Goal: Information Seeking & Learning: Learn about a topic

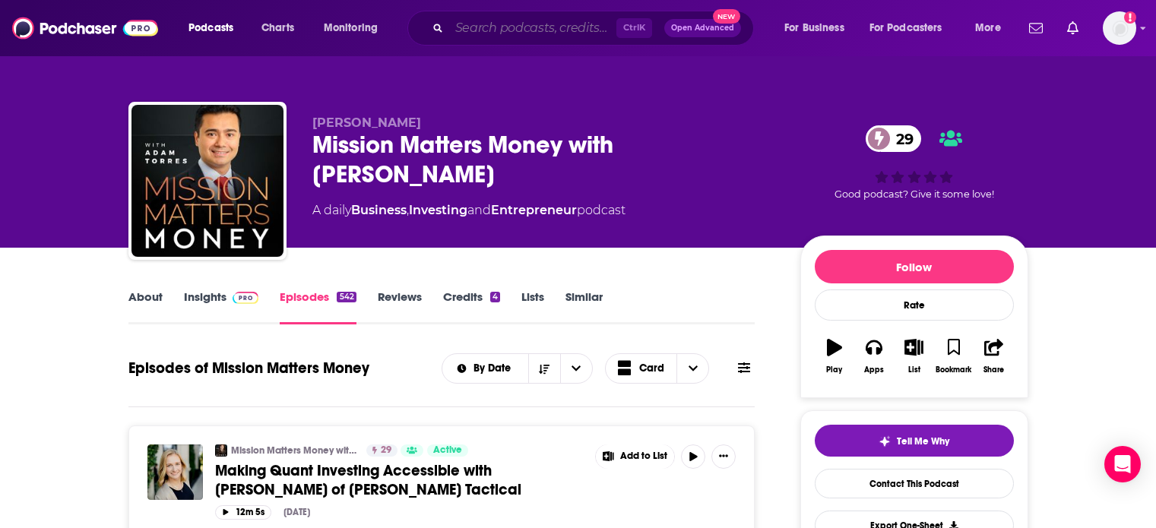
click at [486, 21] on input "Search podcasts, credits, & more..." at bounding box center [532, 28] width 167 height 24
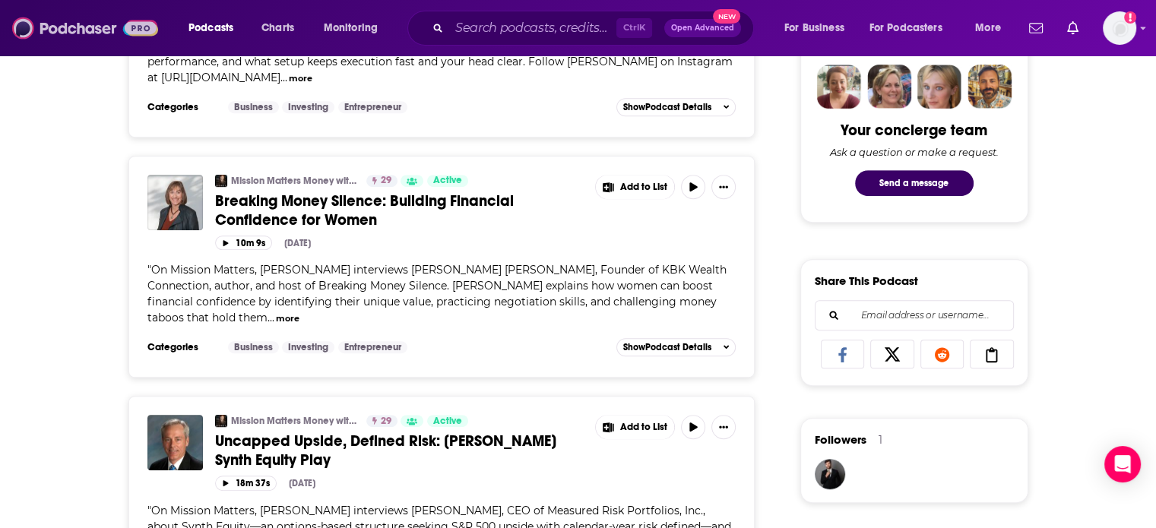
scroll to position [684, 0]
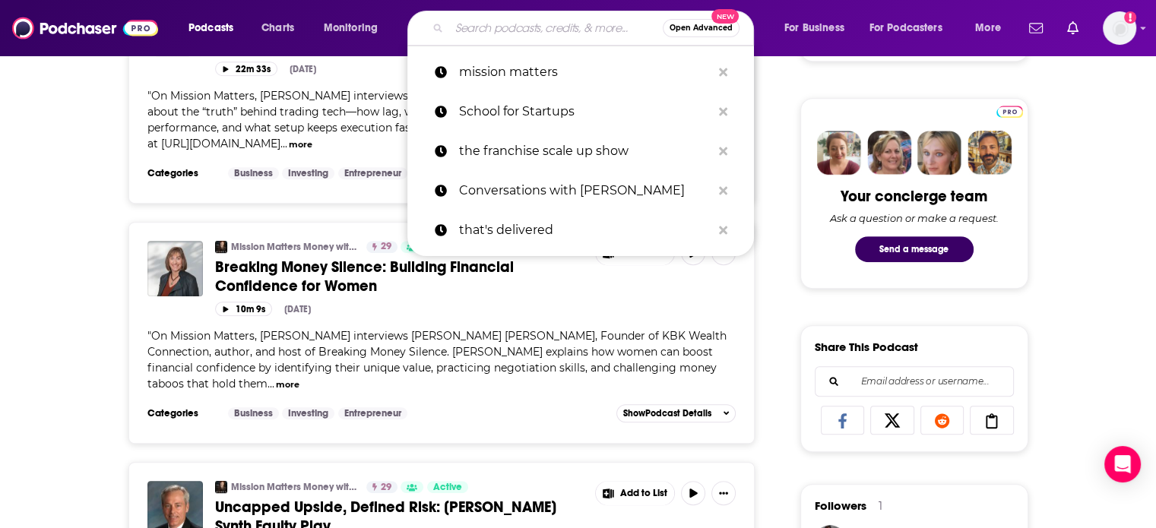
click at [529, 24] on input "Search podcasts, credits, & more..." at bounding box center [556, 28] width 214 height 24
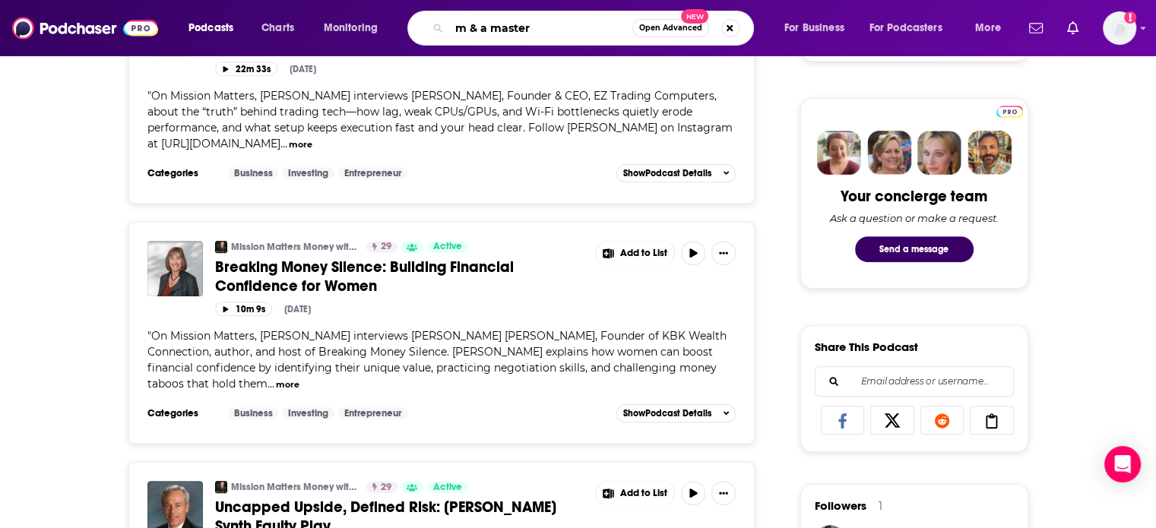
type input "m & a masters"
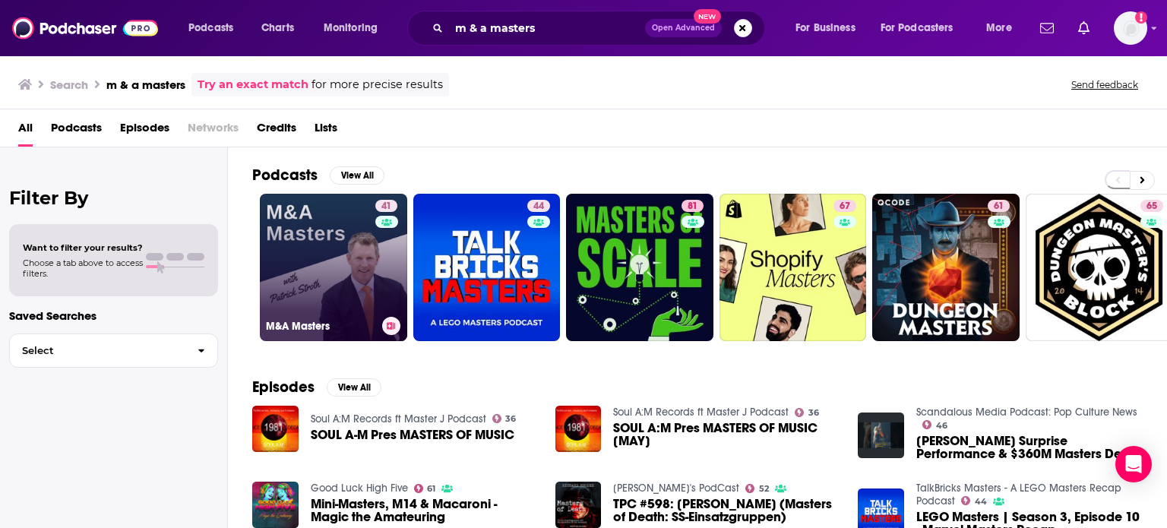
click at [367, 268] on link "41 M&A Masters" at bounding box center [333, 267] width 147 height 147
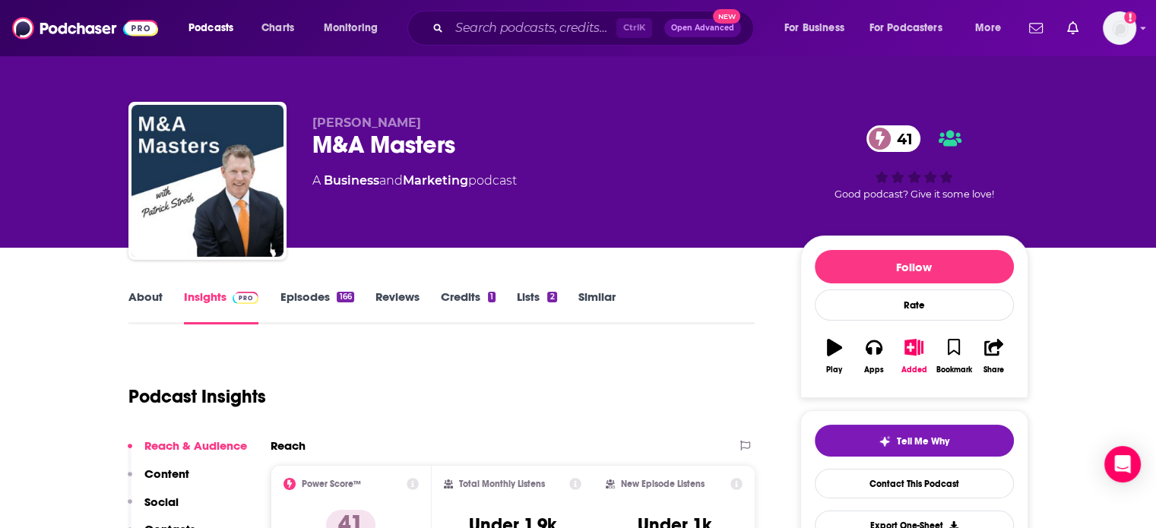
click at [304, 305] on link "Episodes 166" at bounding box center [317, 307] width 74 height 35
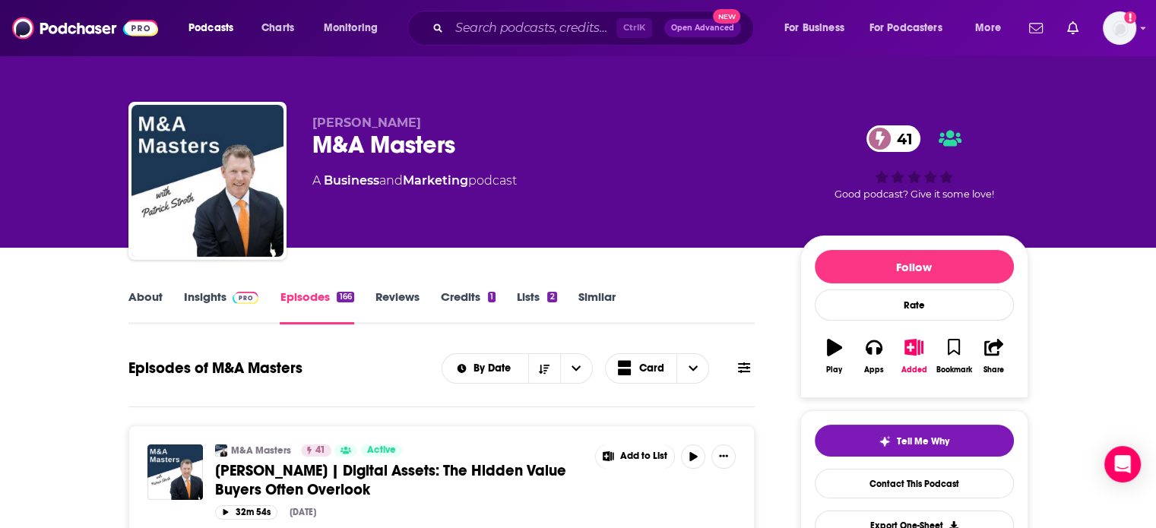
click at [397, 490] on link "Paige Wiese | Digital Assets: The Hidden Value Buyers Often Overlook" at bounding box center [399, 480] width 369 height 38
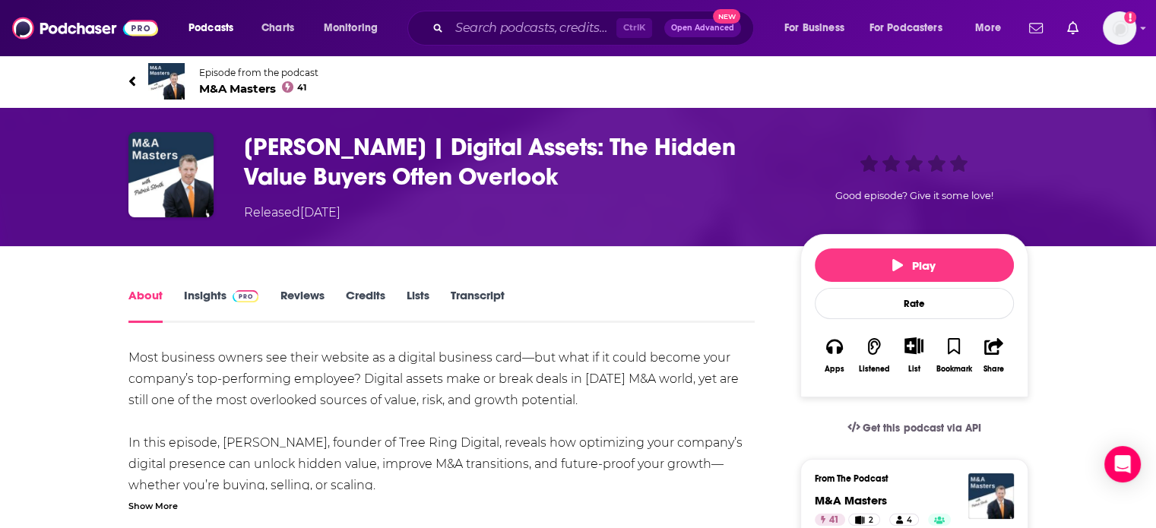
click at [200, 307] on link "Insights" at bounding box center [221, 305] width 75 height 35
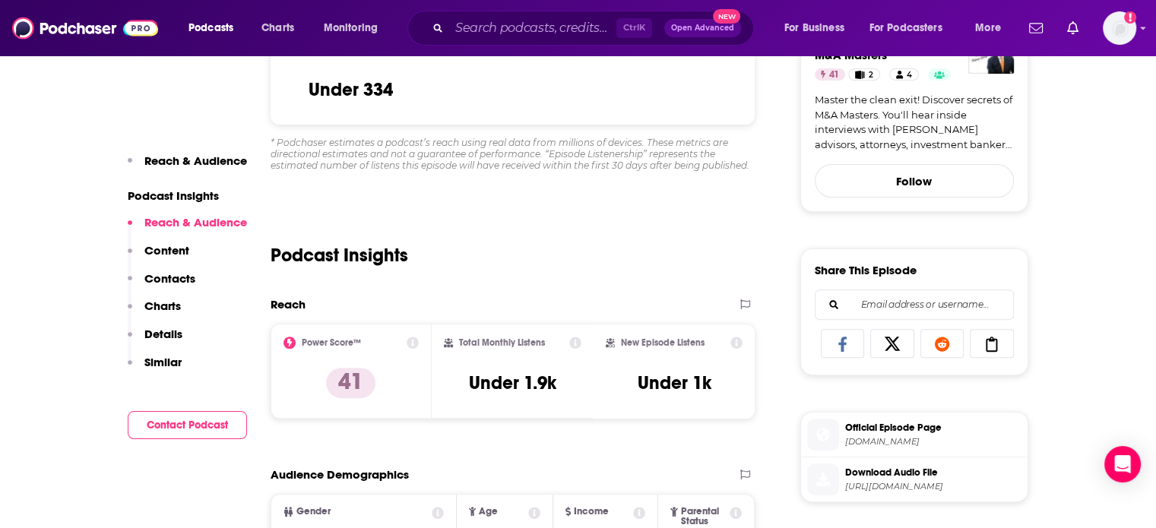
scroll to position [532, 0]
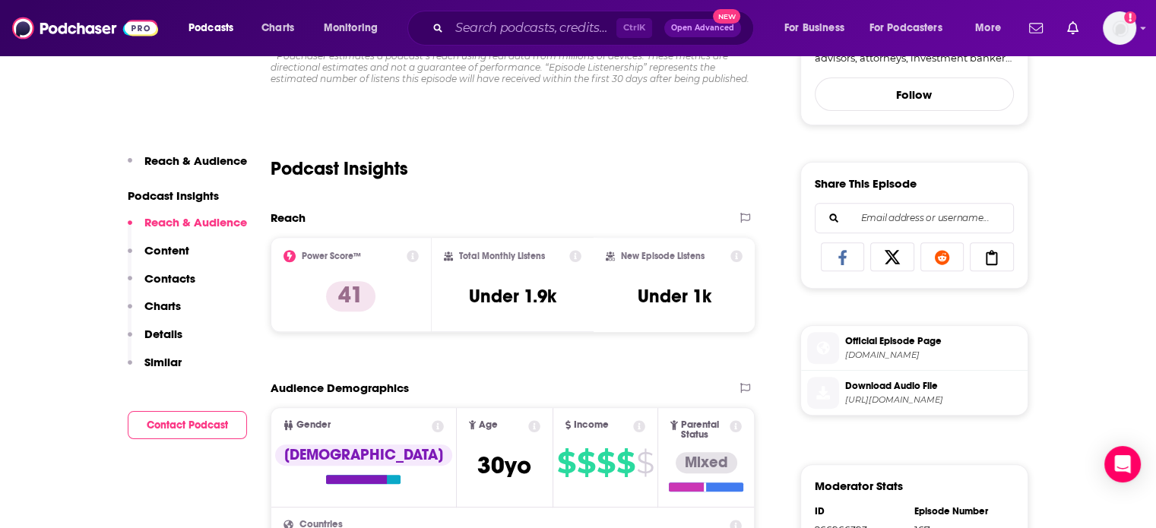
click at [891, 391] on span "Download Audio File" at bounding box center [933, 386] width 176 height 14
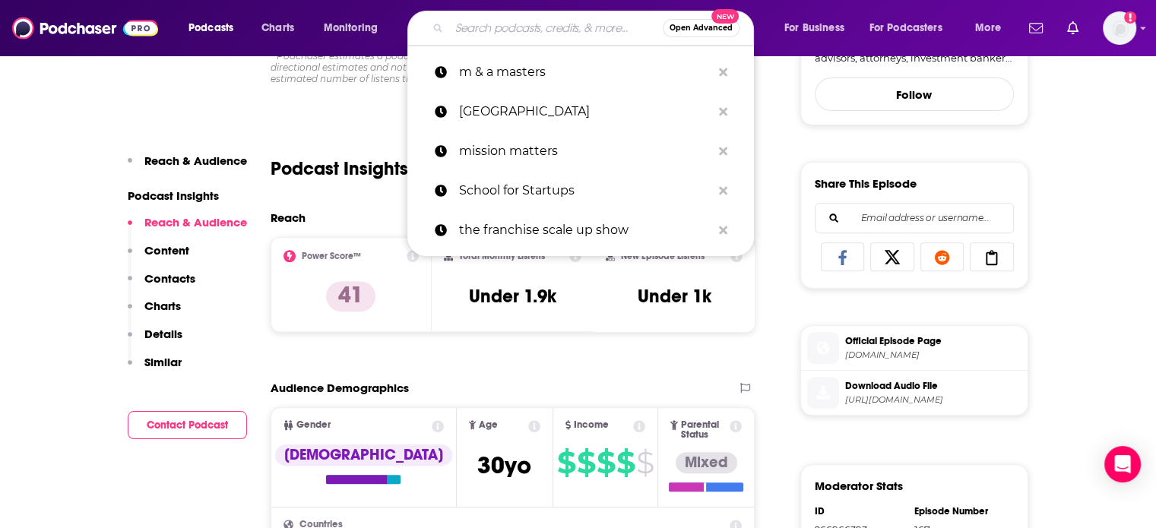
click at [562, 23] on input "Search podcasts, credits, & more..." at bounding box center [556, 28] width 214 height 24
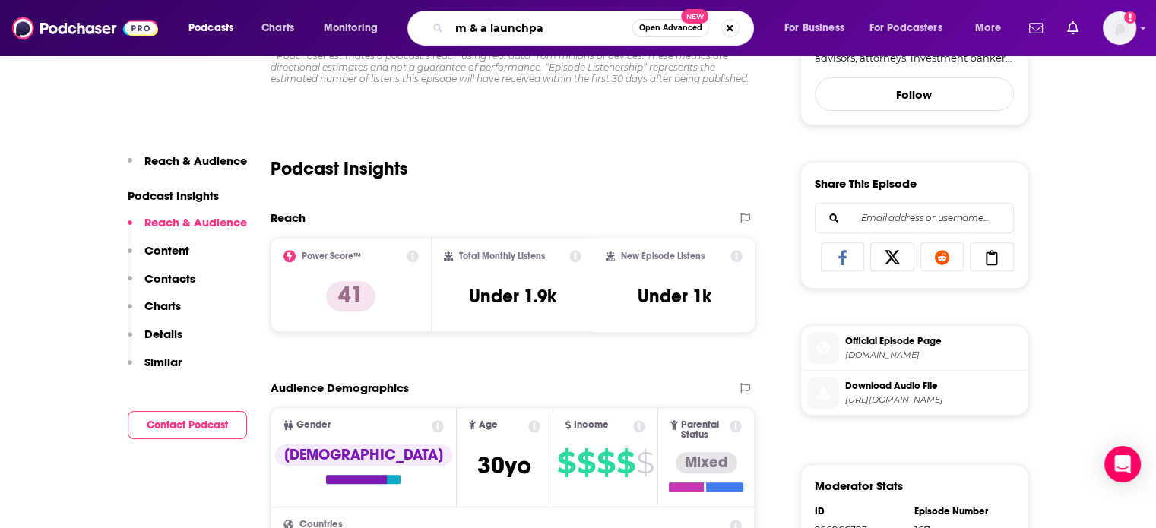
type input "m & a launchpad"
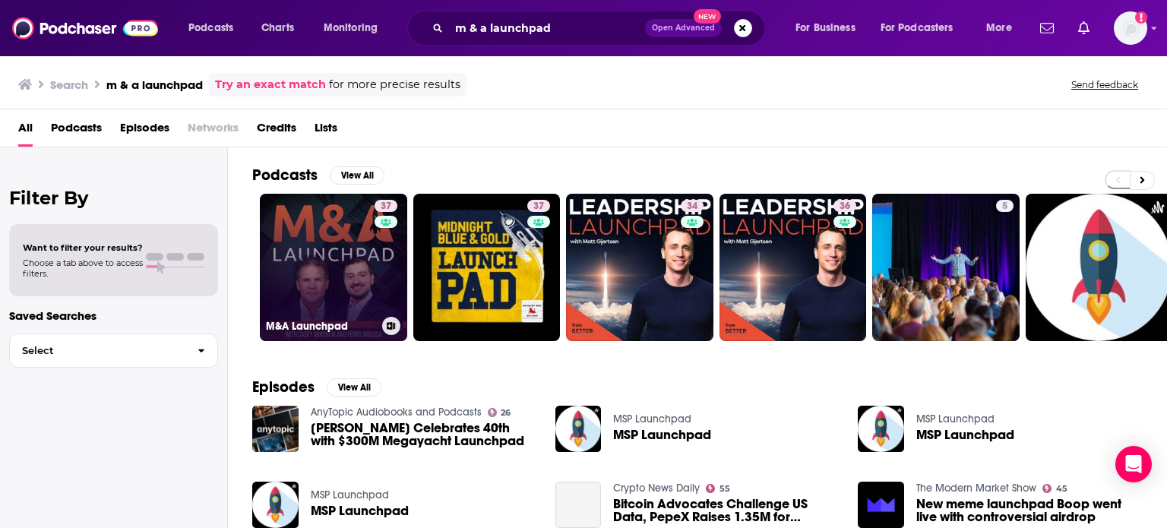
click at [319, 248] on link "37 M&A Launchpad" at bounding box center [333, 267] width 147 height 147
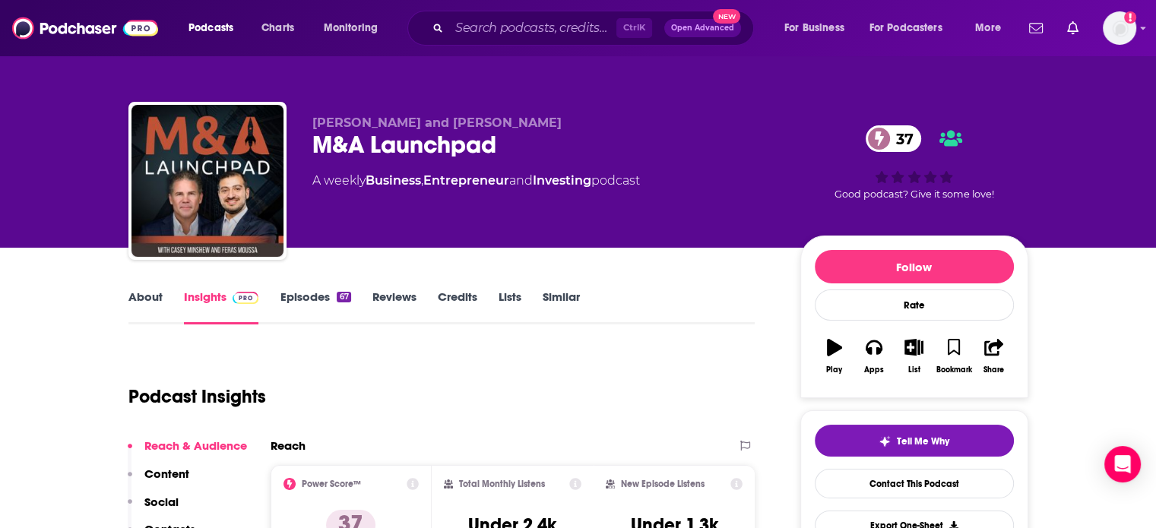
click at [304, 297] on link "Episodes 67" at bounding box center [315, 307] width 71 height 35
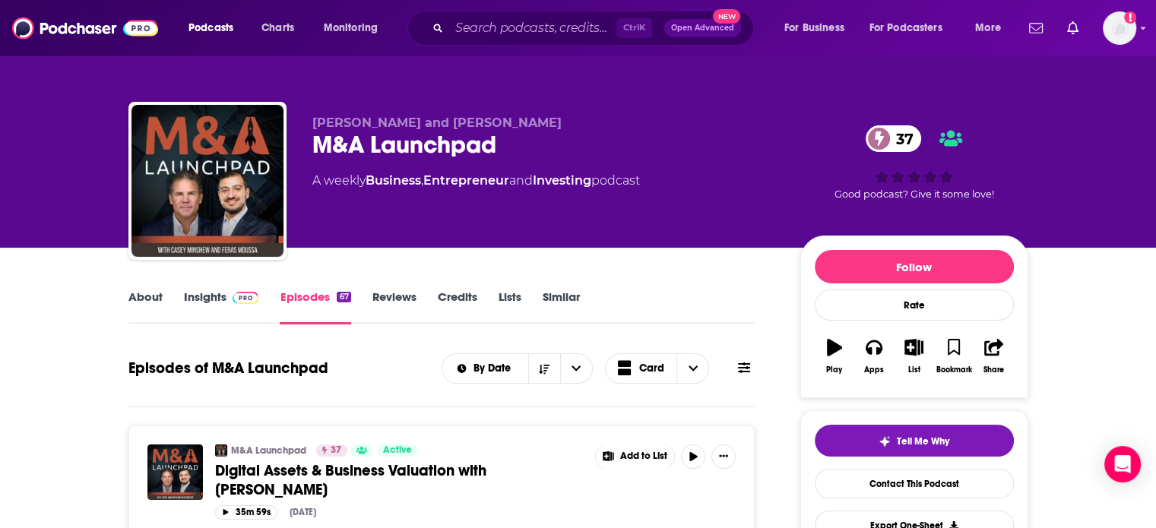
click at [359, 477] on span "Digital Assets & Business Valuation with Paige Wiese" at bounding box center [350, 480] width 271 height 38
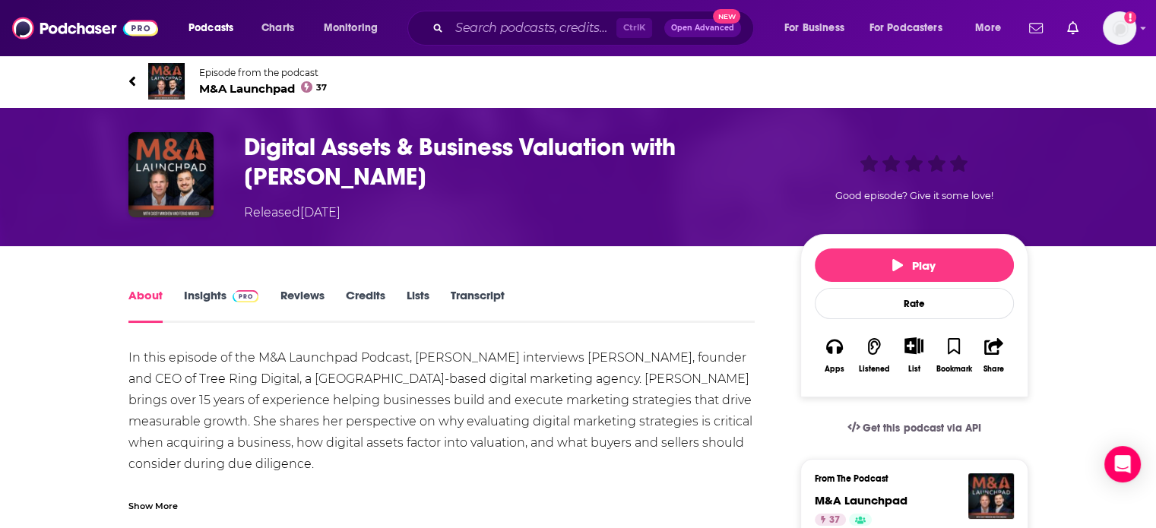
click at [195, 303] on link "Insights" at bounding box center [221, 305] width 75 height 35
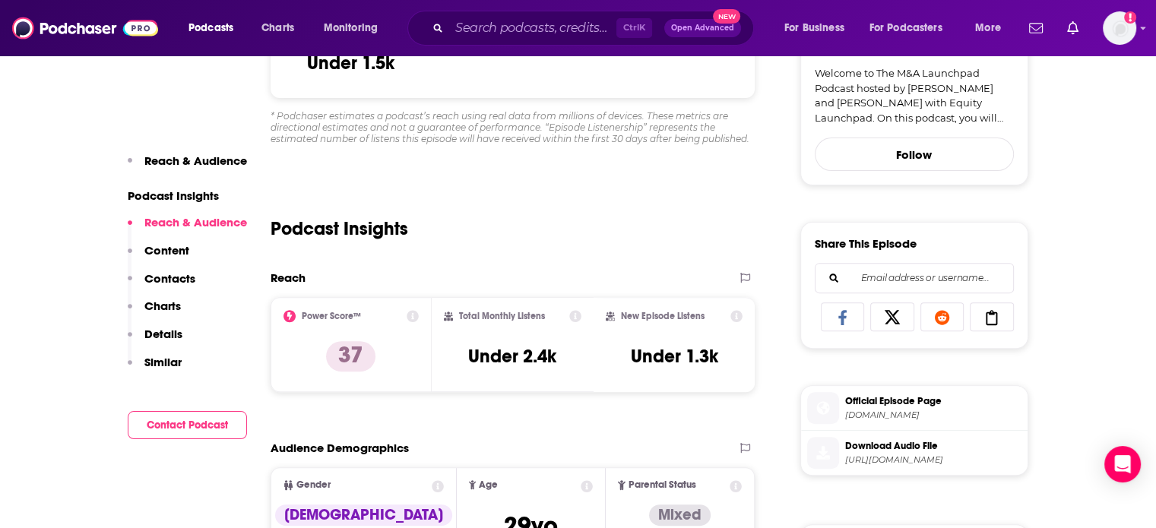
scroll to position [532, 0]
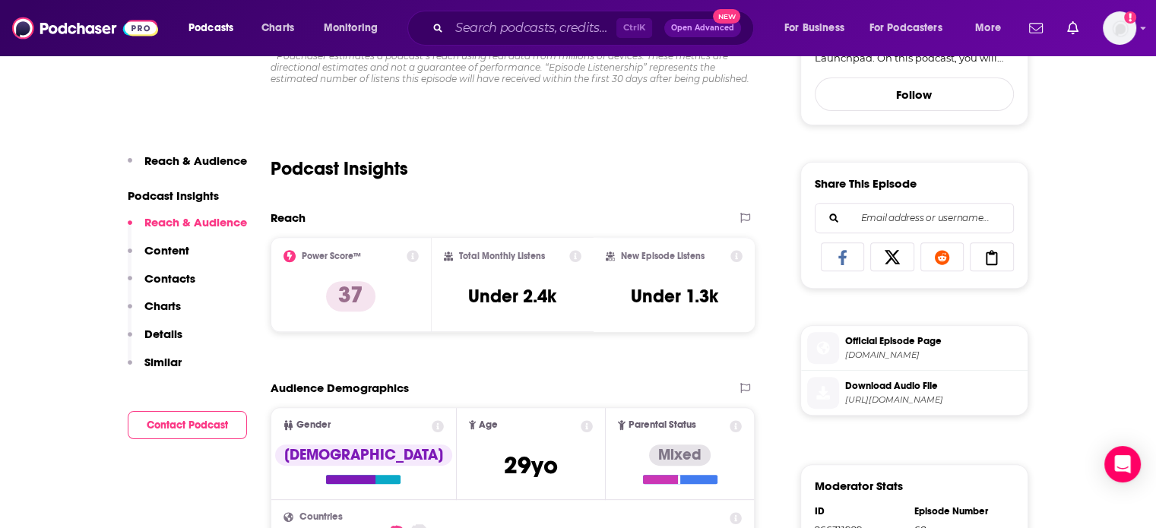
click at [882, 394] on span "https://mcdn.podbean.com/mf/web/6vchmfwvuz3tyj97/M_A_Podcast_Audio_Paige_Wiese9…" at bounding box center [933, 399] width 176 height 11
click at [148, 32] on img at bounding box center [85, 28] width 146 height 29
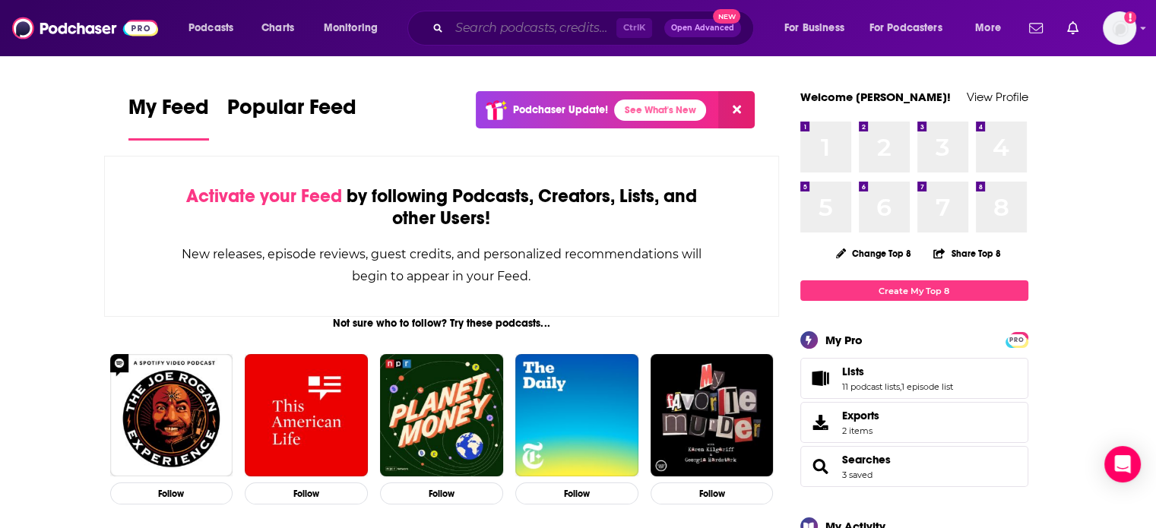
click at [563, 36] on input "Search podcasts, credits, & more..." at bounding box center [532, 28] width 167 height 24
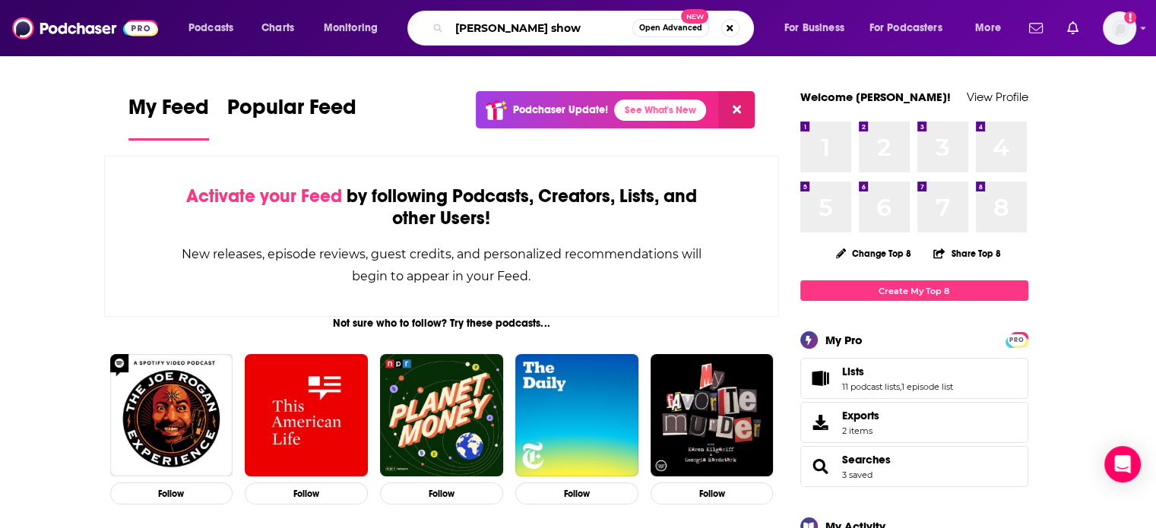
type input "amanda kaufman show"
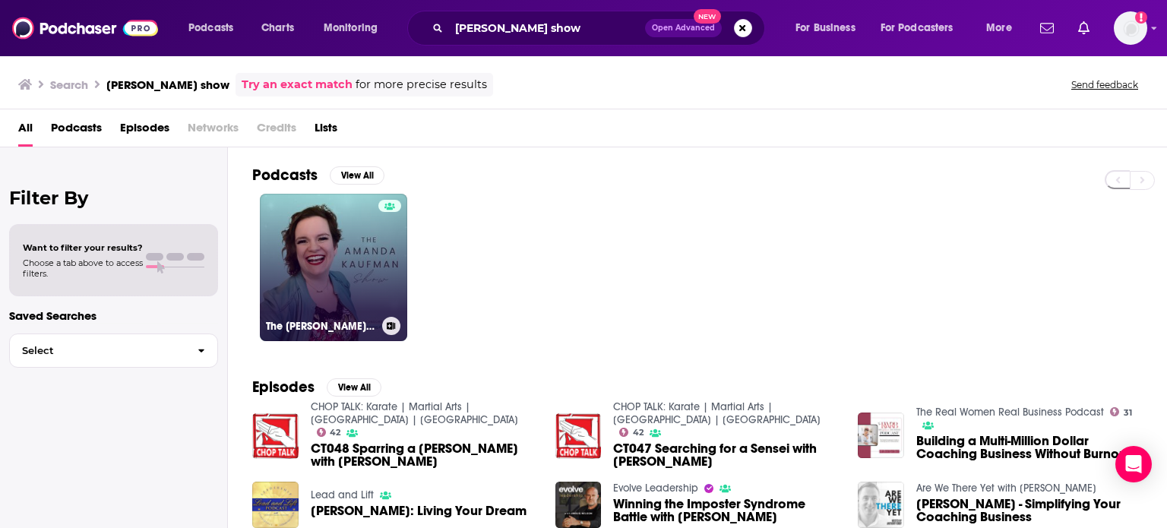
click at [311, 250] on link "The Amanda Kaufman Show" at bounding box center [333, 267] width 147 height 147
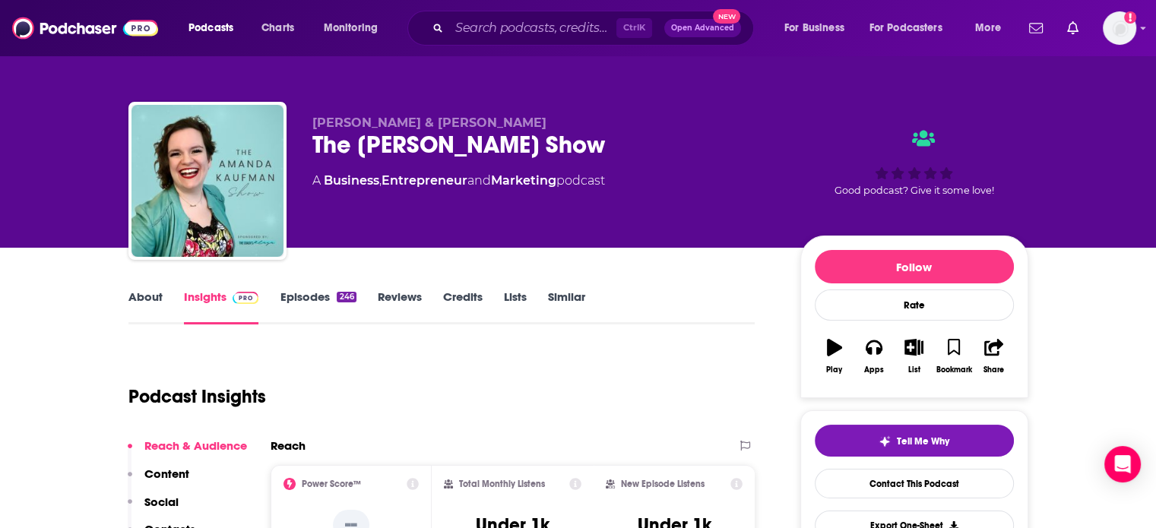
click at [316, 297] on link "Episodes 246" at bounding box center [318, 307] width 76 height 35
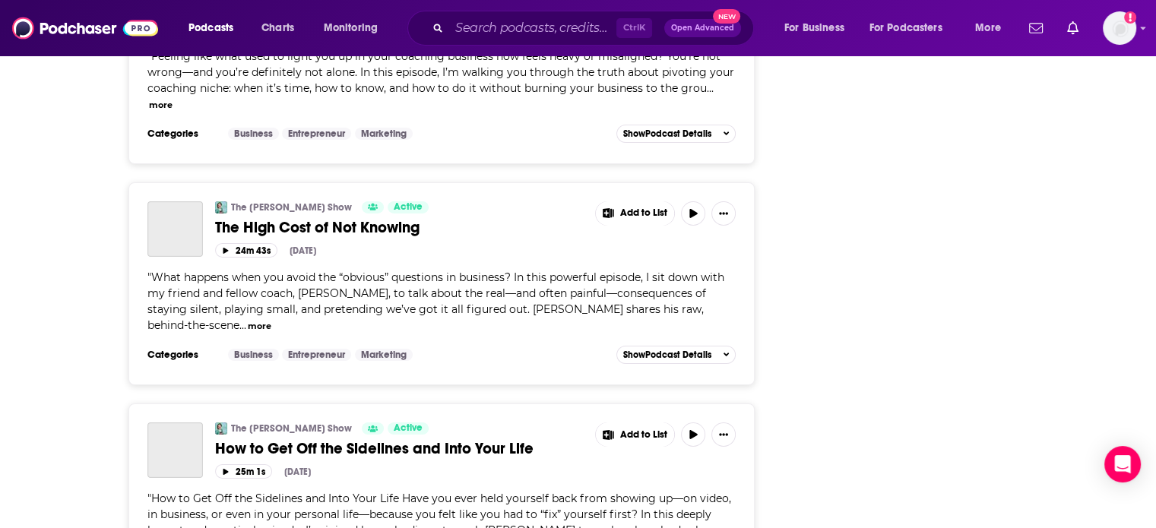
scroll to position [5500, 0]
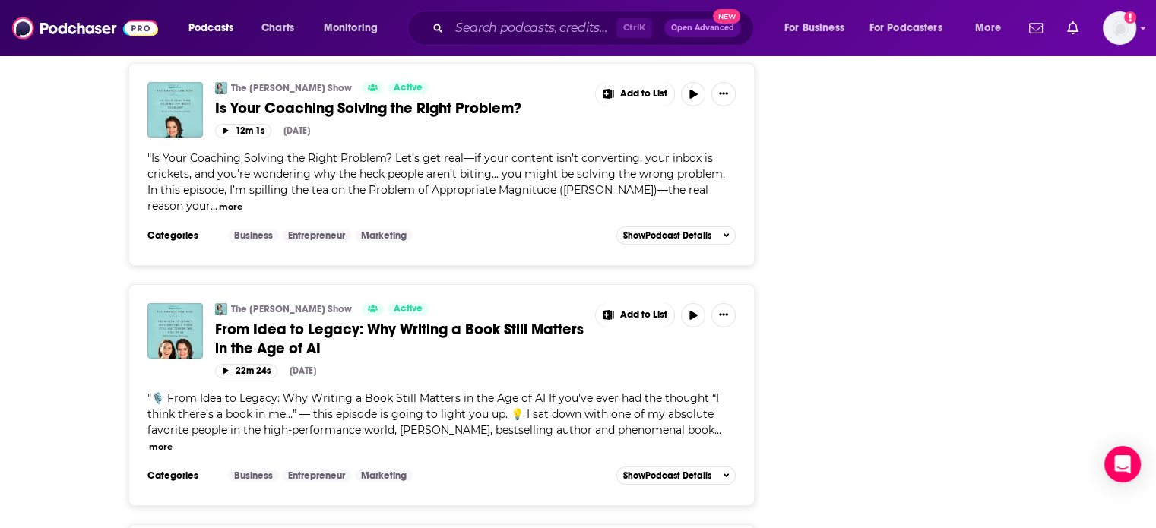
scroll to position [11163, 0]
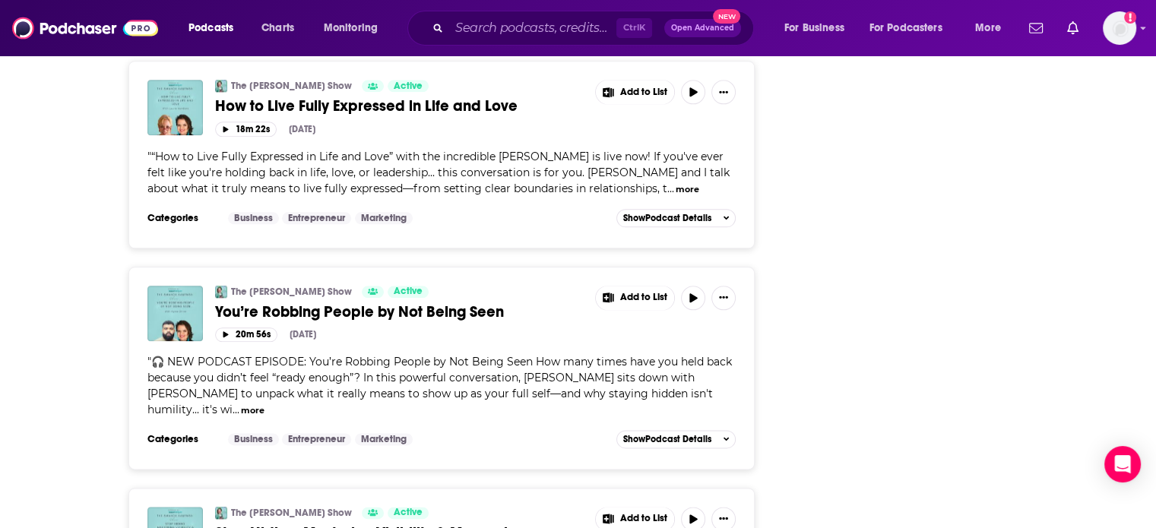
scroll to position [13443, 0]
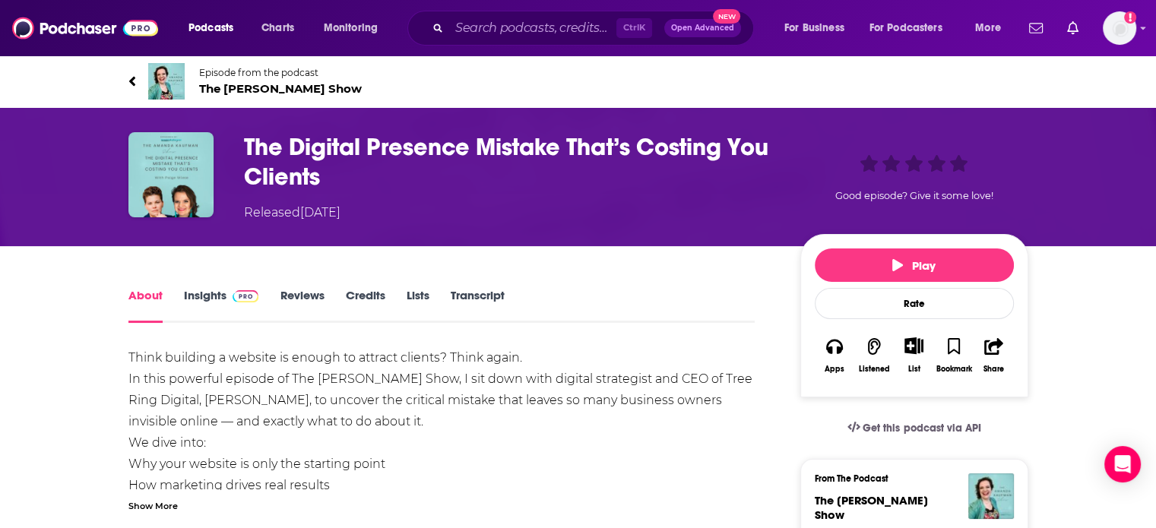
click at [201, 305] on link "Insights" at bounding box center [221, 305] width 75 height 35
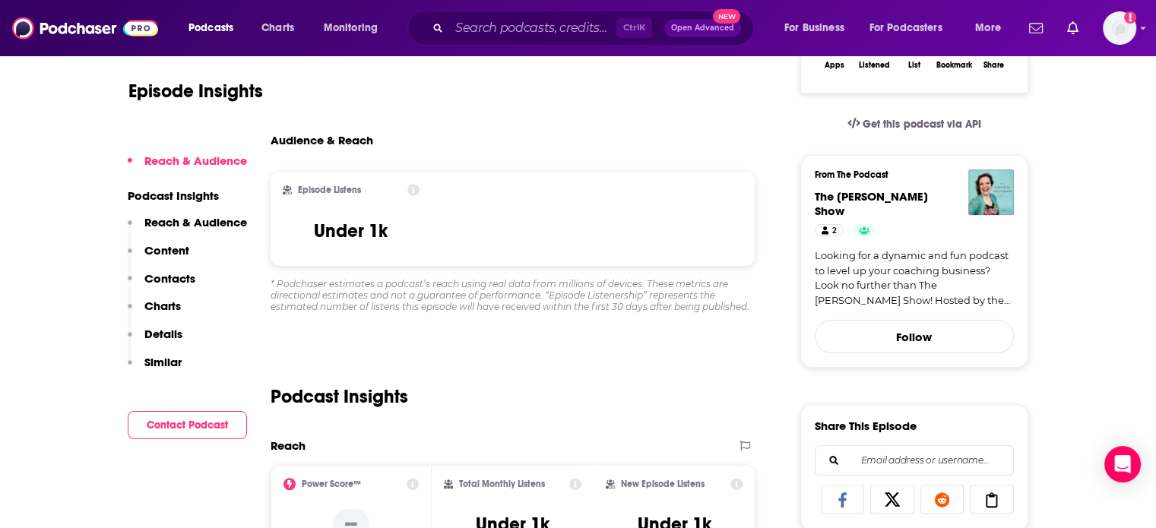
scroll to position [456, 0]
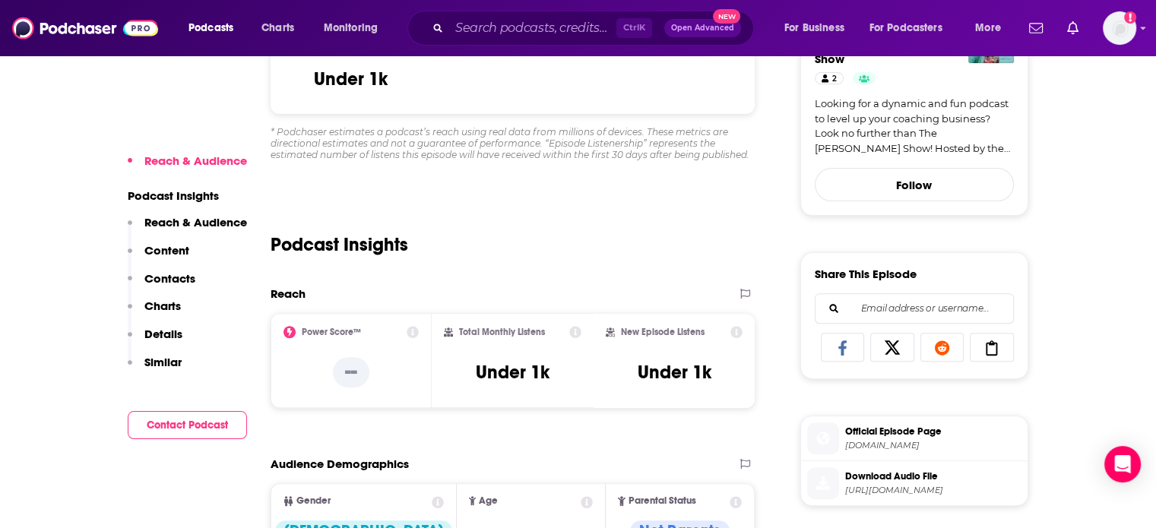
click at [928, 476] on span "Download Audio File" at bounding box center [933, 477] width 176 height 14
click at [51, 35] on img at bounding box center [85, 28] width 146 height 29
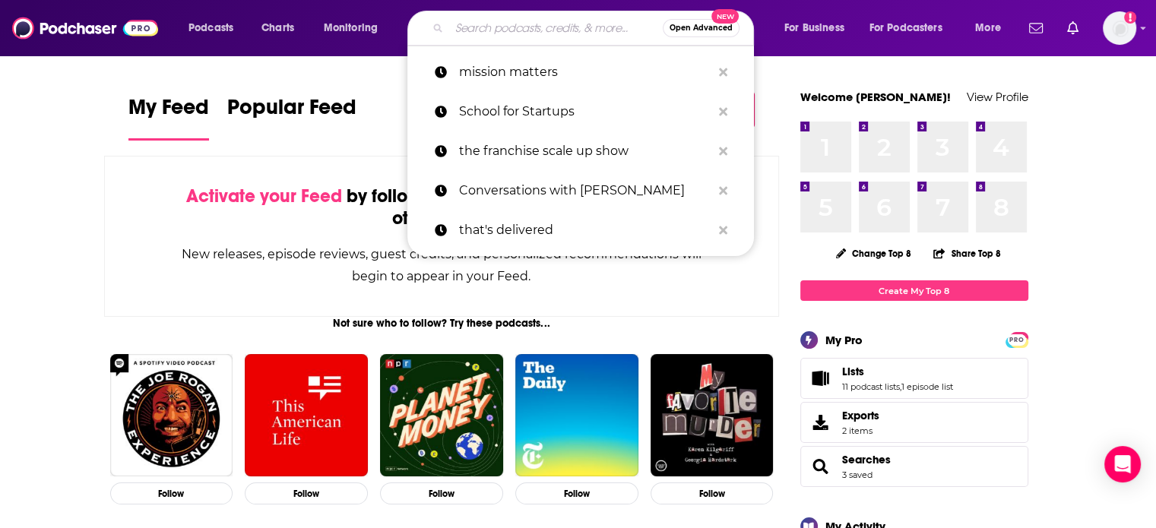
click at [546, 17] on input "Search podcasts, credits, & more..." at bounding box center [556, 28] width 214 height 24
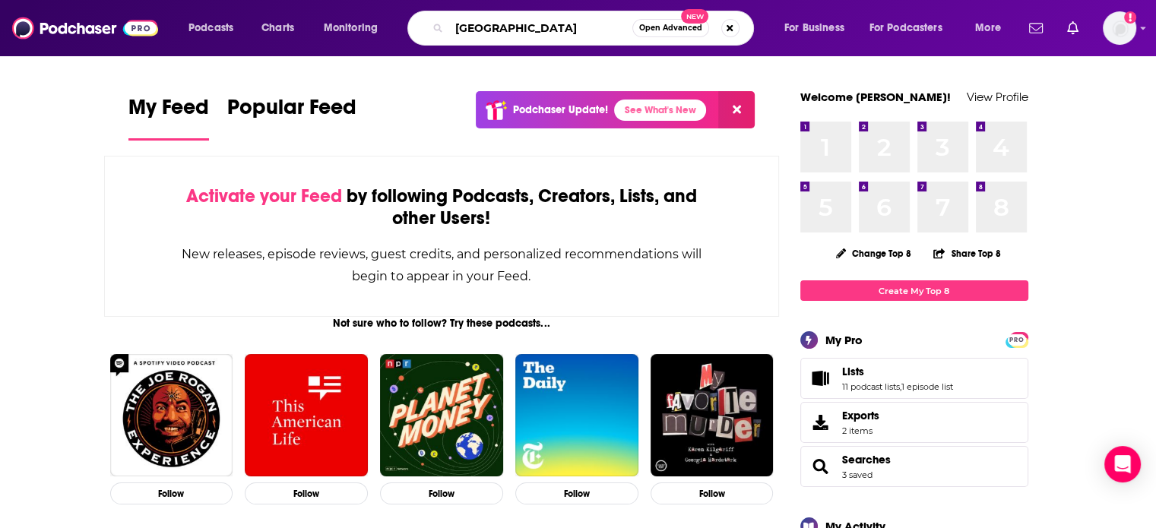
type input "edmonton"
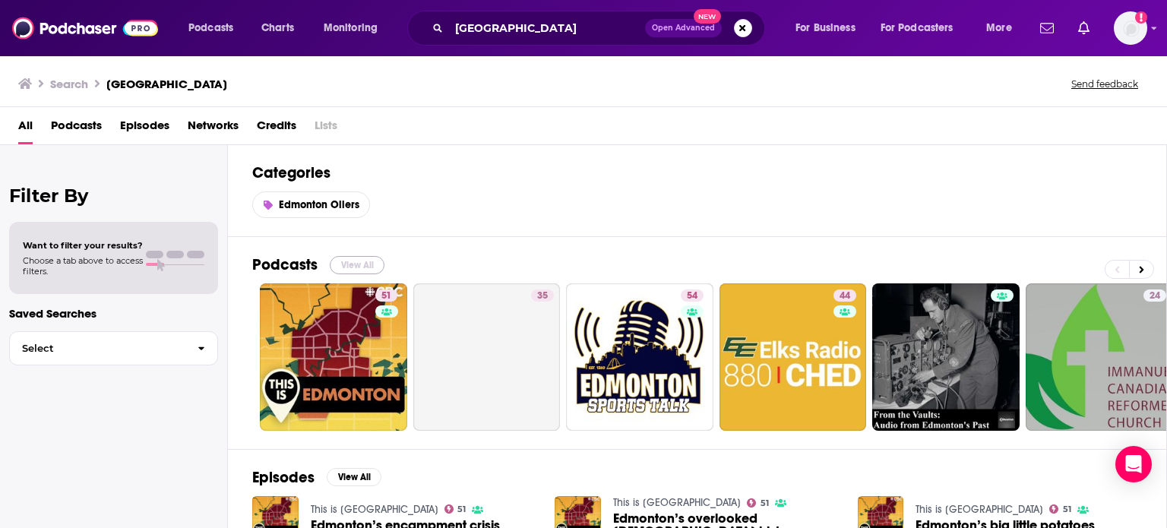
click at [362, 262] on button "View All" at bounding box center [357, 265] width 55 height 18
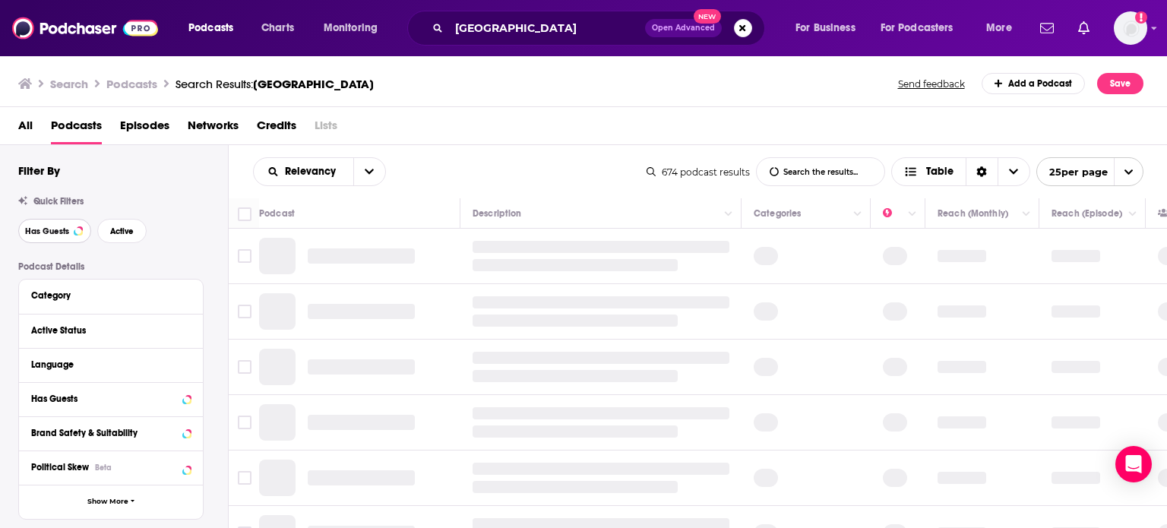
click at [28, 234] on span "Has Guests" at bounding box center [47, 231] width 44 height 8
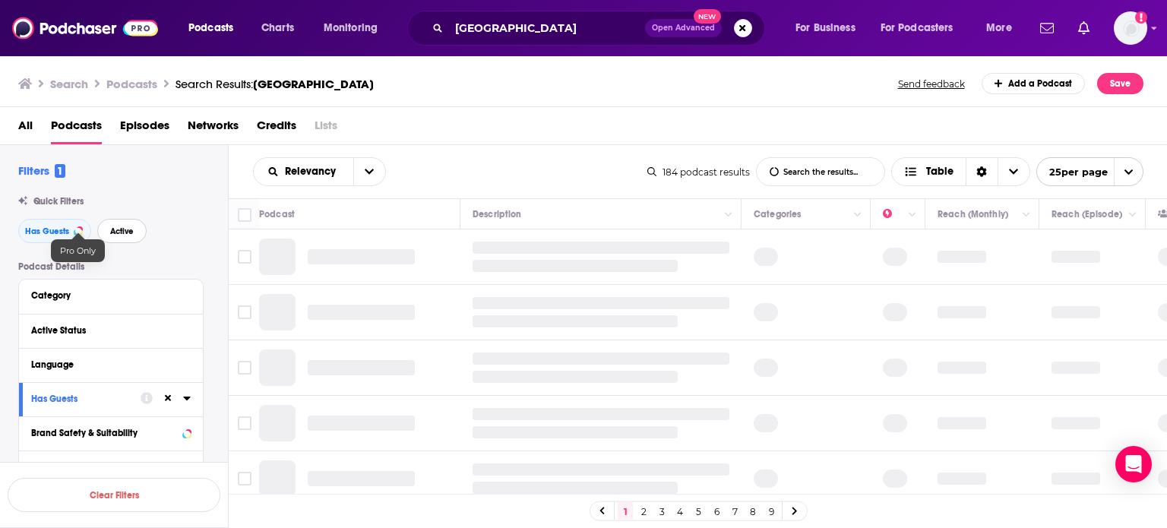
click at [119, 233] on span "Active" at bounding box center [122, 231] width 24 height 8
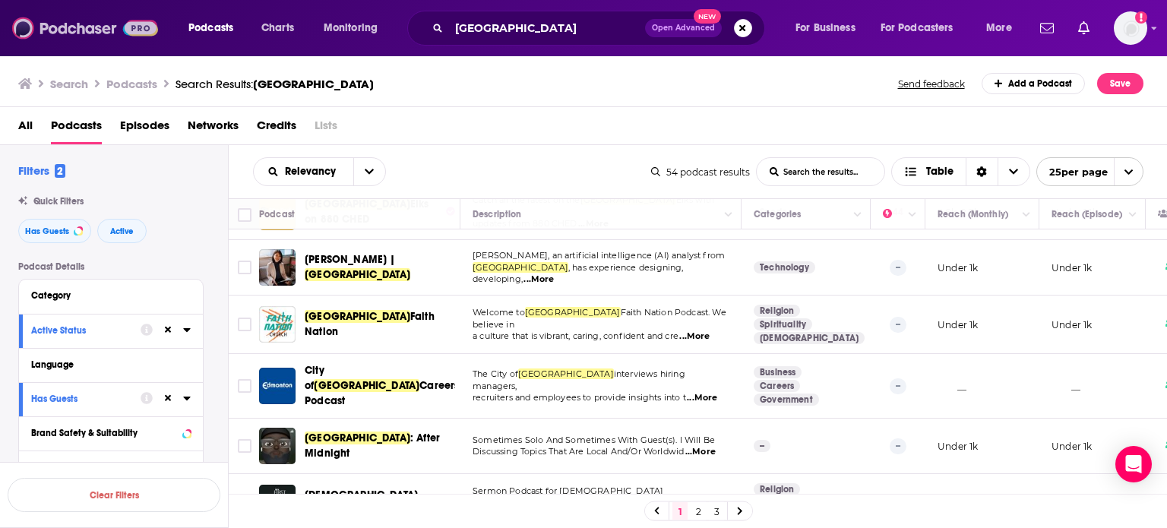
scroll to position [182, 0]
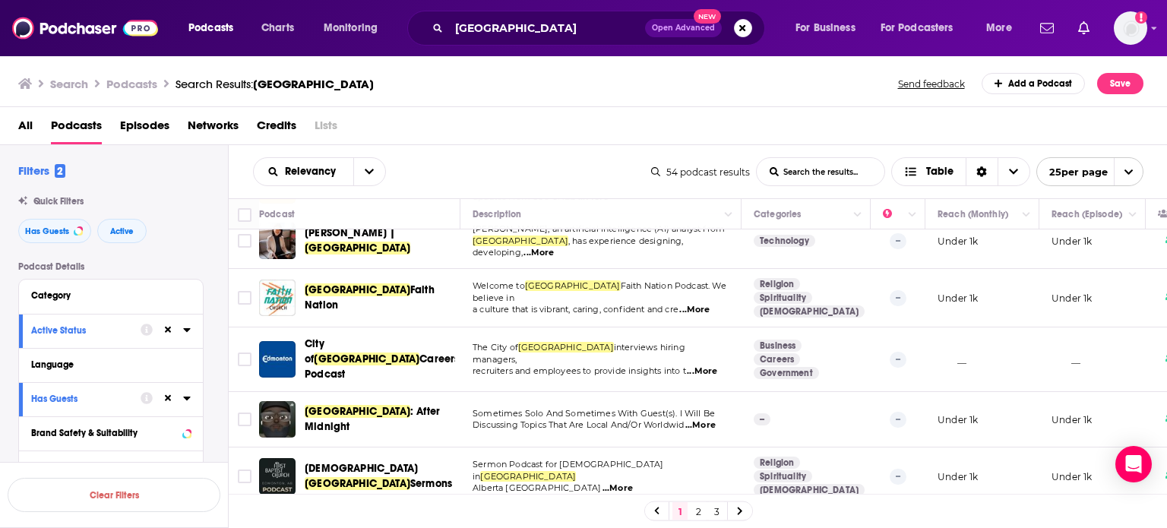
click at [689, 515] on div "1 2 3" at bounding box center [698, 512] width 109 height 20
click at [695, 513] on link "2" at bounding box center [698, 511] width 15 height 18
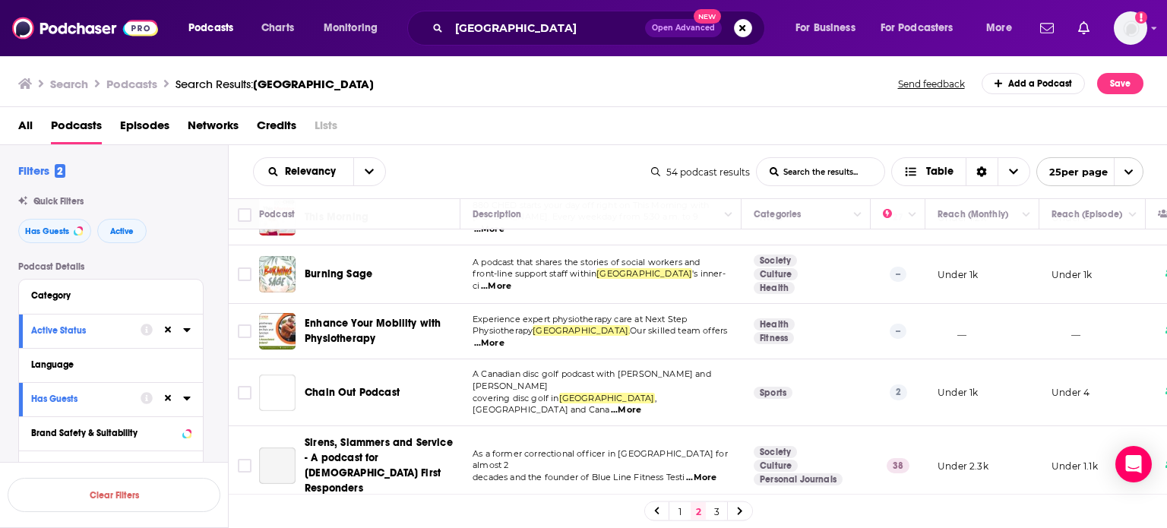
scroll to position [1173, 0]
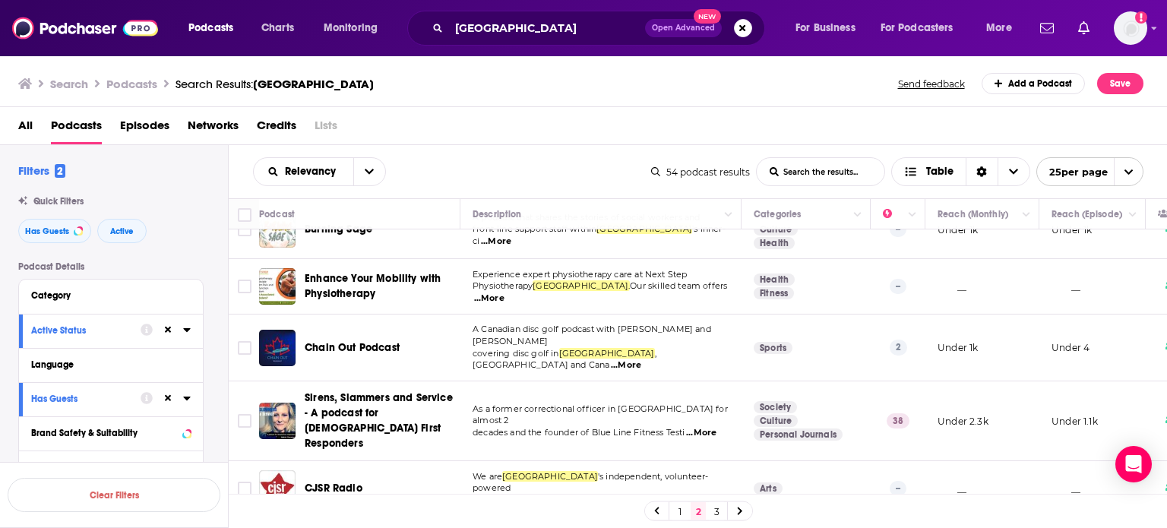
click at [717, 504] on link "3" at bounding box center [716, 511] width 15 height 18
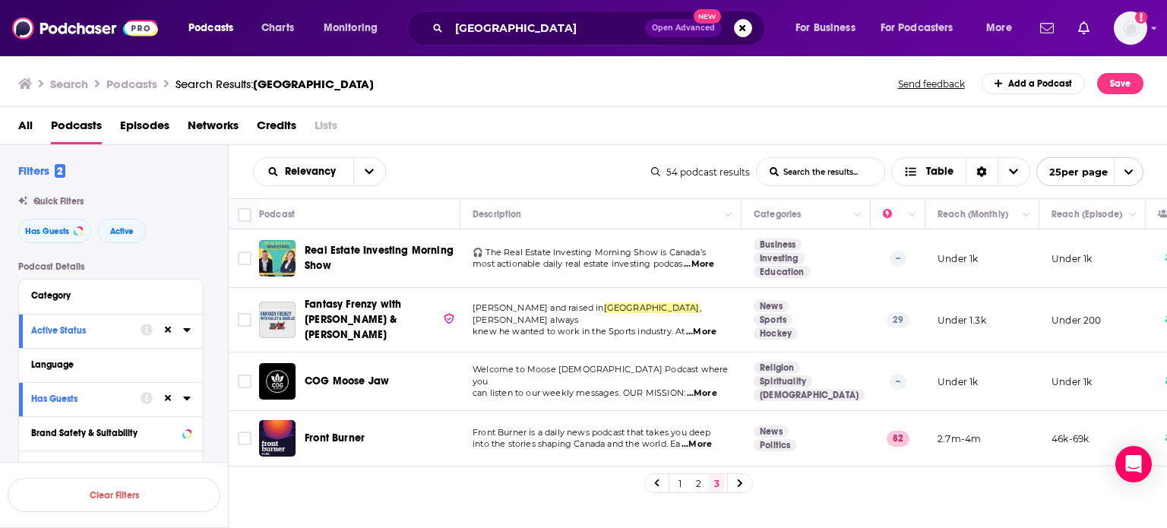
click at [705, 438] on span "...More" at bounding box center [697, 444] width 30 height 12
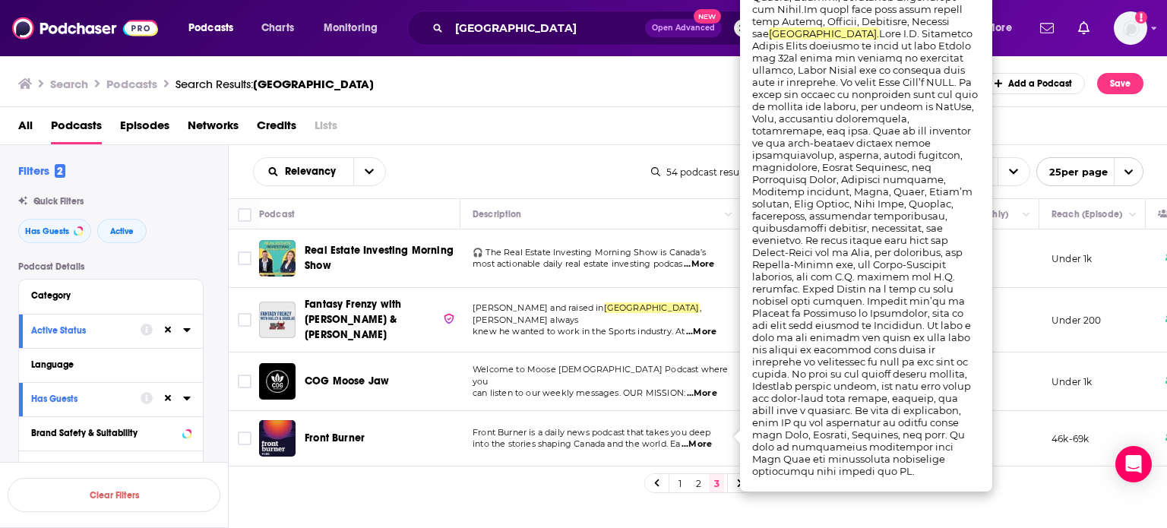
click at [708, 438] on span "...More" at bounding box center [697, 444] width 30 height 12
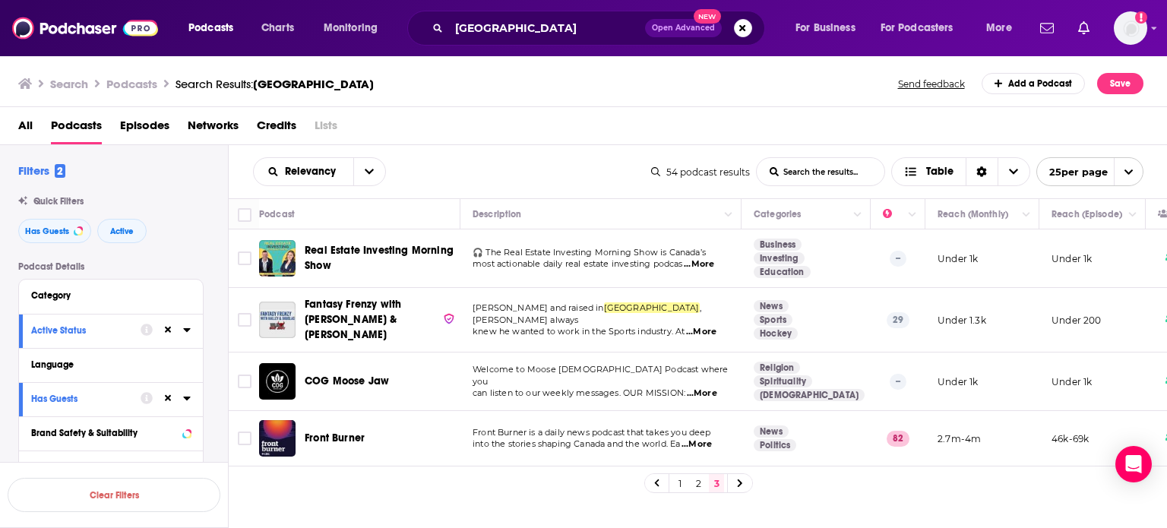
drag, startPoint x: 682, startPoint y: 483, endPoint x: 671, endPoint y: 525, distance: 43.9
click at [682, 483] on link "1" at bounding box center [680, 483] width 15 height 18
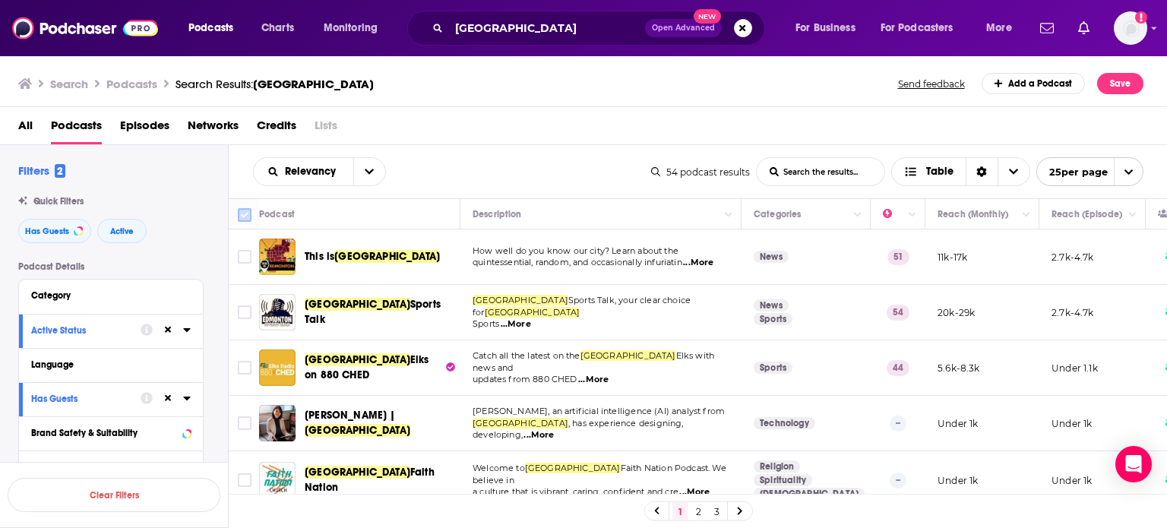
click at [248, 206] on icon at bounding box center [245, 215] width 18 height 18
click at [1005, 173] on span "Choose View" at bounding box center [1014, 171] width 32 height 27
click at [1122, 171] on span "open menu" at bounding box center [1128, 171] width 29 height 27
click at [1098, 256] on button "100 per page" at bounding box center [1090, 249] width 106 height 24
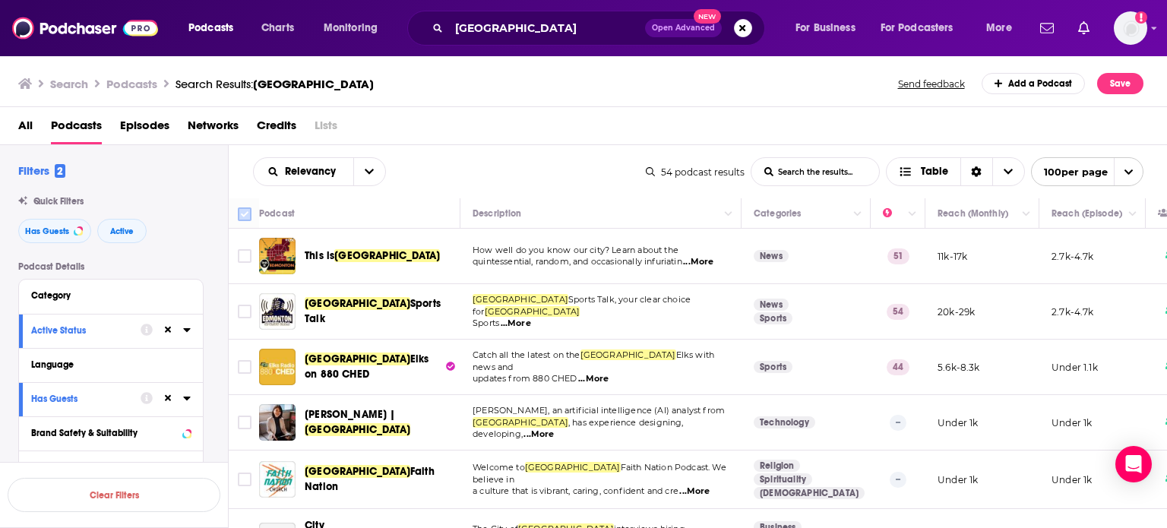
click at [245, 215] on input "Toggle select all" at bounding box center [245, 214] width 14 height 14
checkbox input "true"
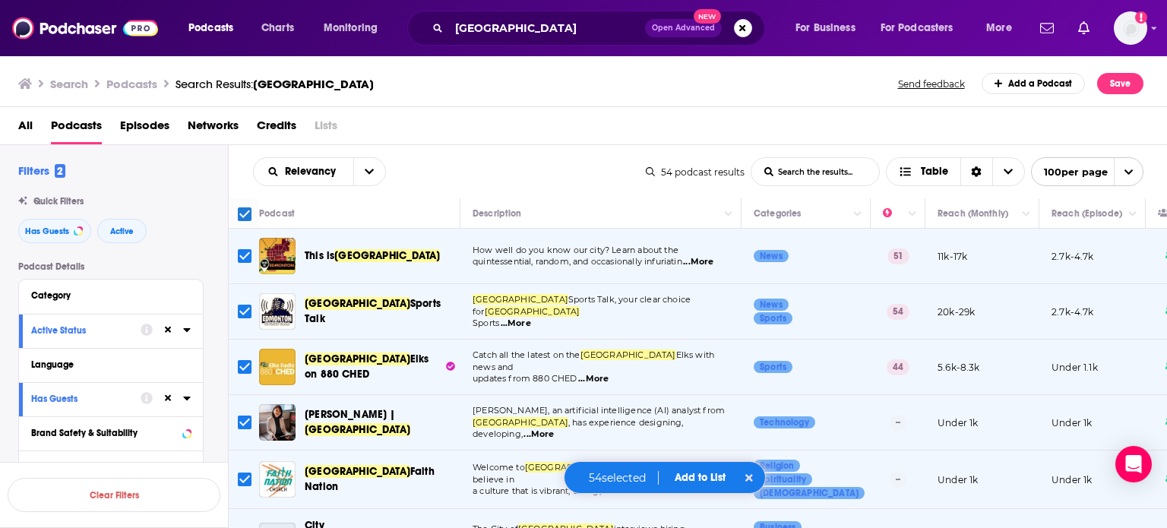
click at [704, 476] on button "Add to List" at bounding box center [700, 477] width 75 height 13
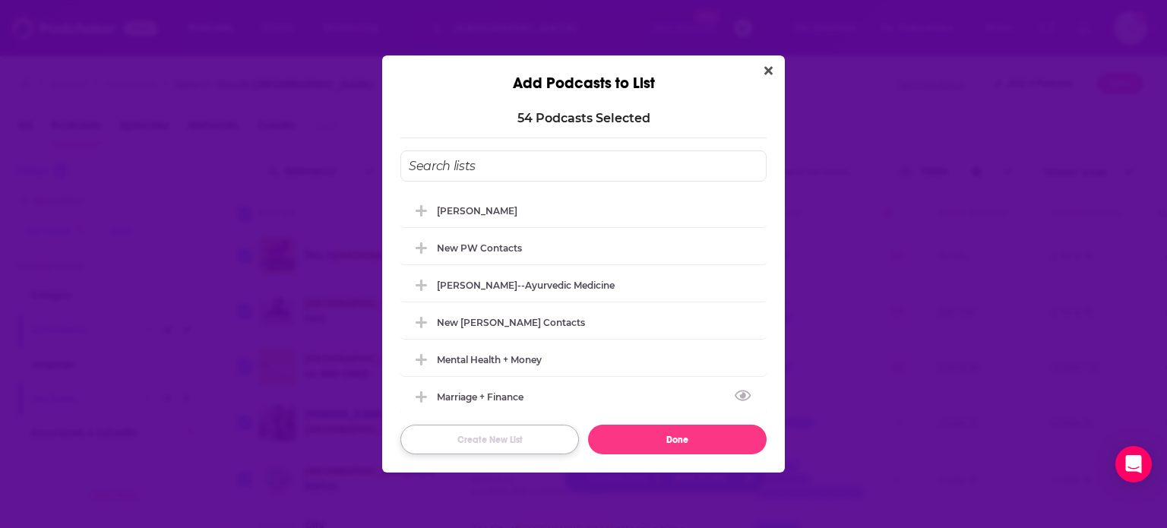
click at [497, 436] on button "Create New List" at bounding box center [489, 440] width 179 height 30
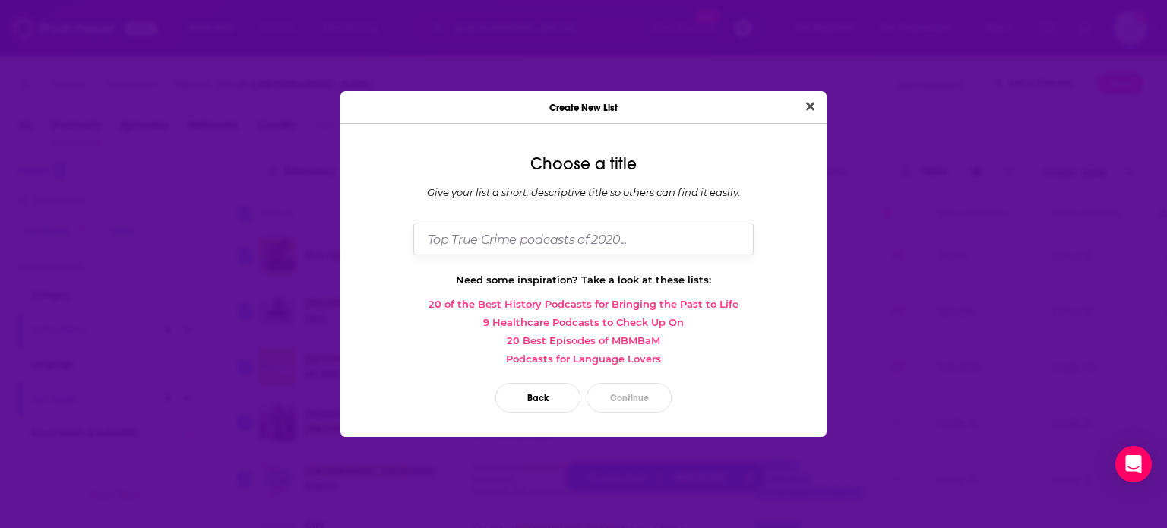
click at [503, 251] on input "Dialog" at bounding box center [583, 239] width 340 height 33
type input "Edmonton Podcasts"
click at [647, 394] on button "Continue" at bounding box center [629, 398] width 85 height 30
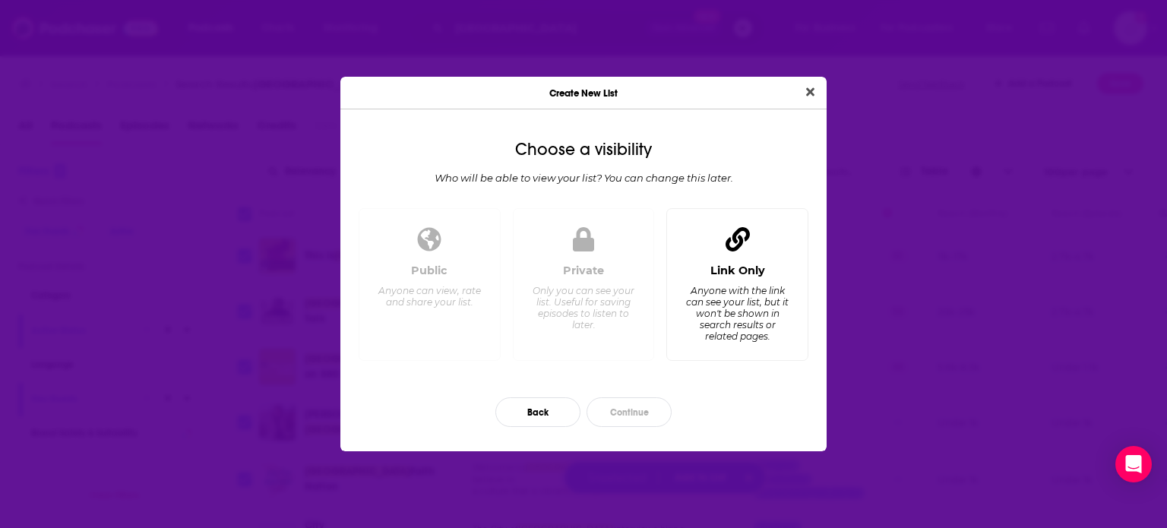
click at [773, 296] on div "Anyone with the link can see your list, but it won't be shown in search results…" at bounding box center [737, 313] width 104 height 57
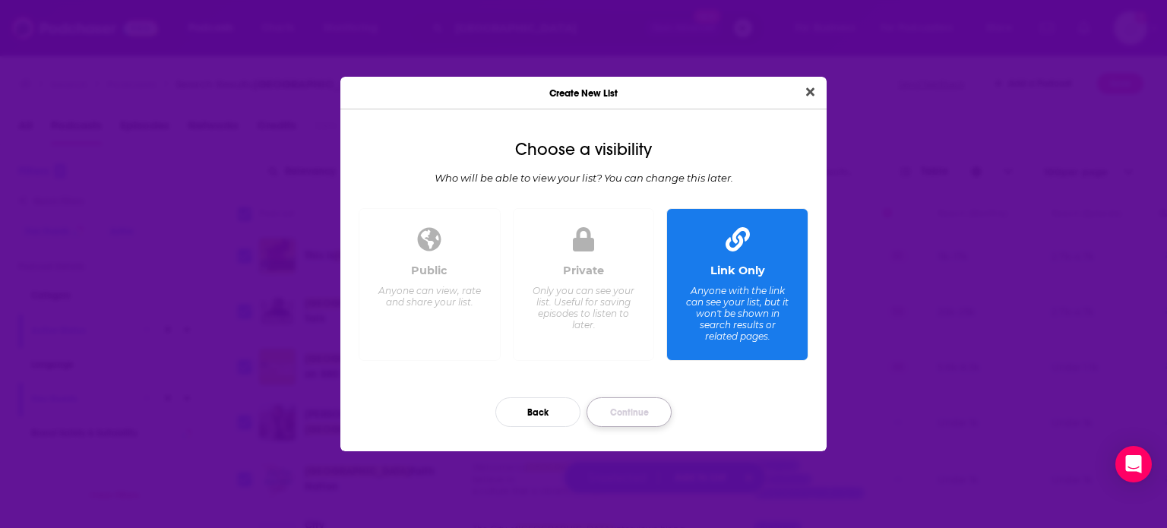
click at [620, 415] on button "Continue" at bounding box center [629, 412] width 85 height 30
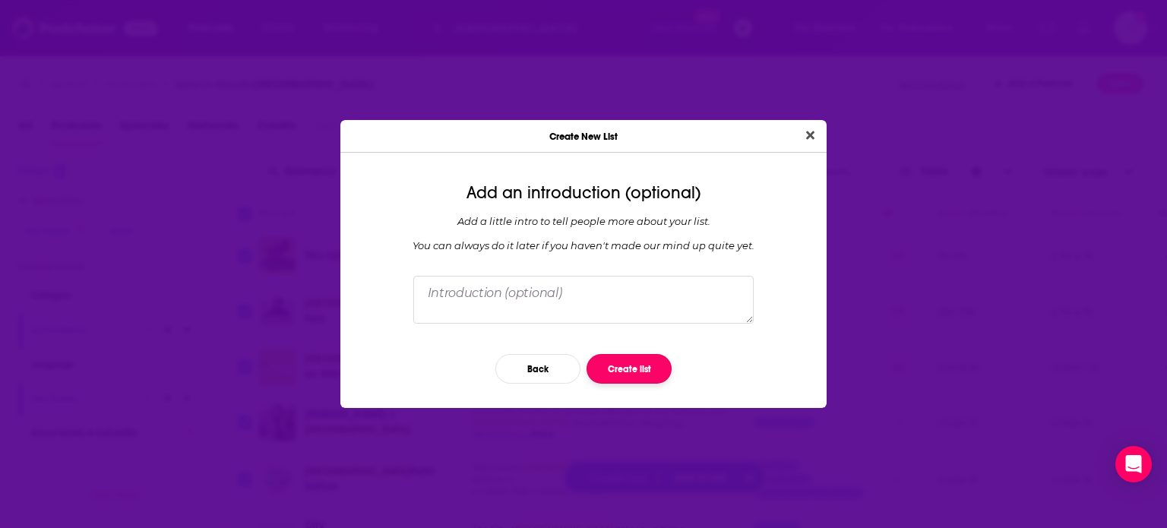
click at [631, 369] on button "Create list" at bounding box center [629, 369] width 85 height 30
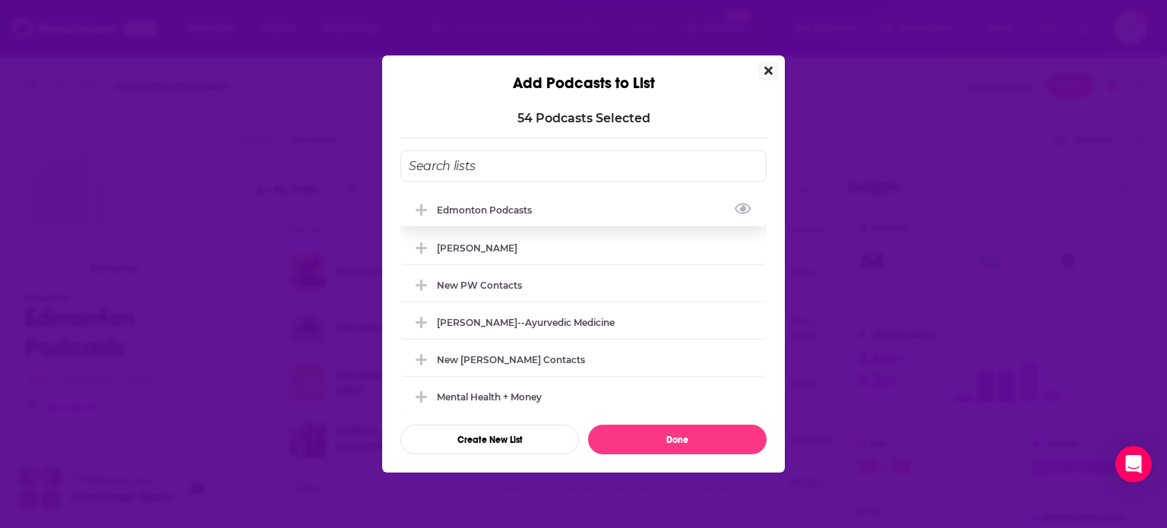
click at [574, 206] on div "Edmonton Podcasts" at bounding box center [583, 209] width 366 height 33
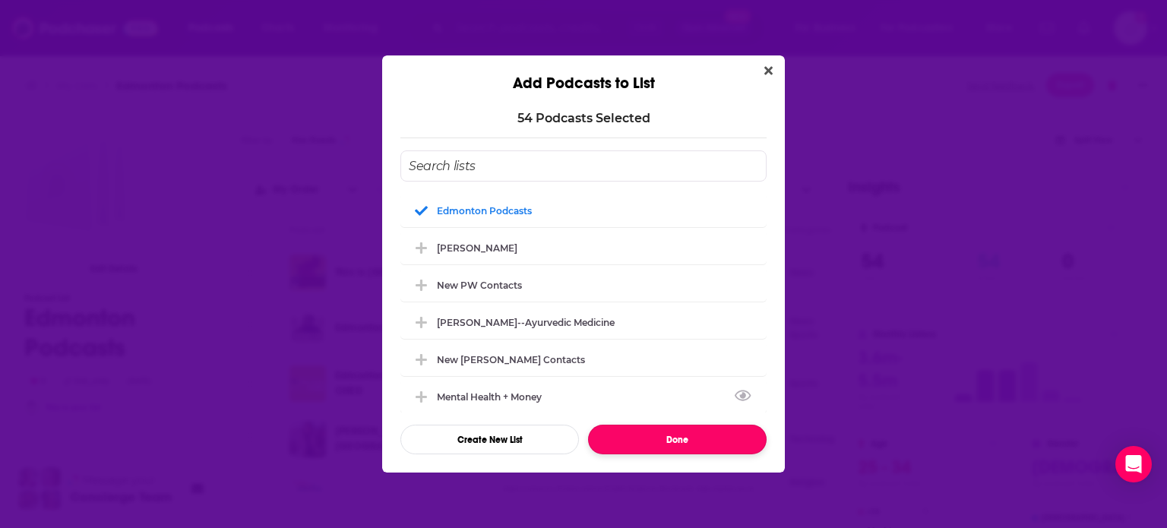
click at [647, 434] on button "Done" at bounding box center [677, 440] width 179 height 30
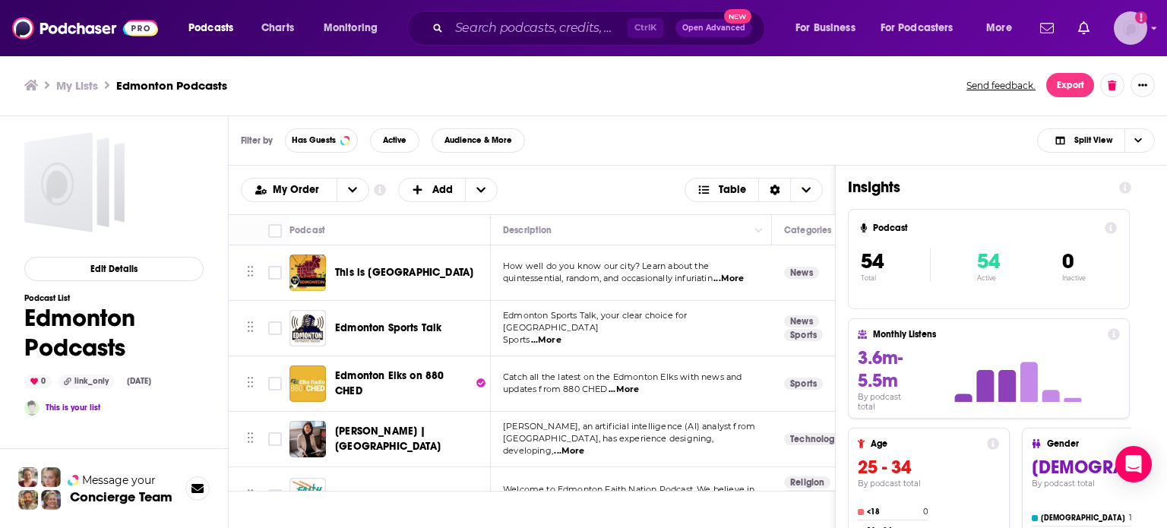
click at [1139, 30] on img "Logged in as Bcprpro33" at bounding box center [1130, 27] width 33 height 33
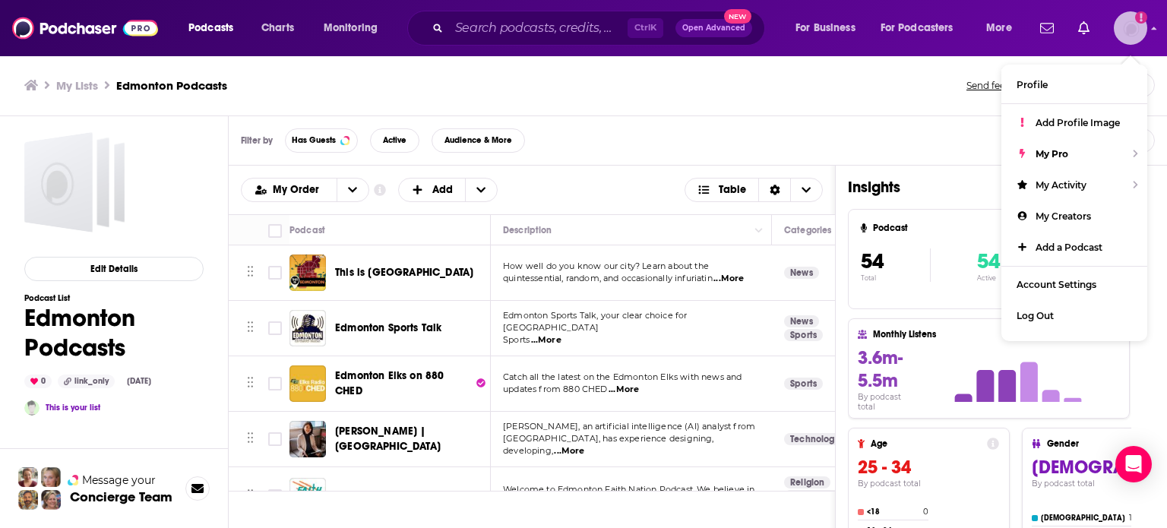
click at [1139, 30] on img "Logged in as Bcprpro33" at bounding box center [1130, 27] width 33 height 33
click at [864, 87] on ul "My Lists Edmonton Podcasts" at bounding box center [487, 85] width 926 height 14
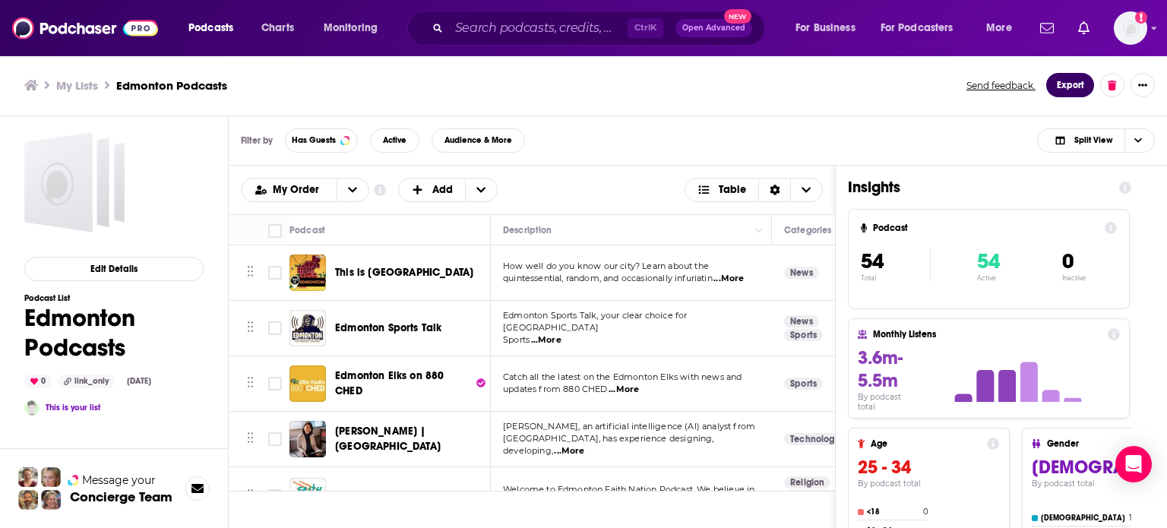
click at [1058, 78] on button "Export" at bounding box center [1070, 85] width 48 height 24
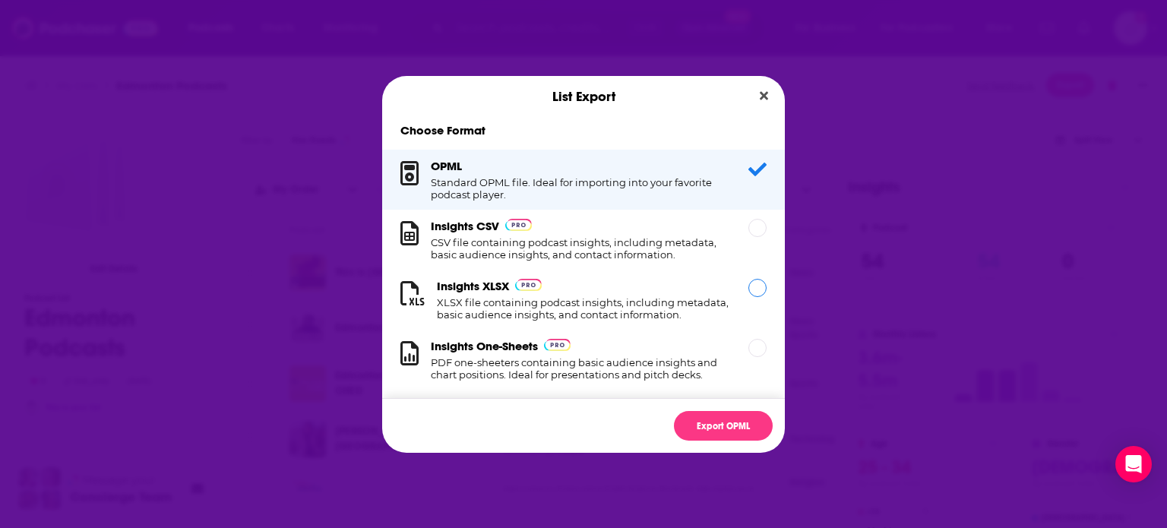
click at [586, 321] on h1 "XLSX file containing podcast insights, including metadata, basic audience insig…" at bounding box center [583, 308] width 293 height 24
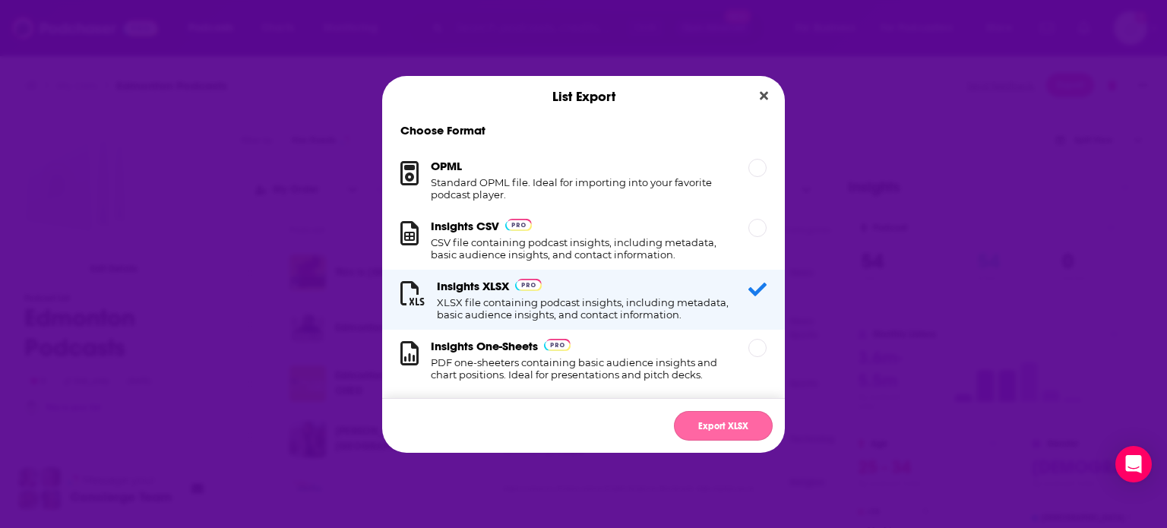
click at [707, 429] on button "Export XLSX" at bounding box center [723, 426] width 99 height 30
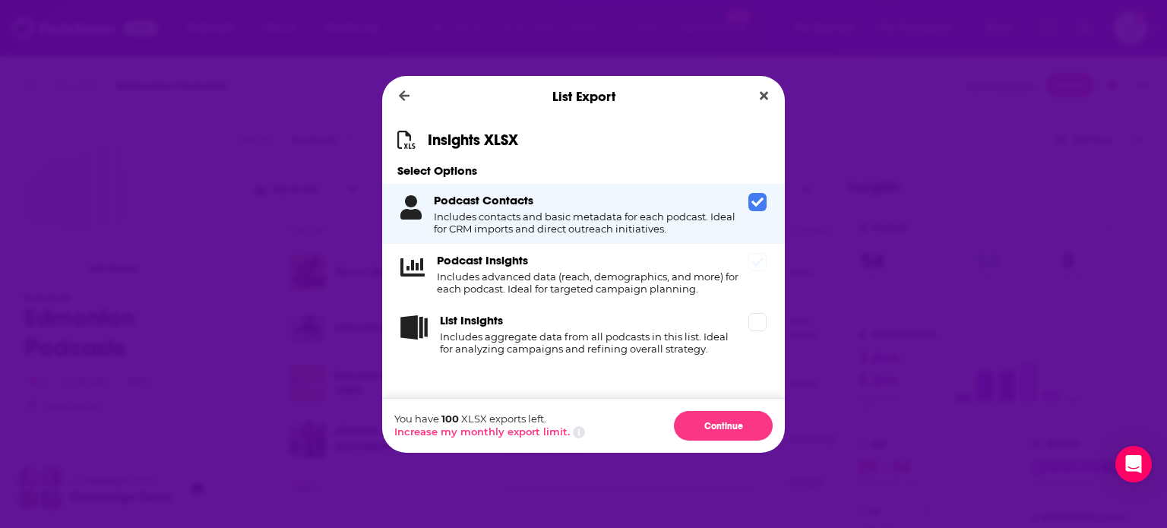
click at [604, 263] on div "Podcast Insights Includes advanced data (reach, demographics, and more) for eac…" at bounding box center [589, 274] width 305 height 42
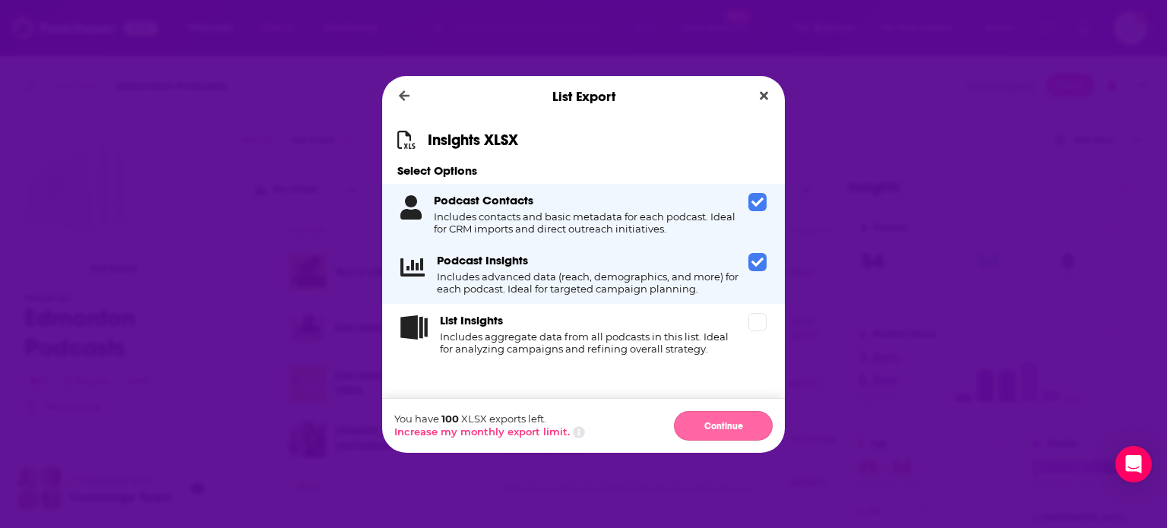
click at [736, 428] on button "Continue" at bounding box center [723, 426] width 99 height 30
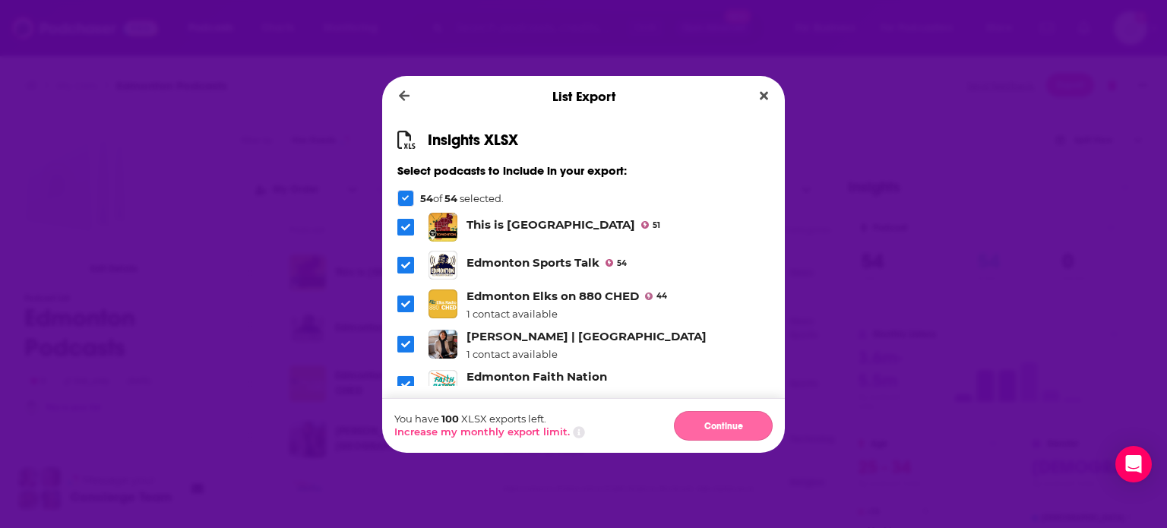
click at [736, 432] on button "Continue" at bounding box center [723, 426] width 99 height 30
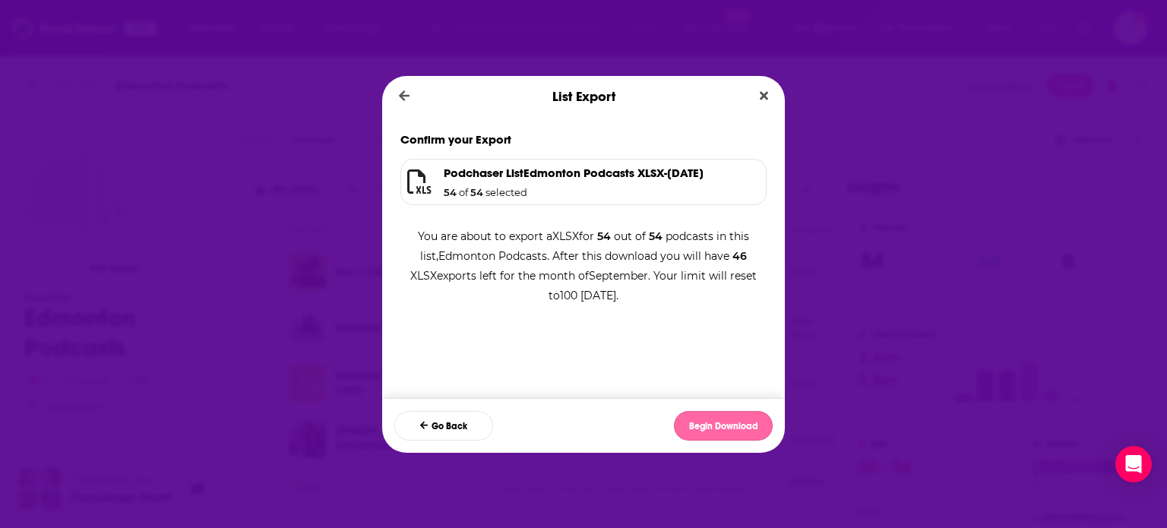
click at [743, 429] on button "Begin Download" at bounding box center [723, 426] width 99 height 30
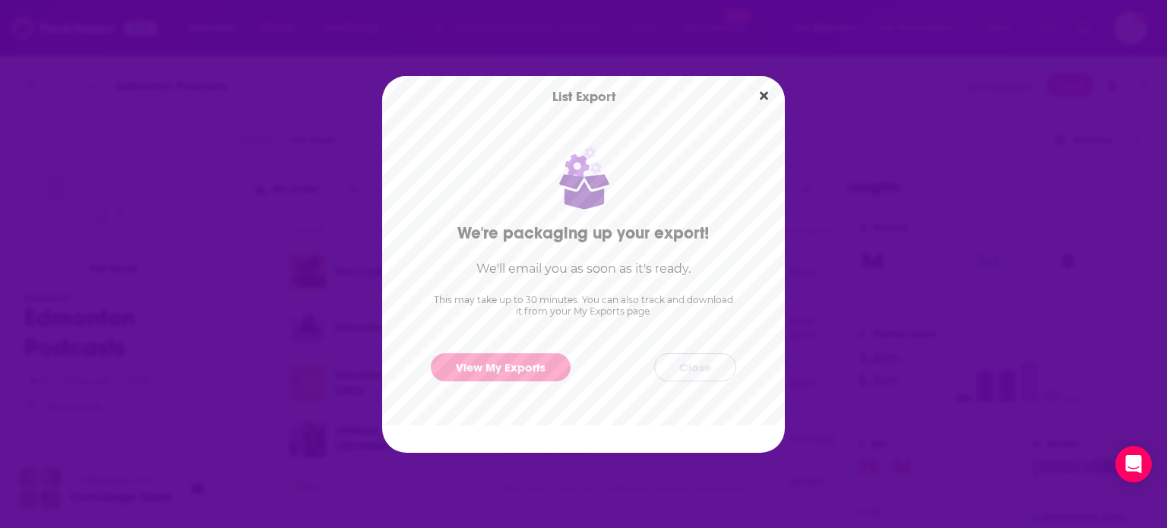
click at [695, 376] on button "Close" at bounding box center [695, 367] width 82 height 28
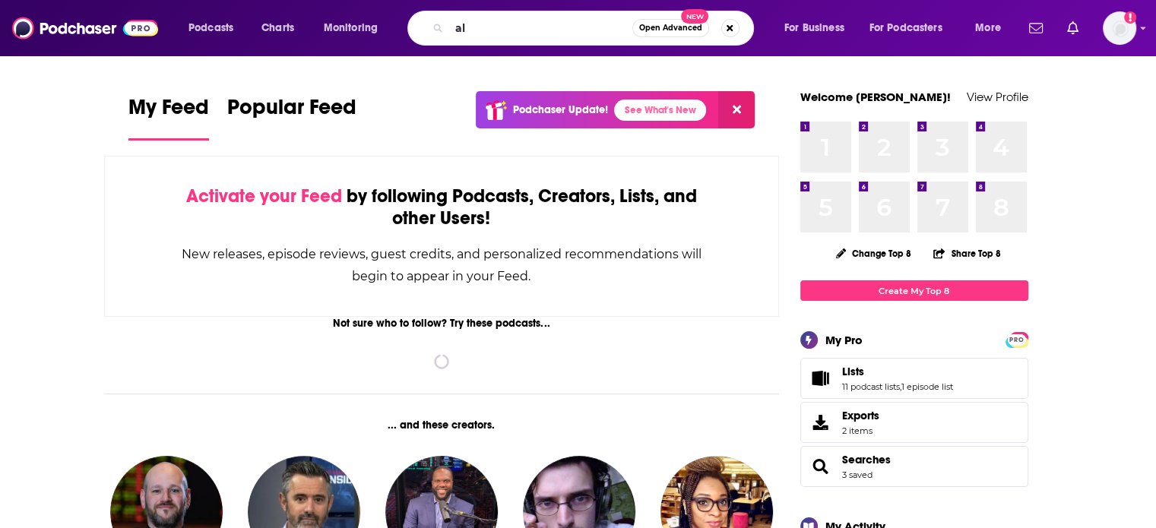
type input "a"
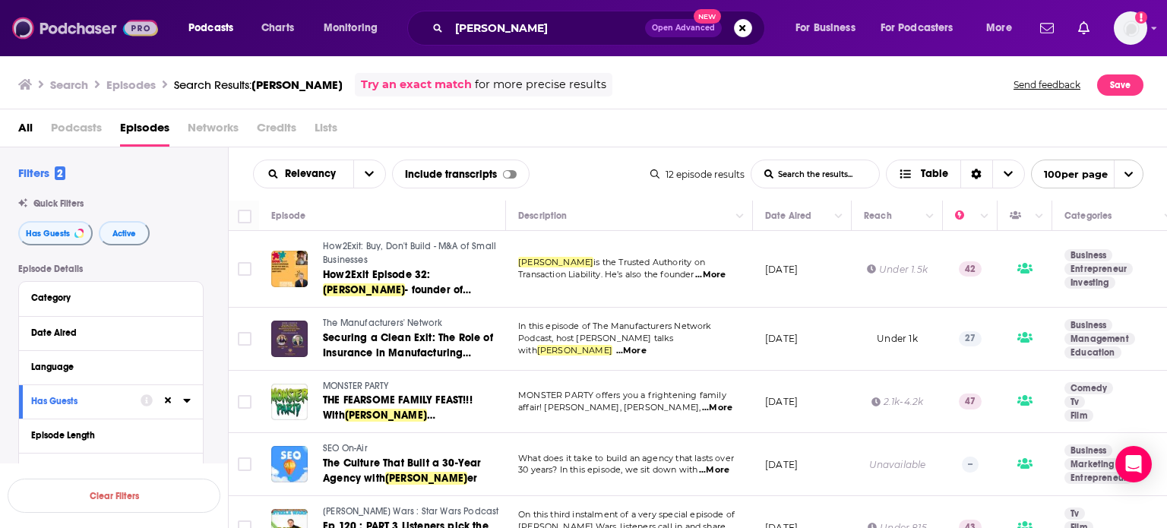
click at [94, 27] on img at bounding box center [85, 28] width 146 height 29
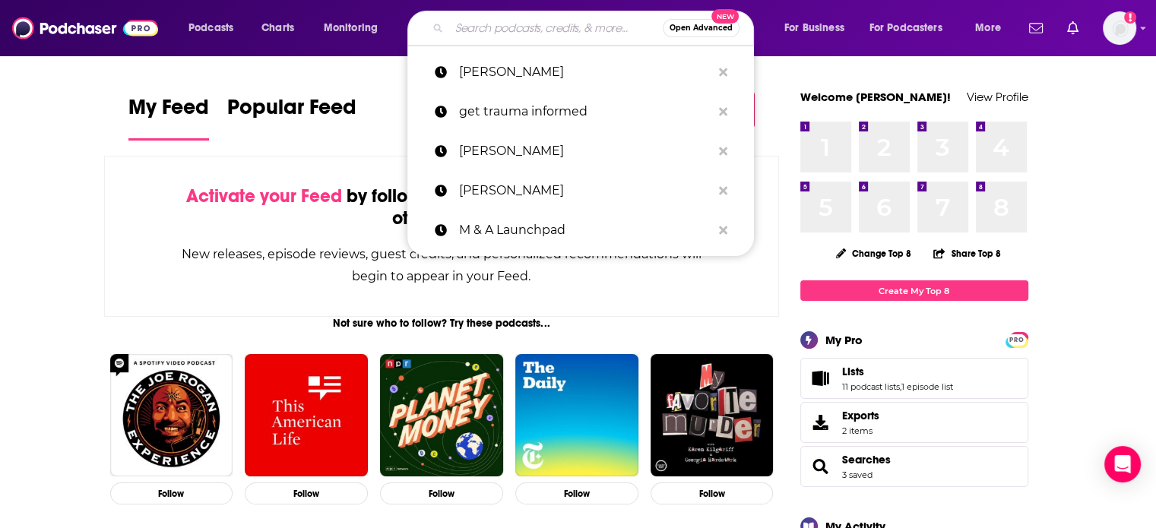
click at [529, 39] on input "Search podcasts, credits, & more..." at bounding box center [556, 28] width 214 height 24
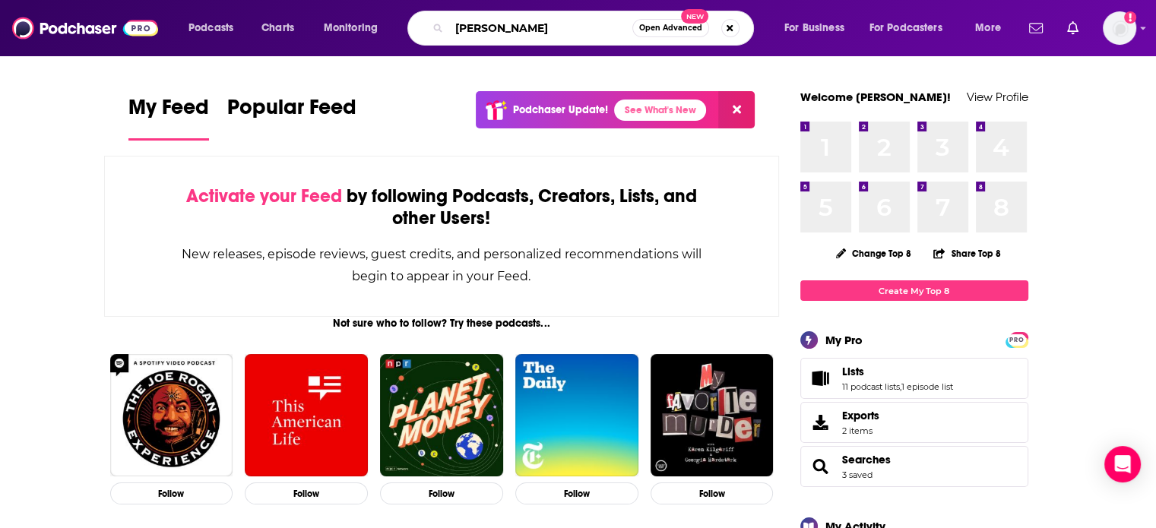
type input "jared johnson"
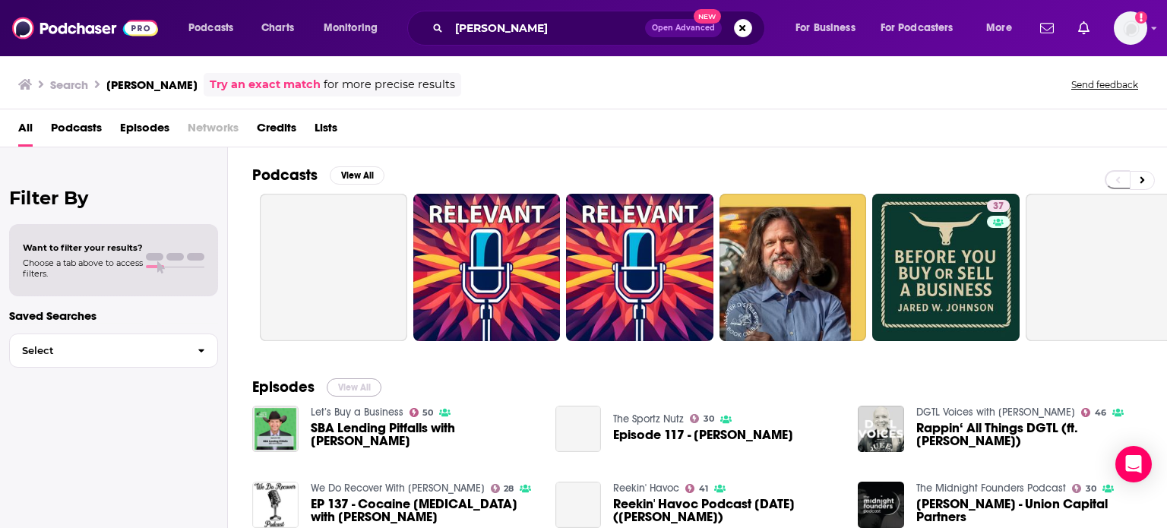
click at [364, 388] on button "View All" at bounding box center [354, 387] width 55 height 18
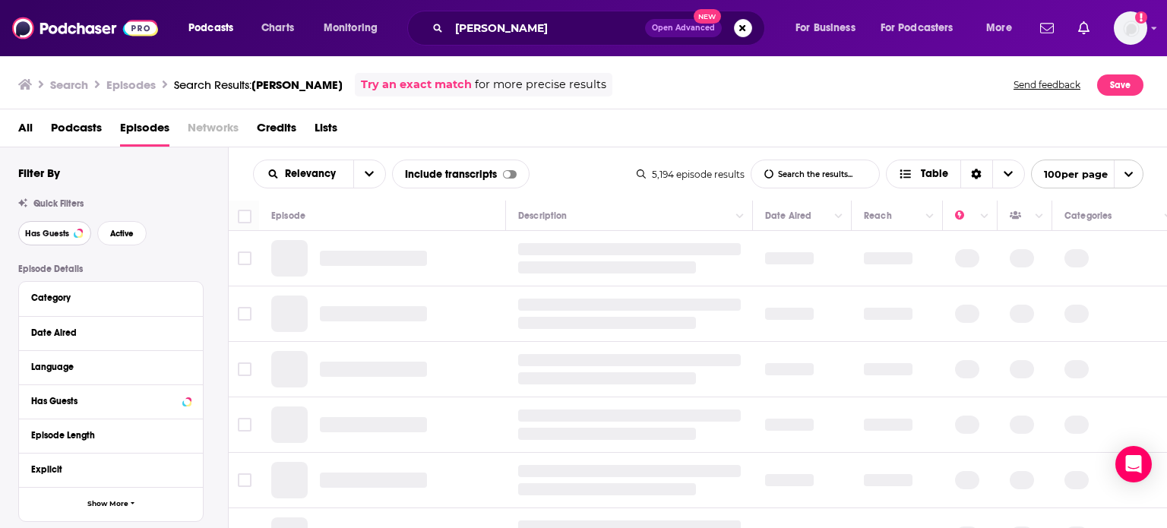
click at [52, 233] on span "Has Guests" at bounding box center [47, 233] width 44 height 8
click at [122, 242] on button "Active" at bounding box center [123, 233] width 49 height 24
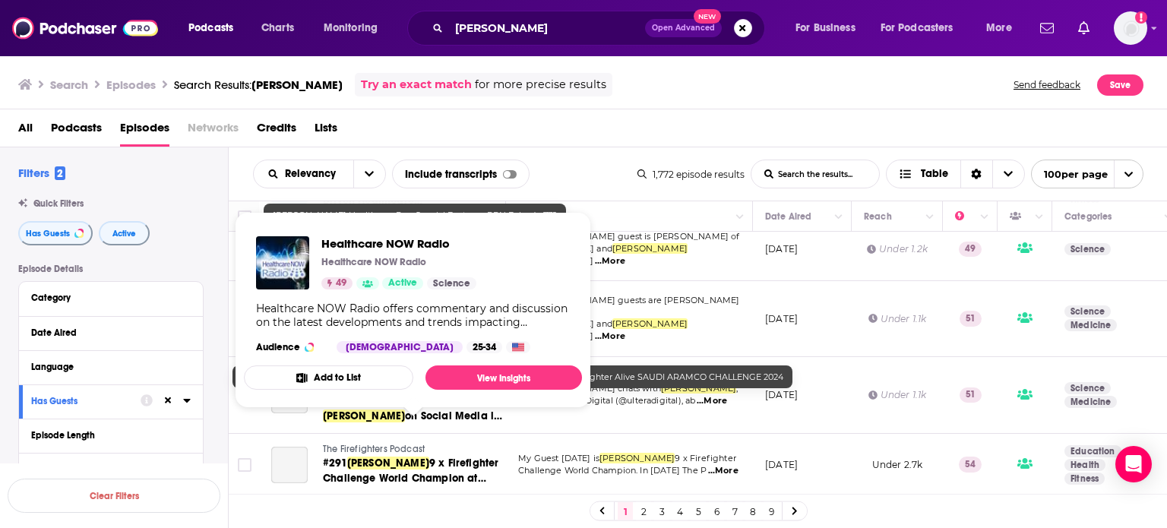
scroll to position [1976, 0]
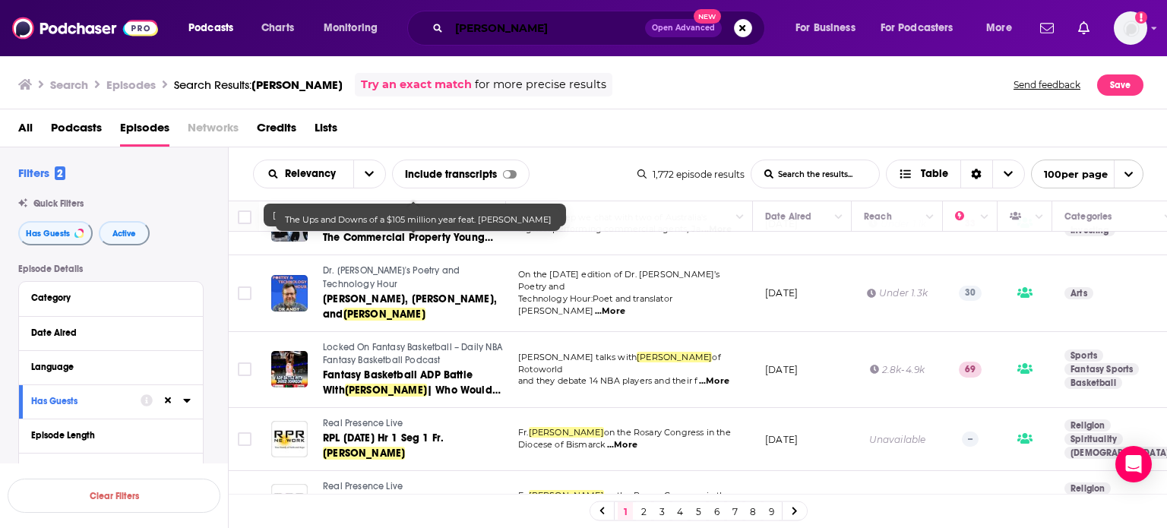
click at [565, 30] on input "jared johnson" at bounding box center [547, 28] width 196 height 24
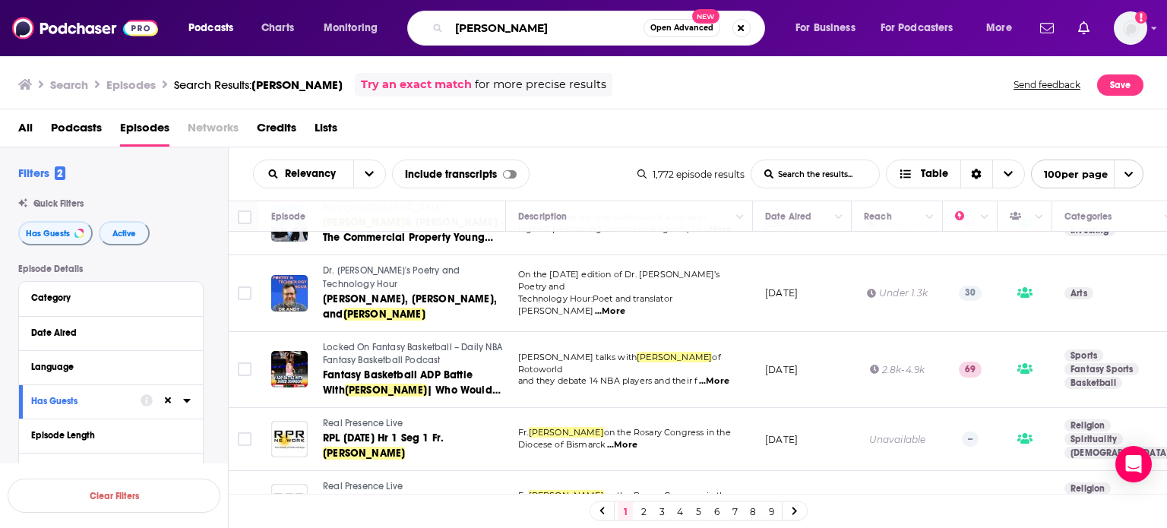
click at [547, 32] on input "jared johnson" at bounding box center [546, 28] width 195 height 24
drag, startPoint x: 547, startPoint y: 32, endPoint x: 404, endPoint y: 25, distance: 143.8
click at [404, 25] on div "Podcasts Charts Monitoring jared johnson Open Advanced New For Business For Pod…" at bounding box center [602, 28] width 849 height 35
type input "bob mccormick"
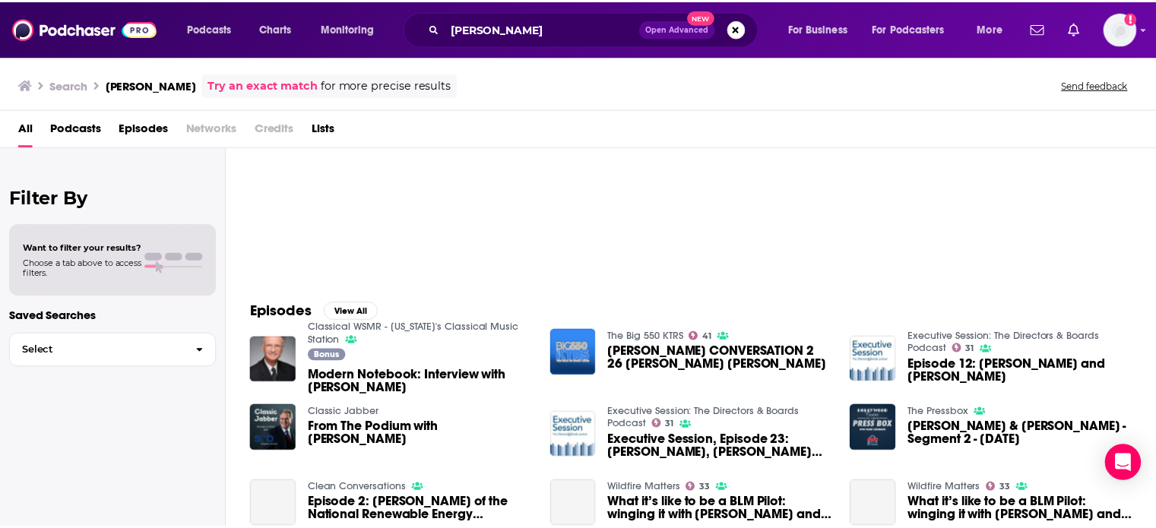
scroll to position [152, 0]
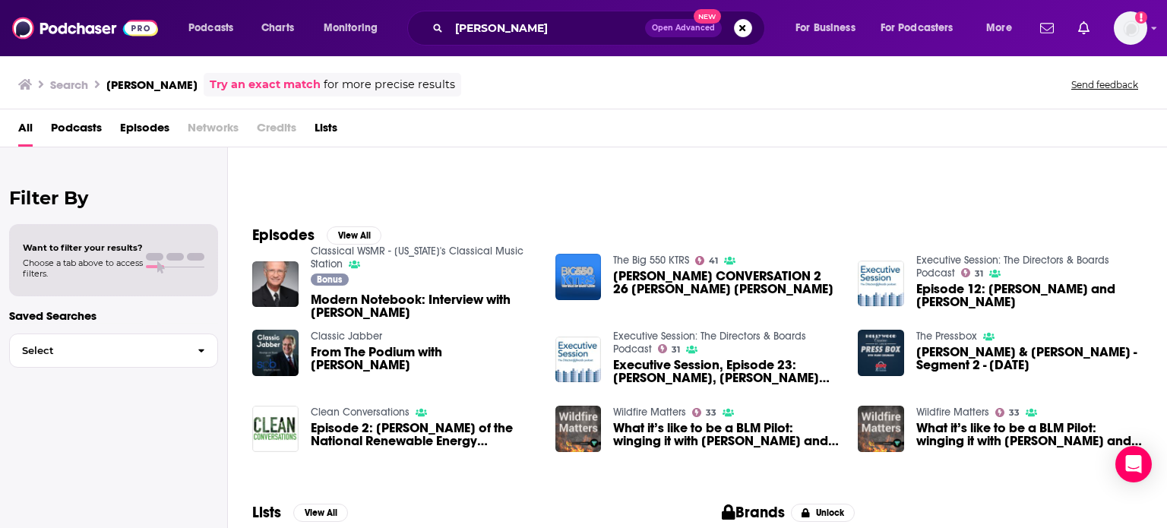
click at [114, 43] on div "Podcasts Charts Monitoring bob mccormick Open Advanced New For Business For Pod…" at bounding box center [583, 28] width 1167 height 56
click at [116, 36] on img at bounding box center [85, 28] width 146 height 29
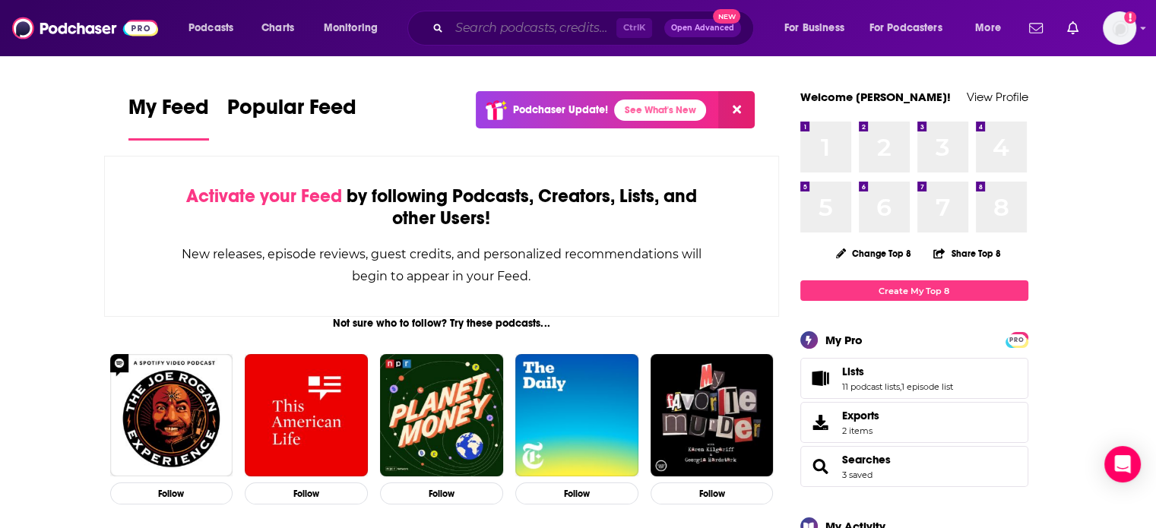
click at [489, 23] on input "Search podcasts, credits, & more..." at bounding box center [532, 28] width 167 height 24
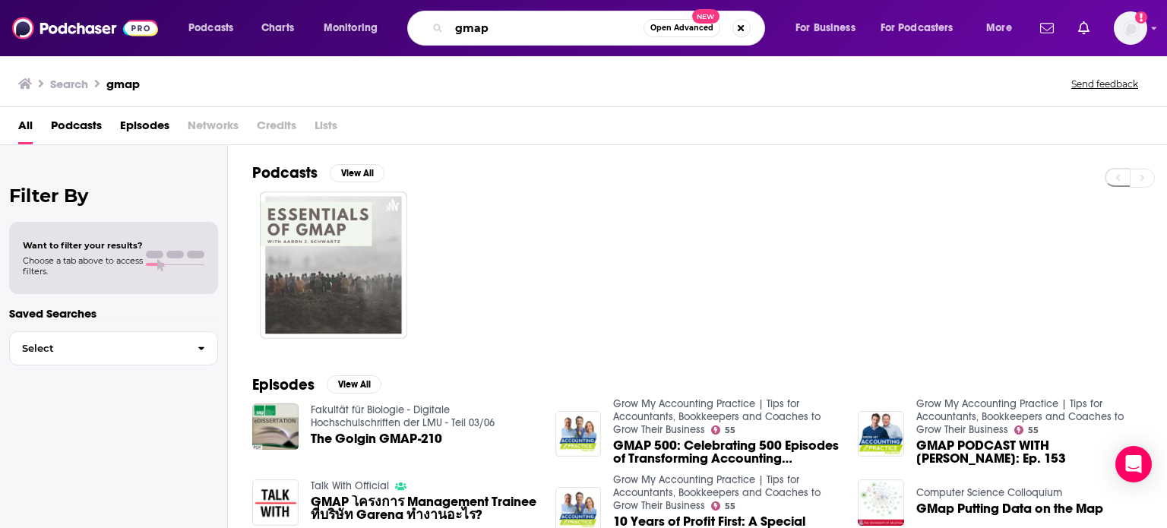
drag, startPoint x: 524, startPoint y: 35, endPoint x: 342, endPoint y: 45, distance: 182.7
click at [342, 45] on div "Podcasts Charts Monitoring gmap Open Advanced New For Business For Podcasters M…" at bounding box center [602, 28] width 849 height 35
type input "profit first professionals"
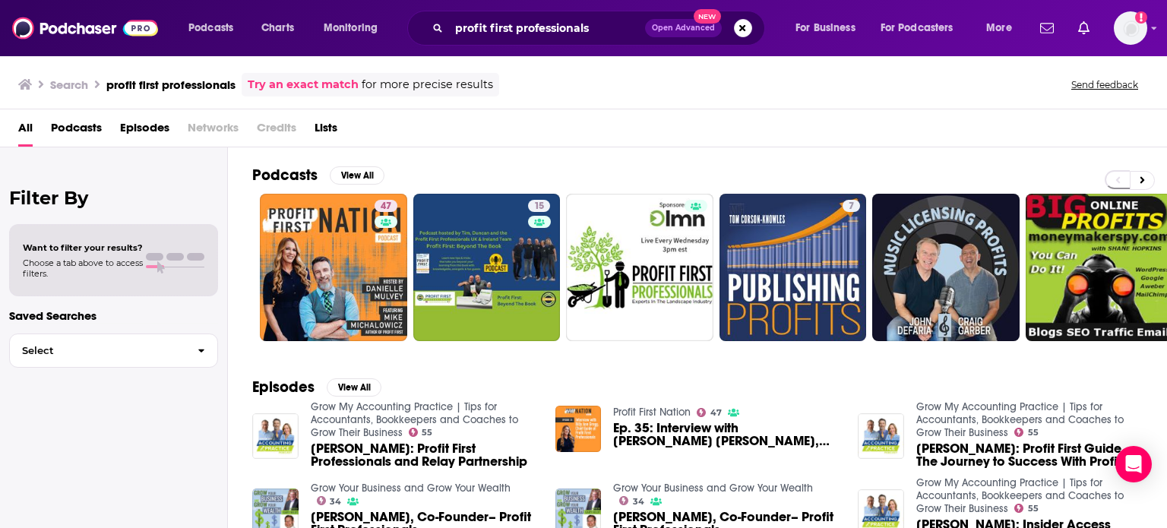
click at [404, 410] on div "Podcasts Charts Monitoring profit first professionals Open Advanced New For Bus…" at bounding box center [583, 264] width 1167 height 528
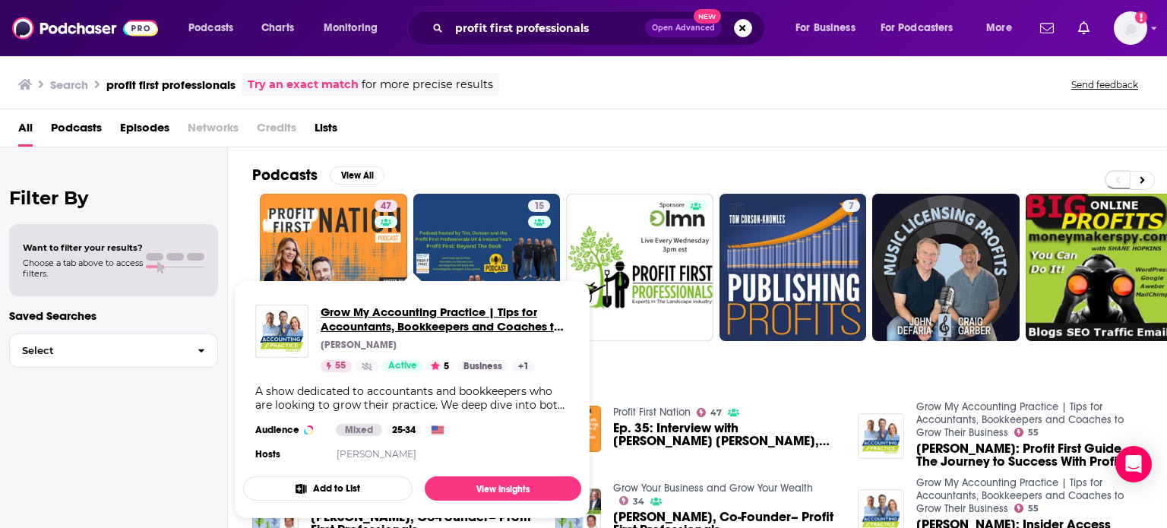
click at [394, 324] on span "Grow My Accounting Practice | Tips for Accountants, Bookkeepers and Coaches to …" at bounding box center [445, 319] width 248 height 29
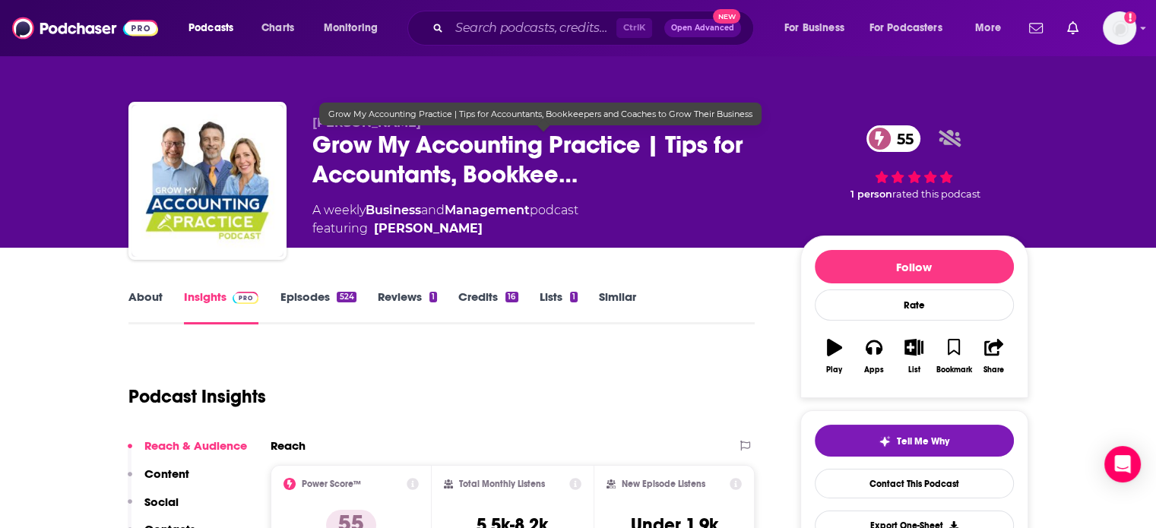
click at [324, 299] on link "Episodes 524" at bounding box center [318, 307] width 76 height 35
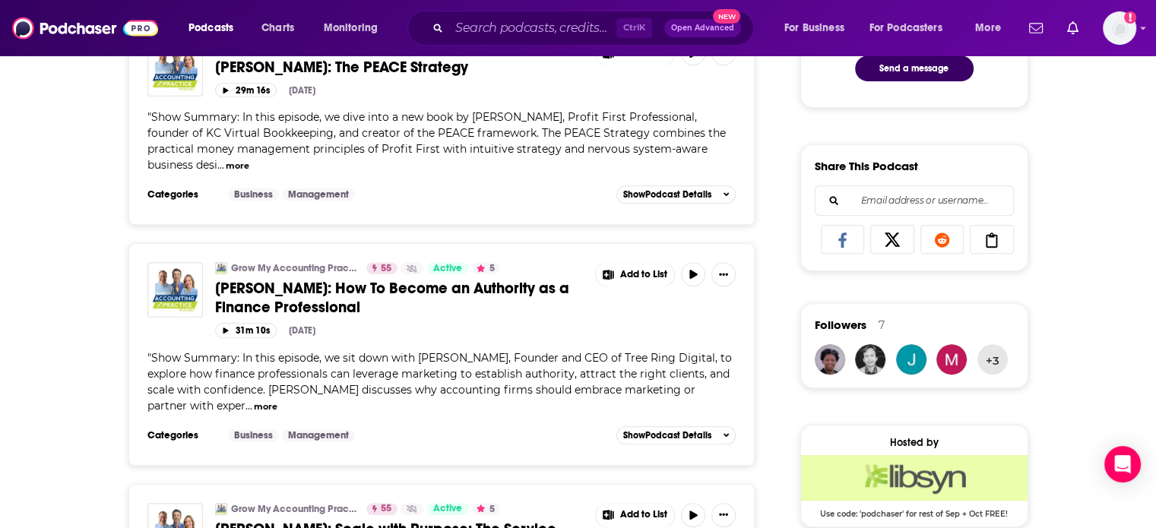
scroll to position [836, 0]
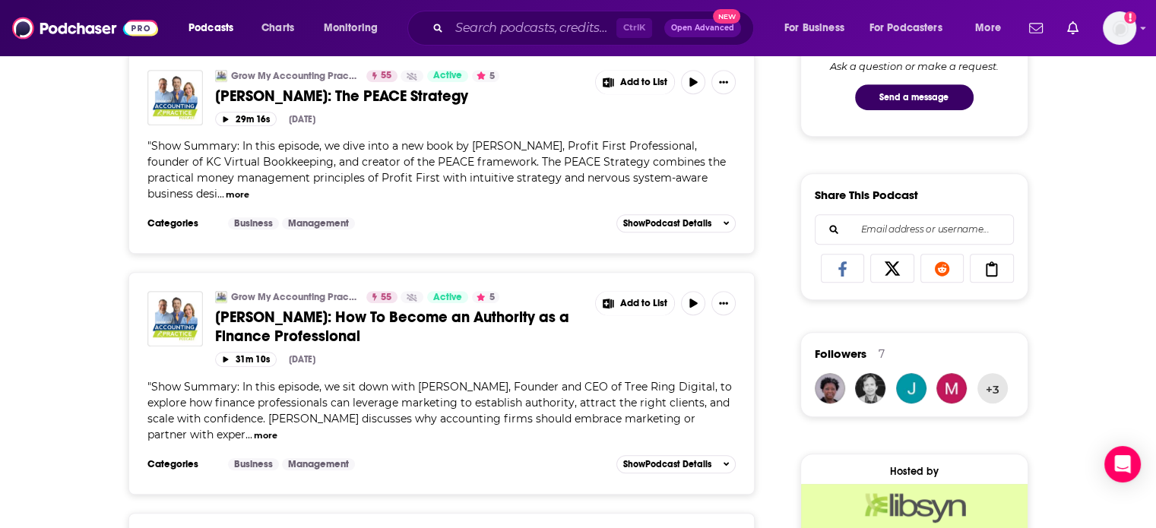
click at [366, 318] on link "Paige Wiese: How To Become an Authority as a Finance Professional" at bounding box center [399, 327] width 369 height 38
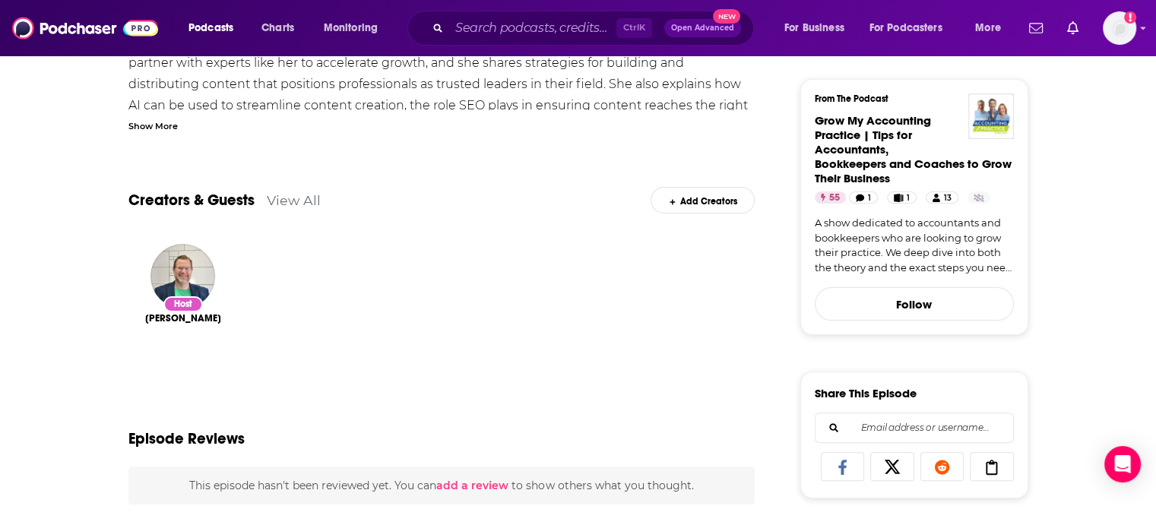
scroll to position [608, 0]
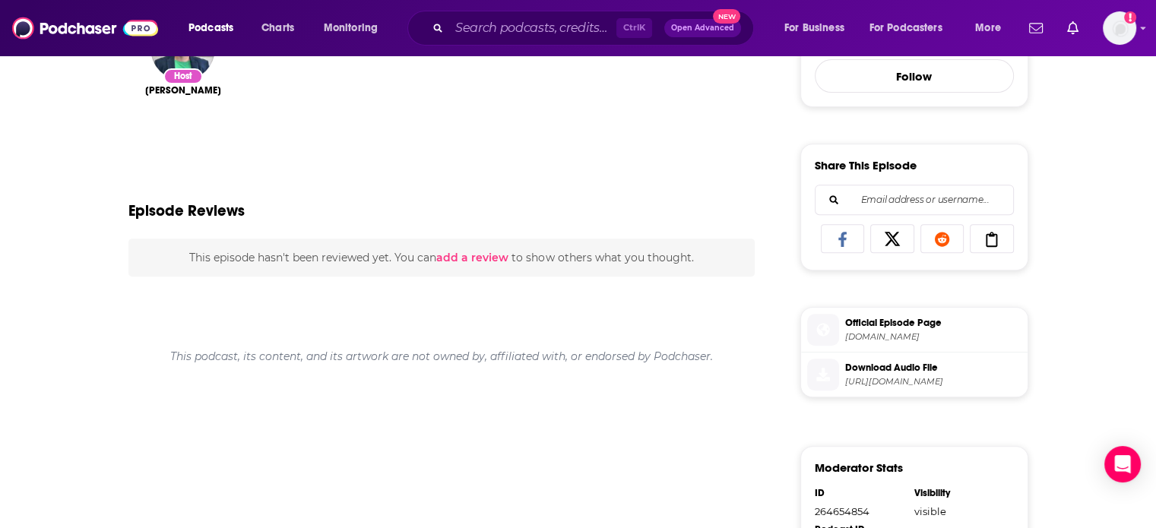
click at [895, 388] on span "https://traffic.libsyn.com/secure/growmyaccountingpractice/Episode_526_-_Paige_…" at bounding box center [933, 381] width 176 height 11
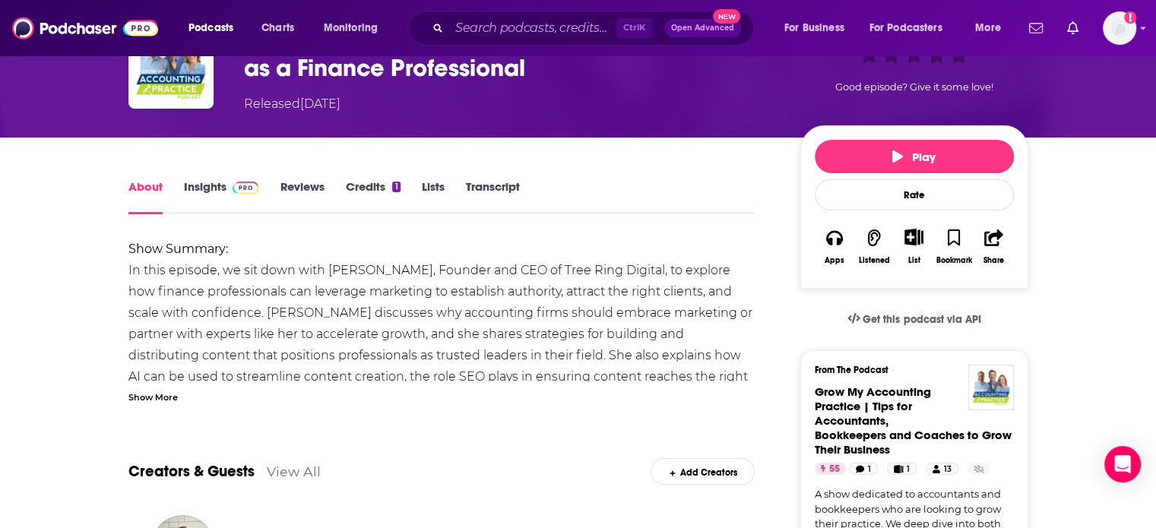
scroll to position [0, 0]
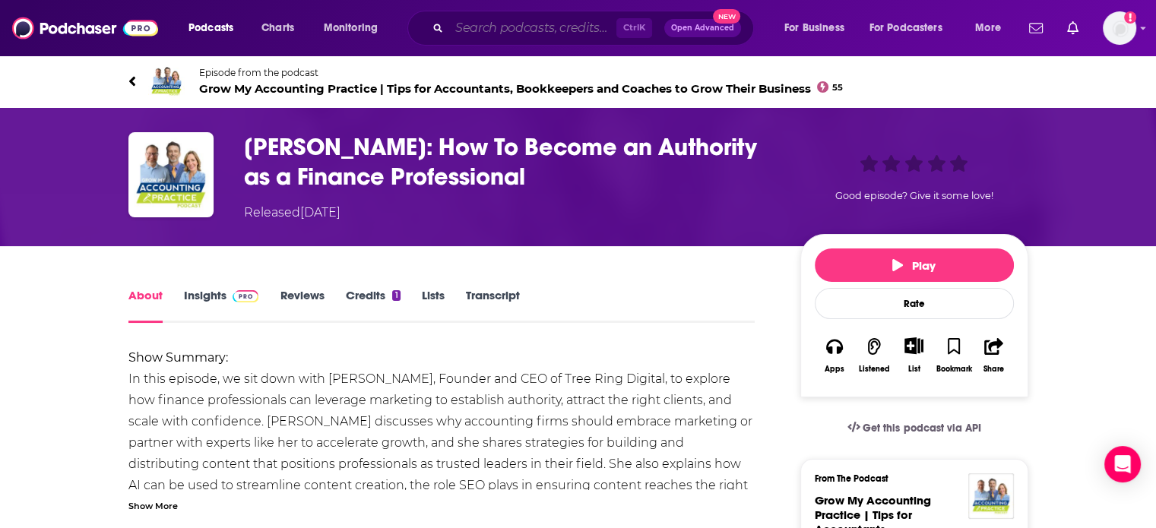
click at [537, 17] on input "Search podcasts, credits, & more..." at bounding box center [532, 28] width 167 height 24
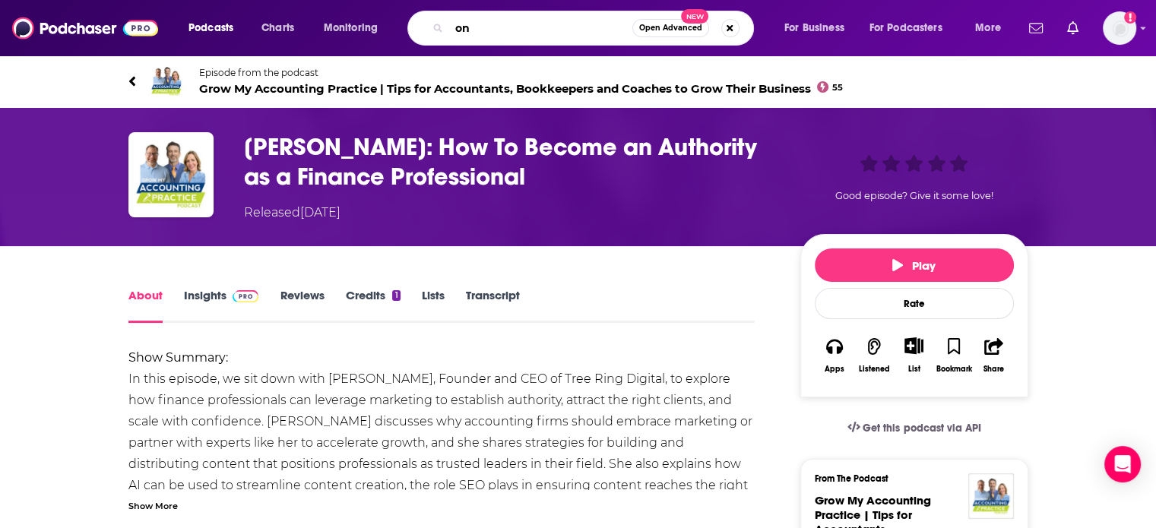
type input "o"
type input "construction champions"
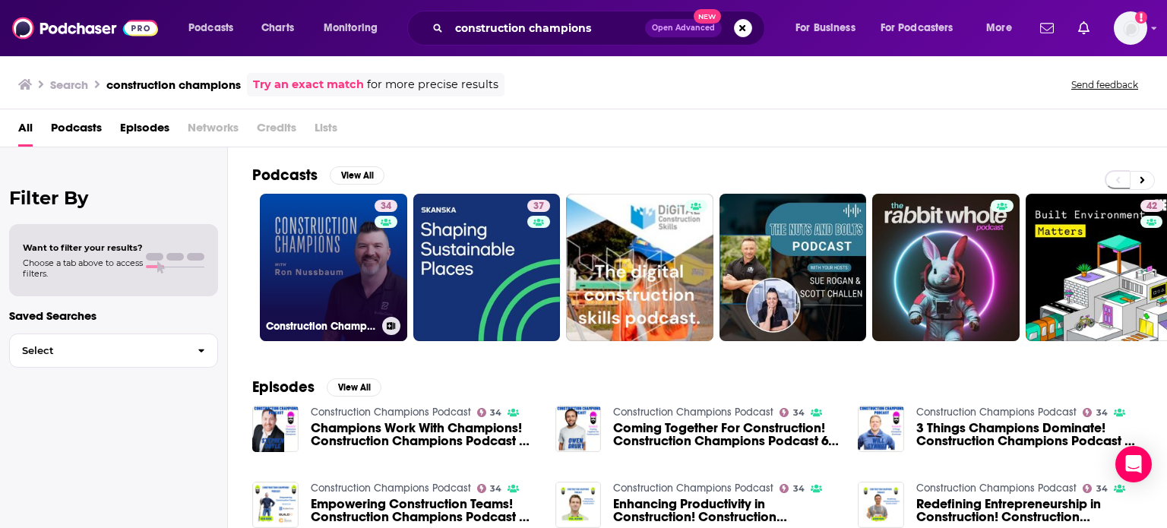
click at [382, 289] on div "34" at bounding box center [388, 258] width 27 height 117
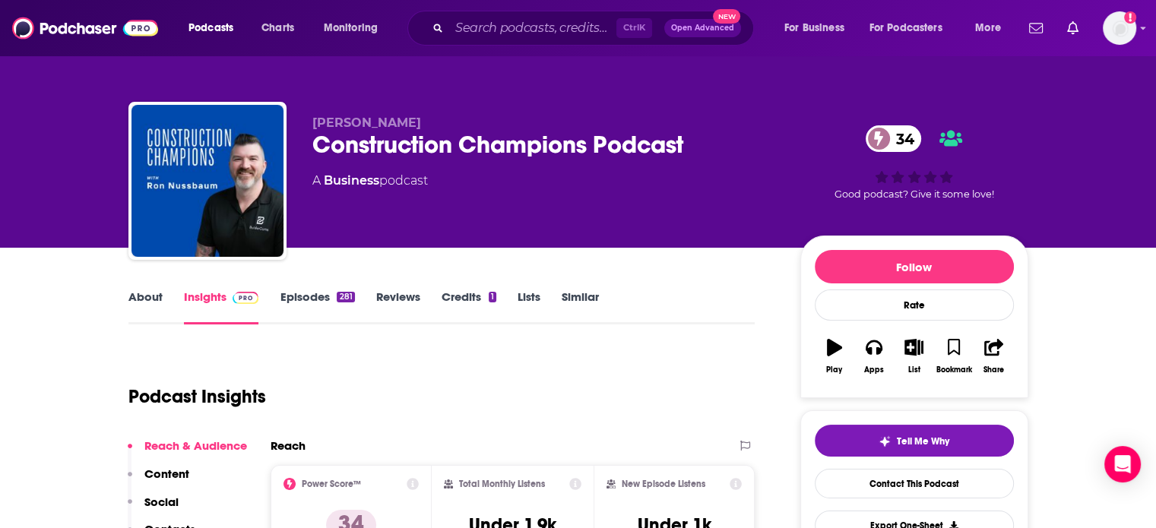
click at [319, 291] on link "Episodes 281" at bounding box center [317, 307] width 74 height 35
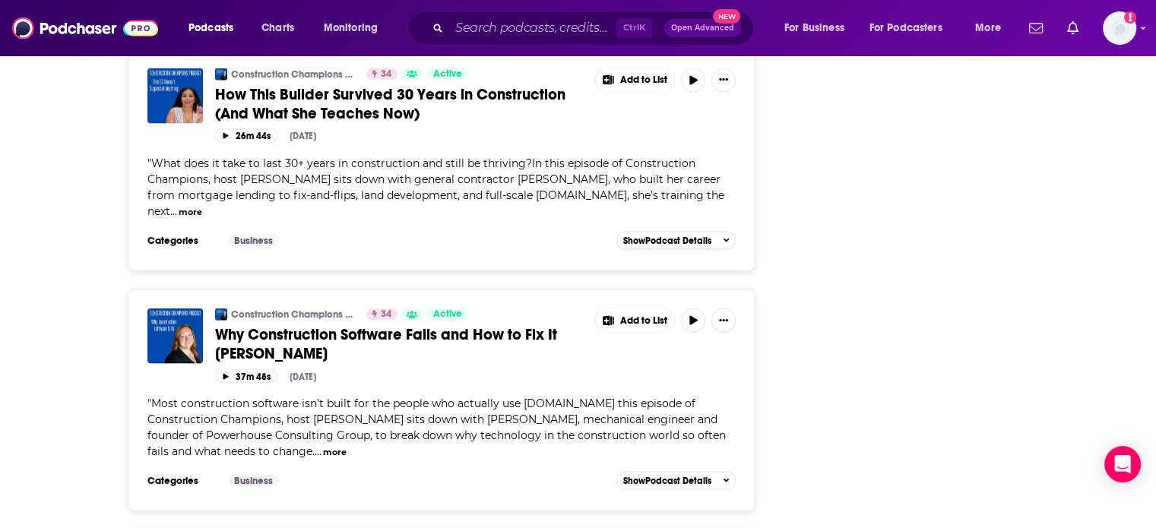
scroll to position [3344, 0]
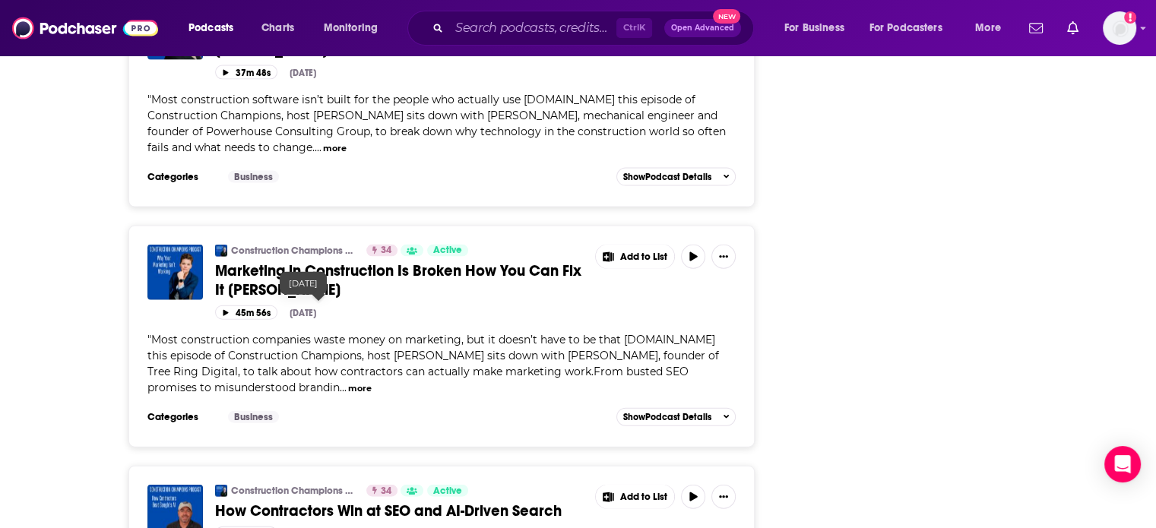
click at [334, 272] on link "Marketing in Construction Is Broken How You Can Fix It Paige Wiese" at bounding box center [399, 280] width 369 height 38
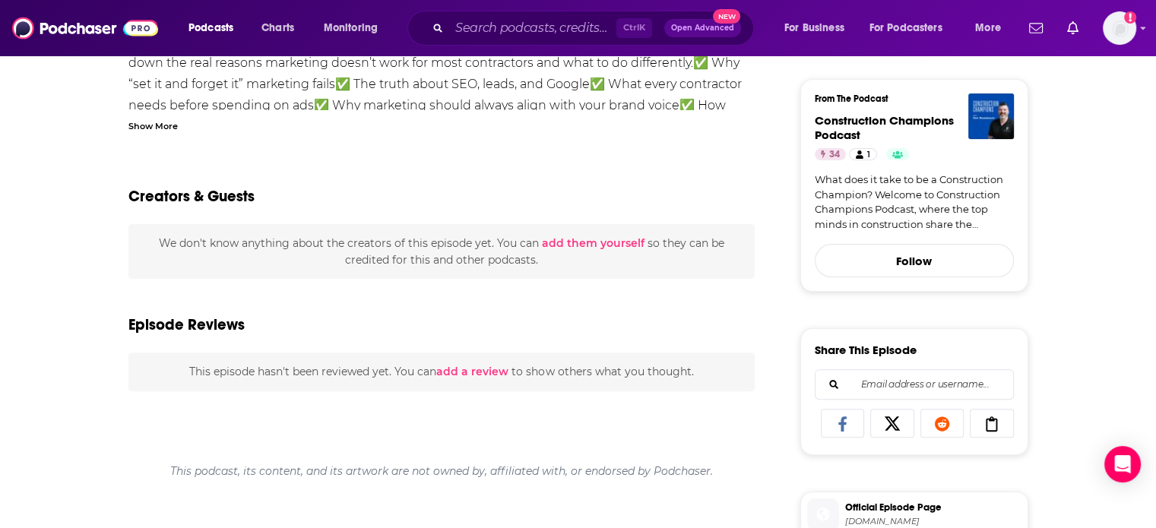
scroll to position [532, 0]
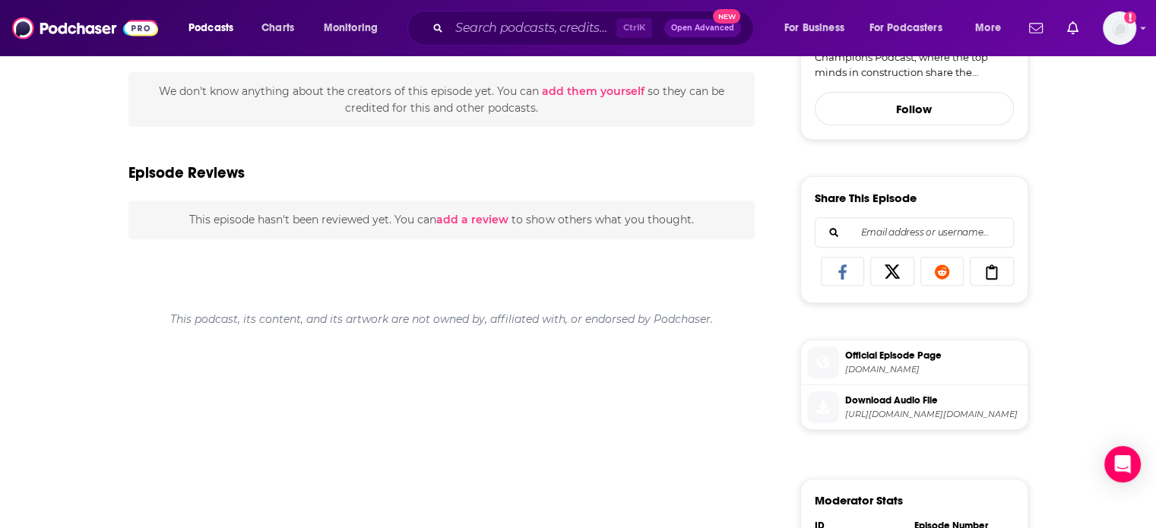
click at [927, 413] on span "https://anchor.fm/s/7ef3e318/podcast/play/106271009/https%3A%2F%2Fd3ctxlq1ktw2n…" at bounding box center [933, 414] width 176 height 11
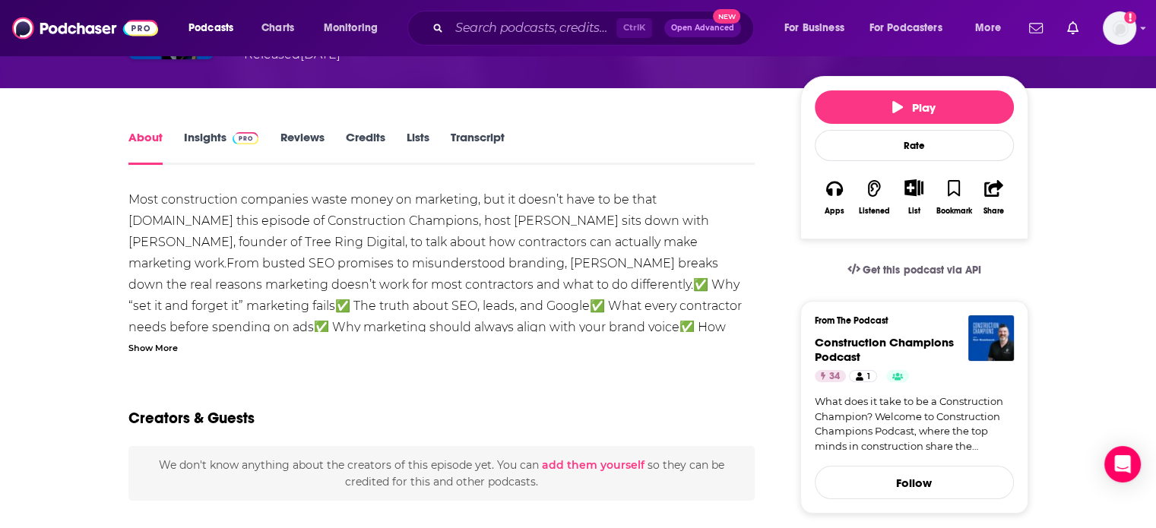
scroll to position [152, 0]
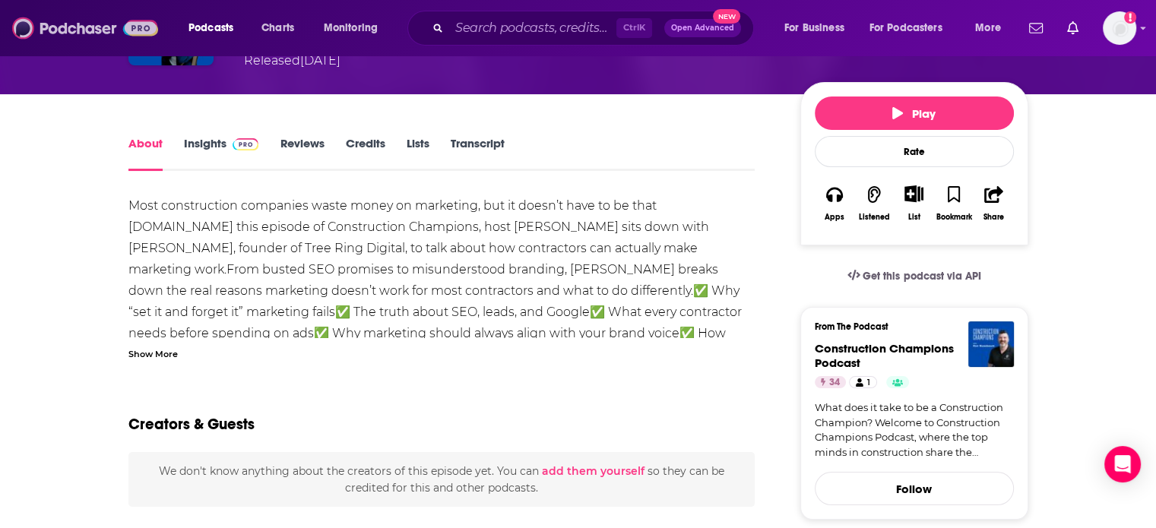
click at [125, 39] on img at bounding box center [85, 28] width 146 height 29
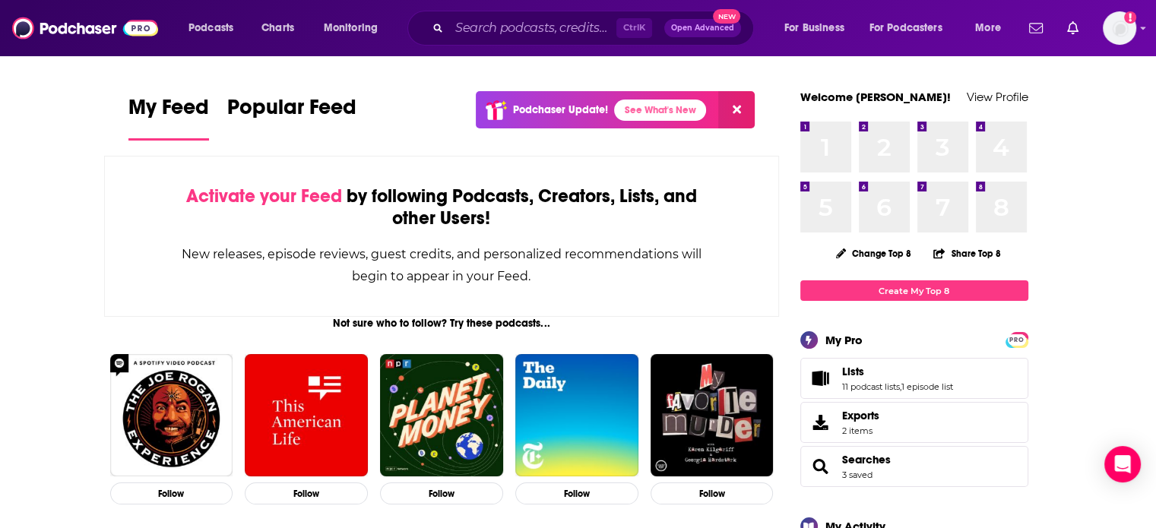
click at [519, 48] on div "Podcasts Charts Monitoring Ctrl K Open Advanced New For Business For Podcasters…" at bounding box center [578, 28] width 1156 height 56
click at [523, 37] on input "Search podcasts, credits, & more..." at bounding box center [532, 28] width 167 height 24
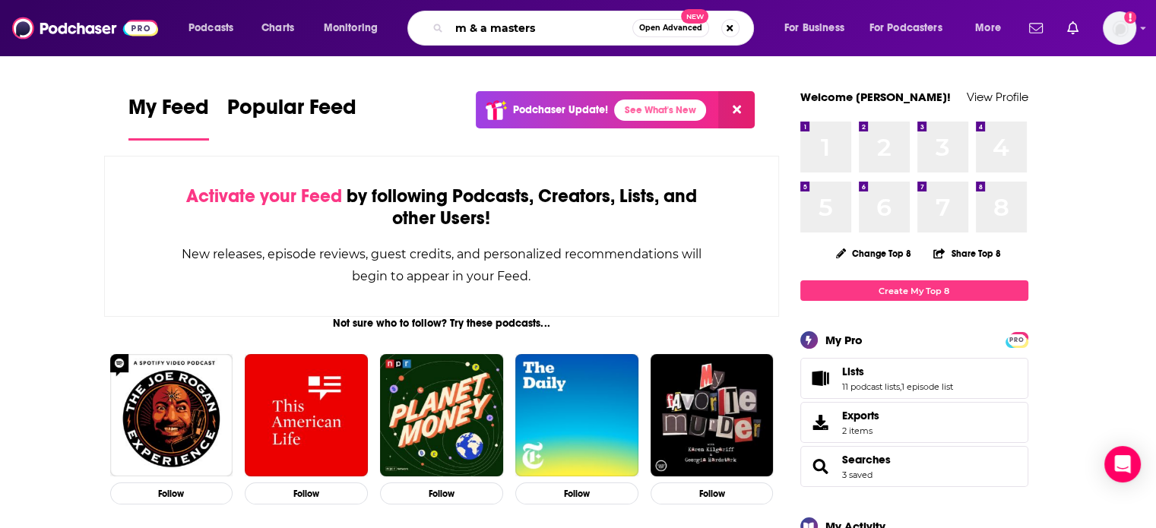
type input "m & a masters"
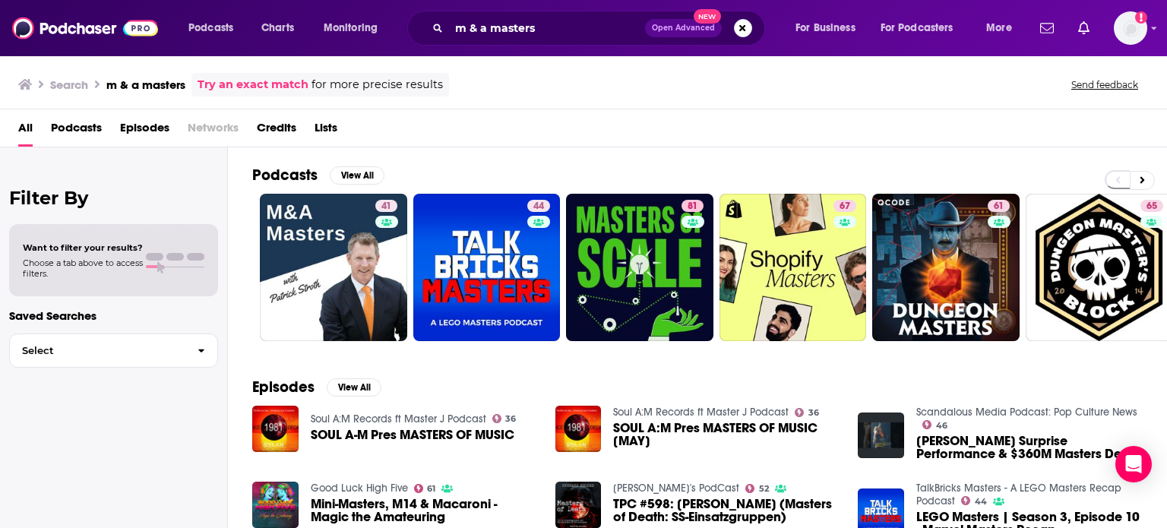
click at [47, 87] on div "Search m & a masters Try an exact match for more precise results" at bounding box center [233, 85] width 431 height 24
drag, startPoint x: 59, startPoint y: 37, endPoint x: 61, endPoint y: 10, distance: 27.4
click at [59, 37] on img at bounding box center [85, 28] width 146 height 29
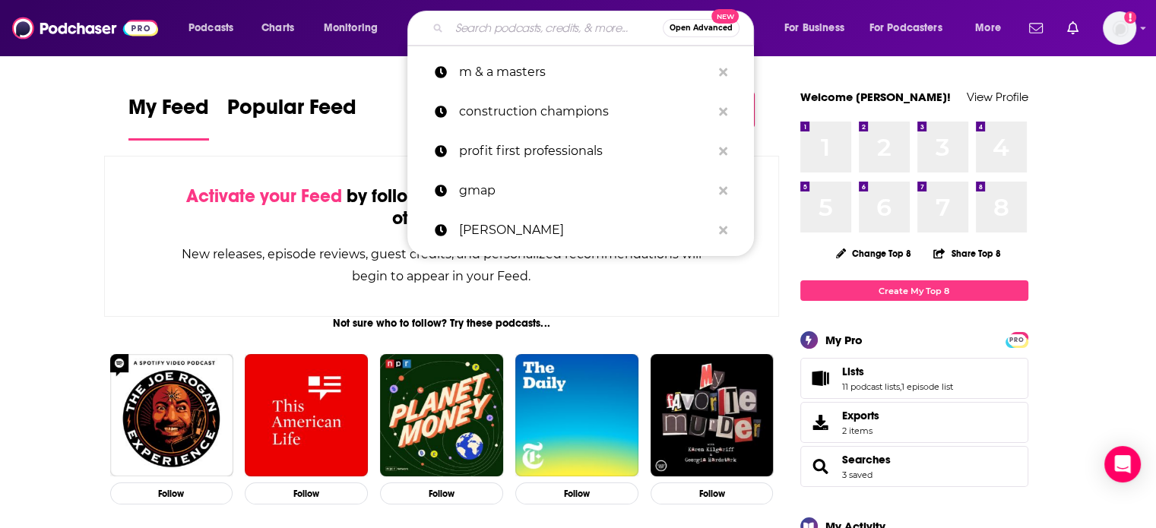
click at [524, 27] on input "Search podcasts, credits, & more..." at bounding box center [556, 28] width 214 height 24
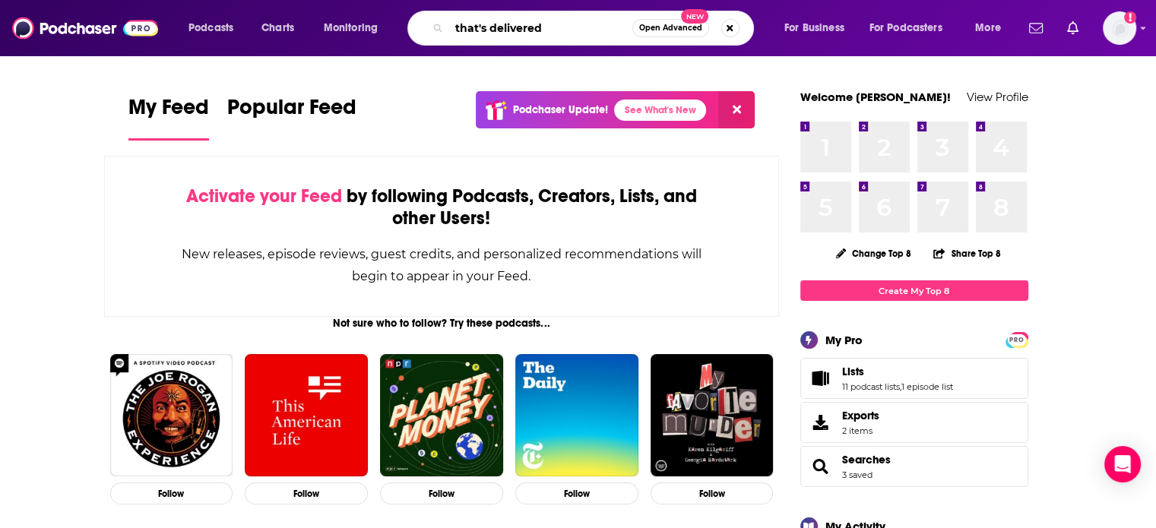
type input "that's delivered"
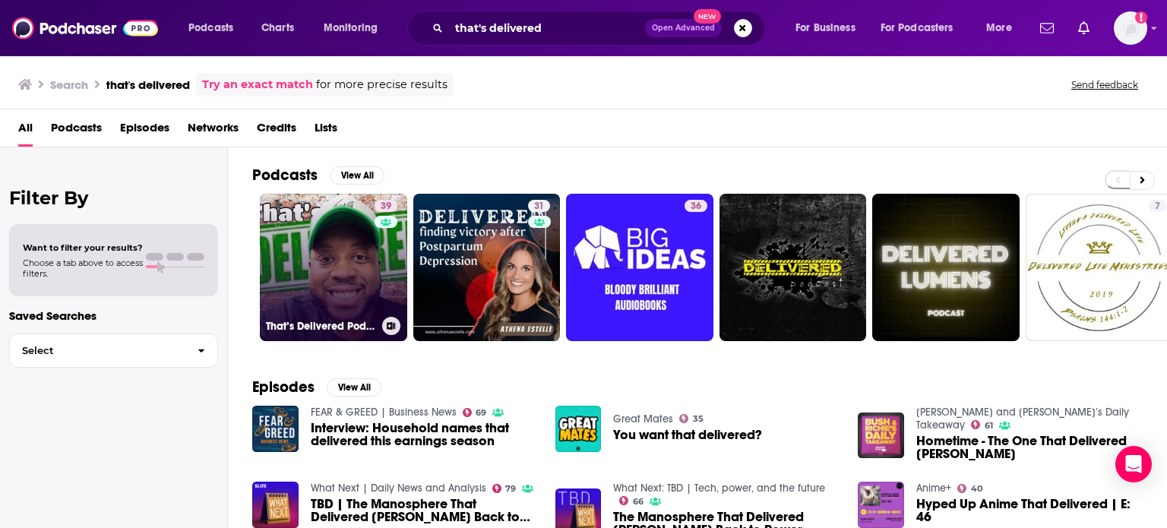
click at [362, 277] on link "39 That’s Delivered Podcast" at bounding box center [333, 267] width 147 height 147
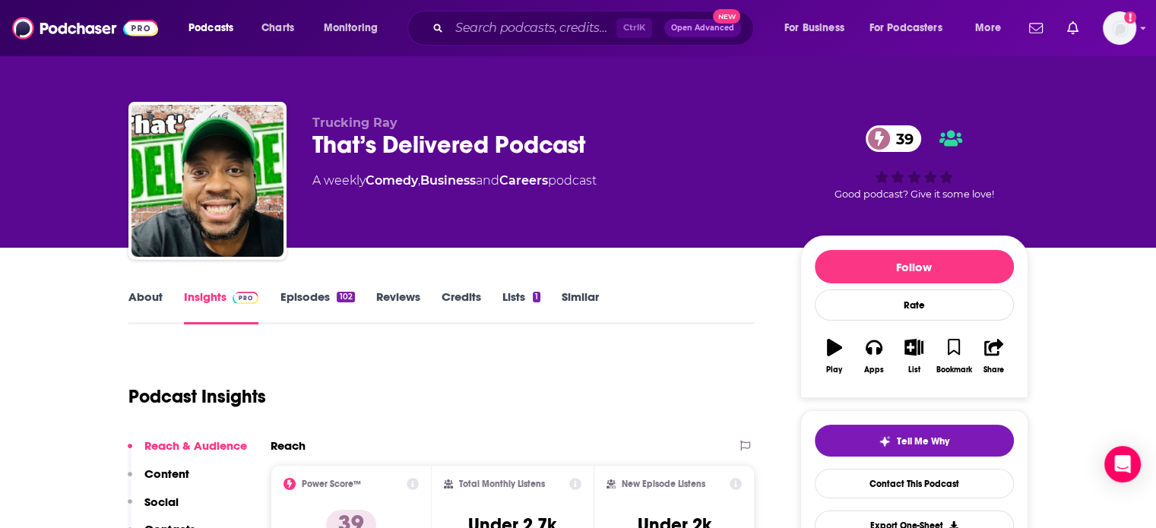
click at [335, 315] on link "Episodes 102" at bounding box center [317, 307] width 74 height 35
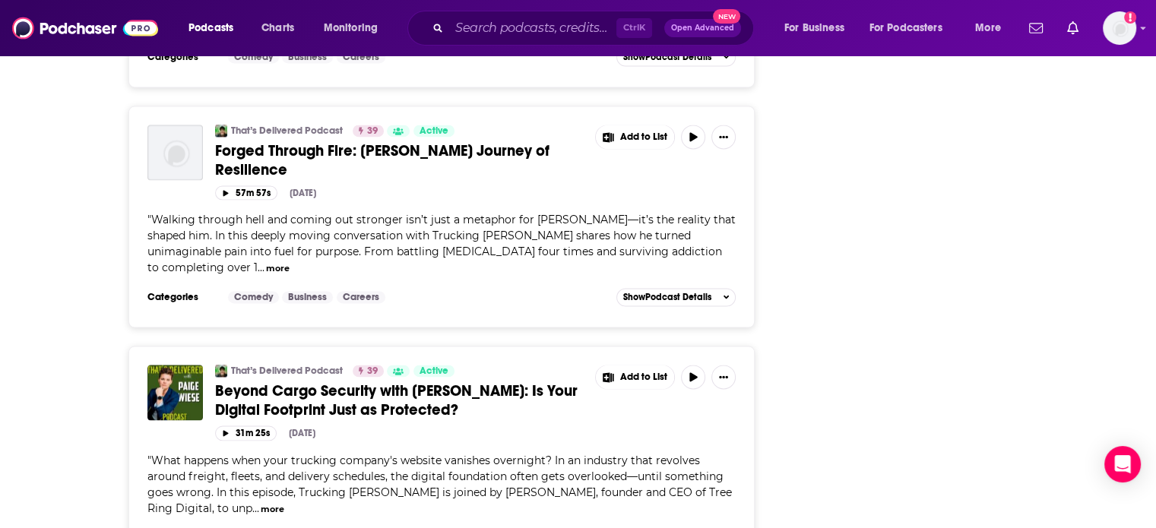
scroll to position [2432, 0]
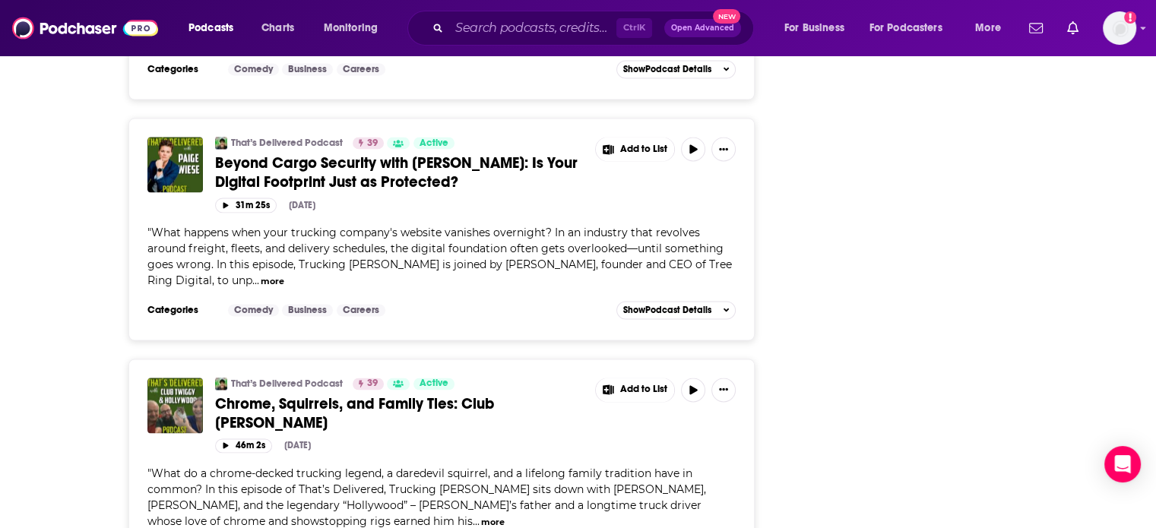
click at [392, 154] on span "Beyond Cargo Security with Paige Wiese: Is Your Digital Footprint Just as Prote…" at bounding box center [396, 173] width 362 height 38
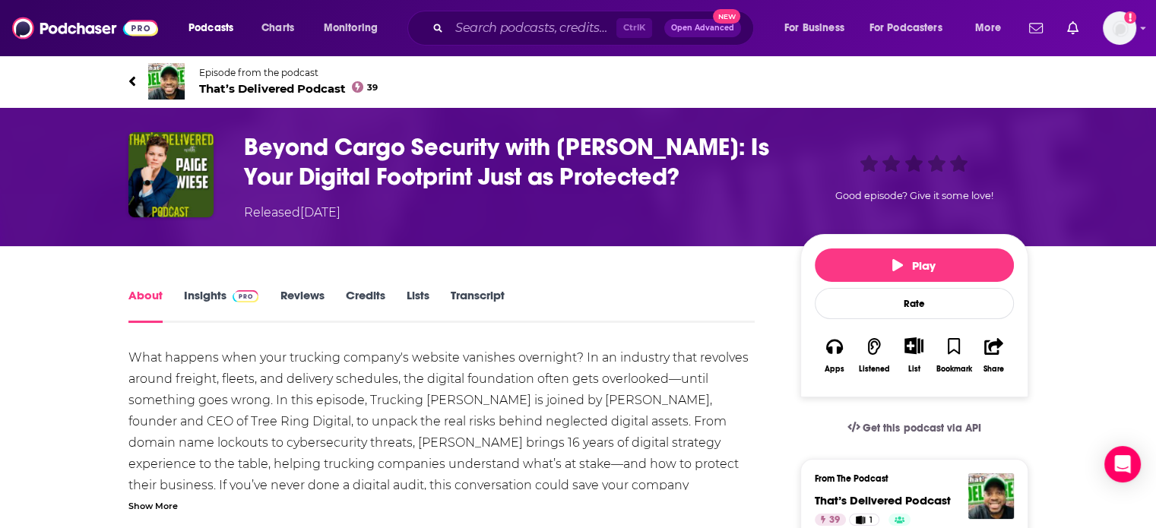
click at [208, 309] on link "Insights" at bounding box center [221, 305] width 75 height 35
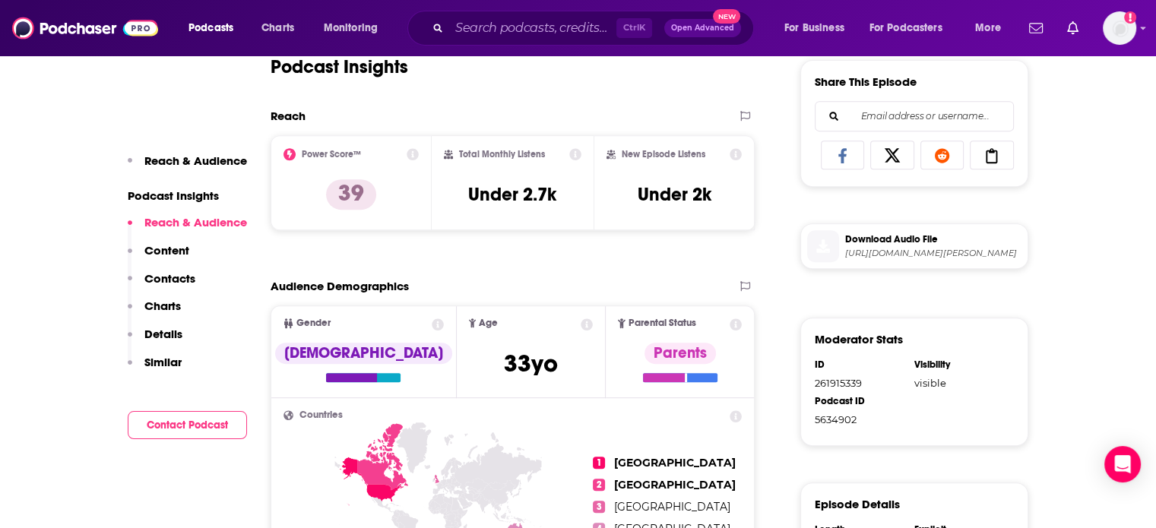
scroll to position [684, 0]
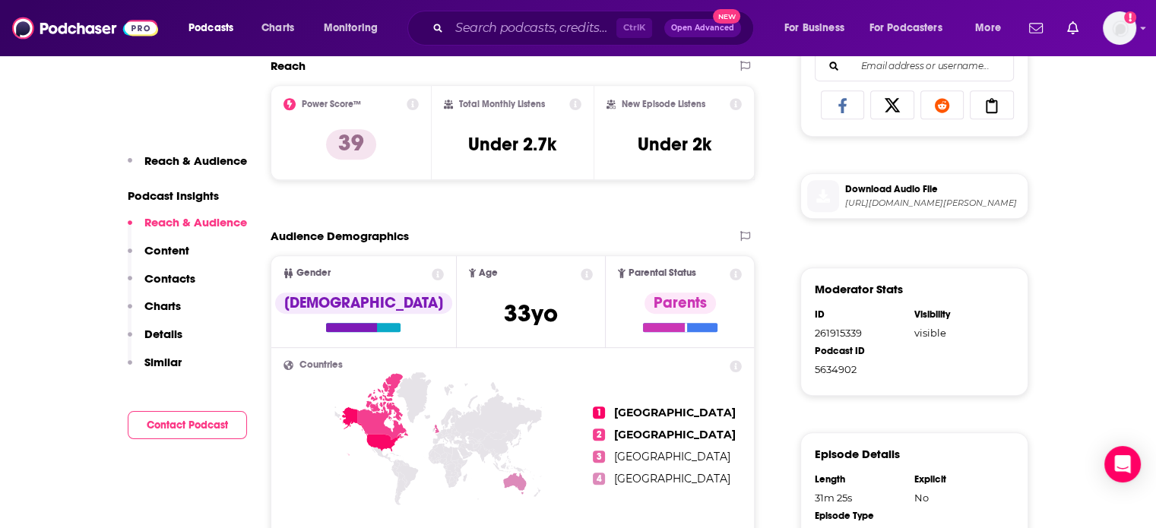
click at [913, 196] on span "Download Audio File" at bounding box center [933, 189] width 176 height 14
click at [509, 44] on div "Ctrl K Open Advanced New" at bounding box center [580, 28] width 347 height 35
click at [517, 32] on input "Search podcasts, credits, & more..." at bounding box center [532, 28] width 167 height 24
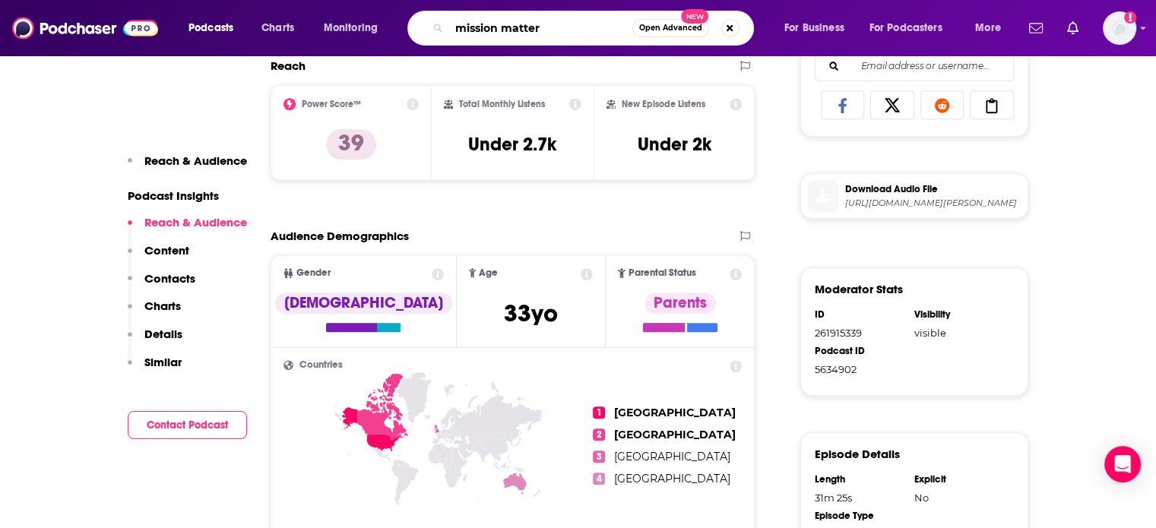
type input "mission matters"
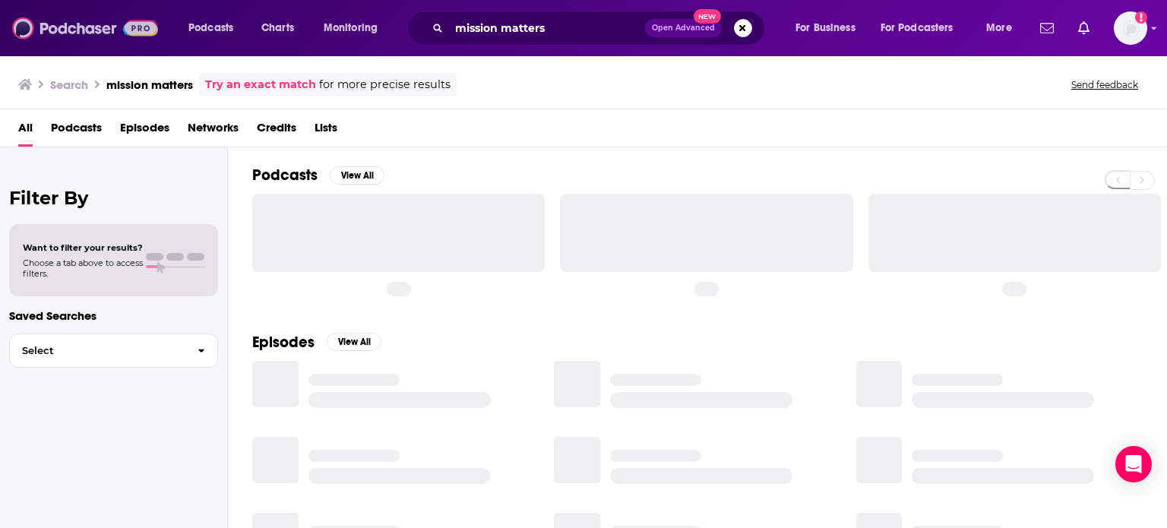
drag, startPoint x: 146, startPoint y: 36, endPoint x: 259, endPoint y: 5, distance: 117.2
click at [146, 36] on img at bounding box center [85, 28] width 146 height 29
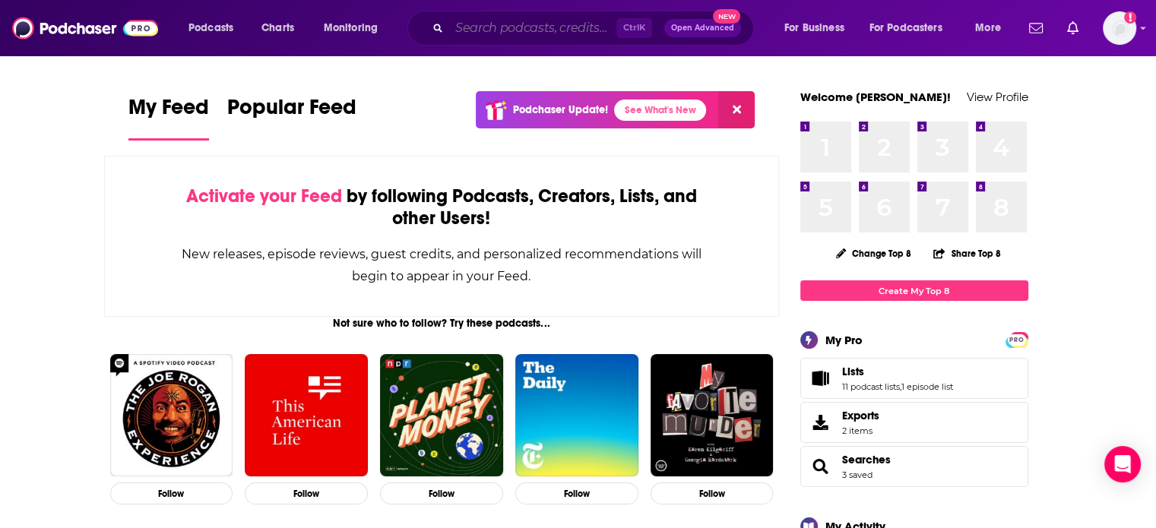
click at [549, 26] on input "Search podcasts, credits, & more..." at bounding box center [532, 28] width 167 height 24
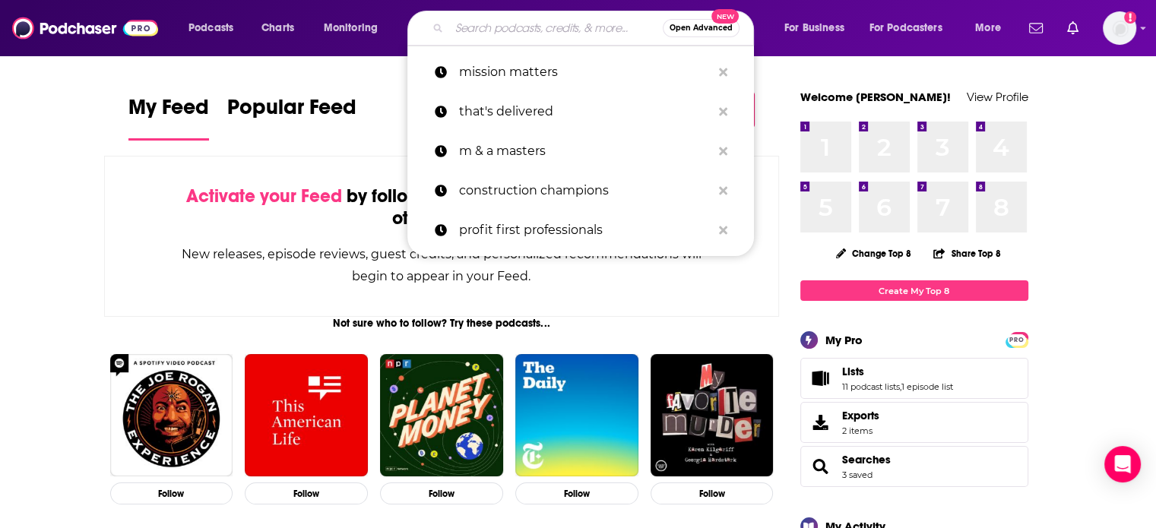
paste input "[PERSON_NAME]"
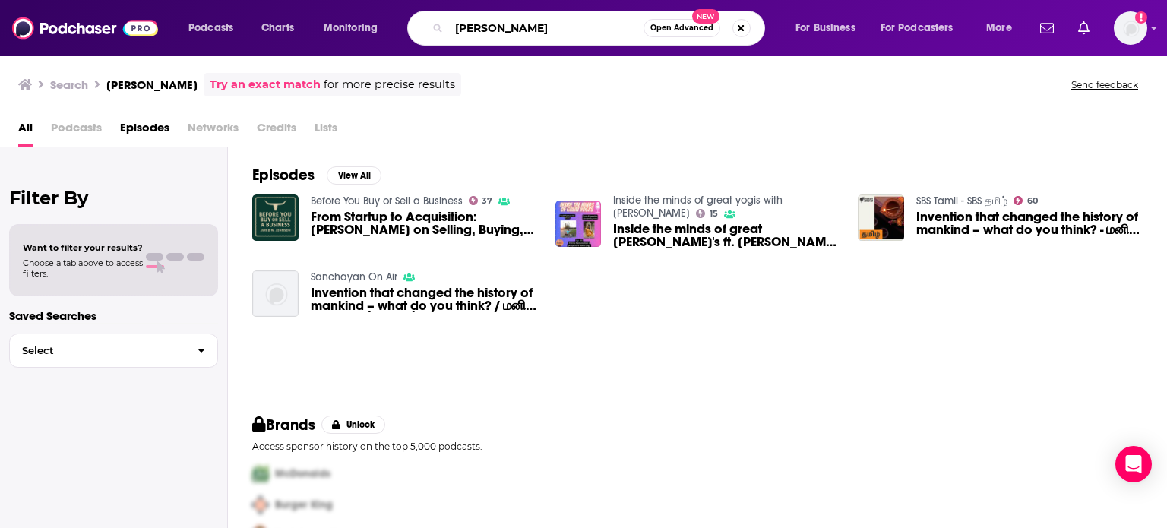
drag, startPoint x: 581, startPoint y: 25, endPoint x: 408, endPoint y: 25, distance: 173.3
click at [408, 25] on div "Sathya Ramanathan Open Advanced New" at bounding box center [586, 28] width 358 height 35
type input "v"
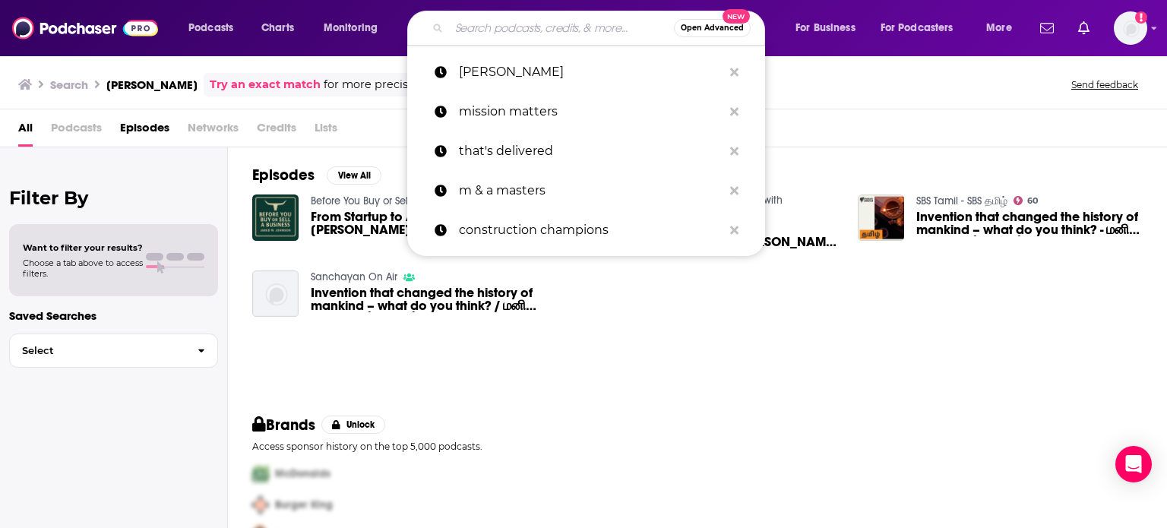
paste input "[PERSON_NAME]"
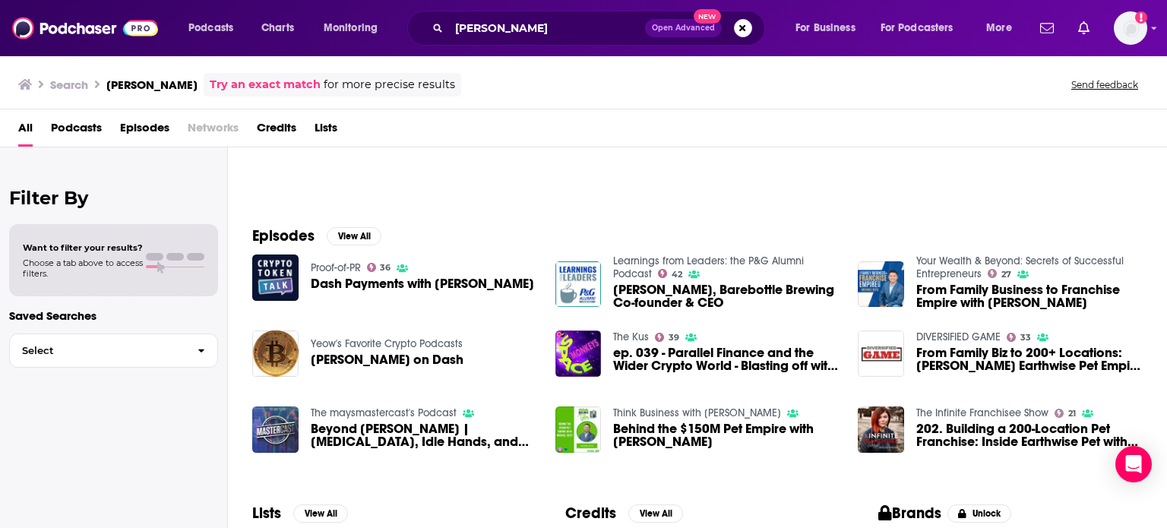
scroll to position [152, 0]
click at [353, 236] on button "View All" at bounding box center [354, 235] width 55 height 18
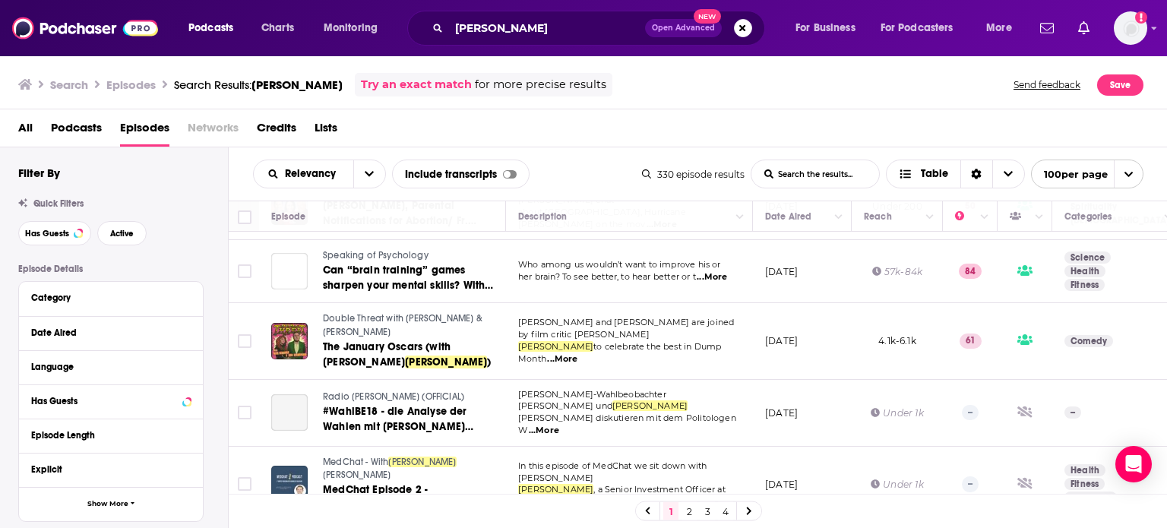
scroll to position [836, 0]
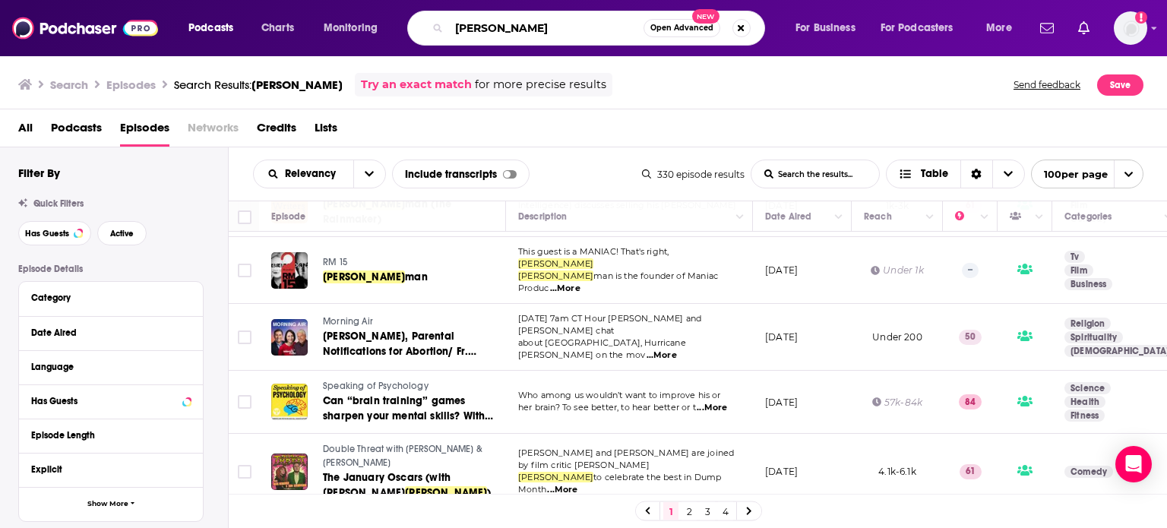
drag, startPoint x: 537, startPoint y: 20, endPoint x: 432, endPoint y: 30, distance: 106.1
click at [432, 30] on div "Michael Seitz Open Advanced New" at bounding box center [586, 28] width 358 height 35
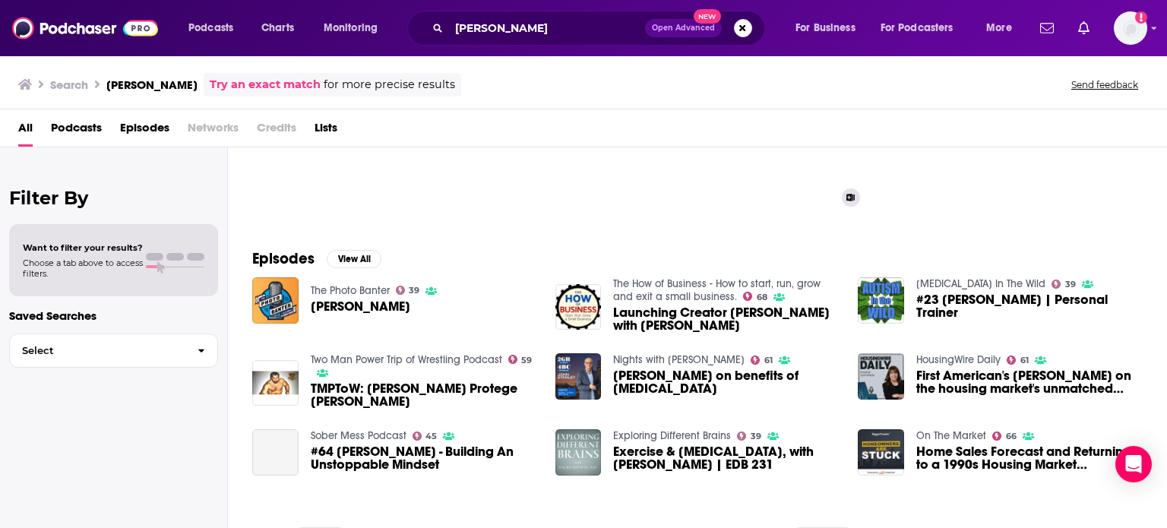
scroll to position [152, 0]
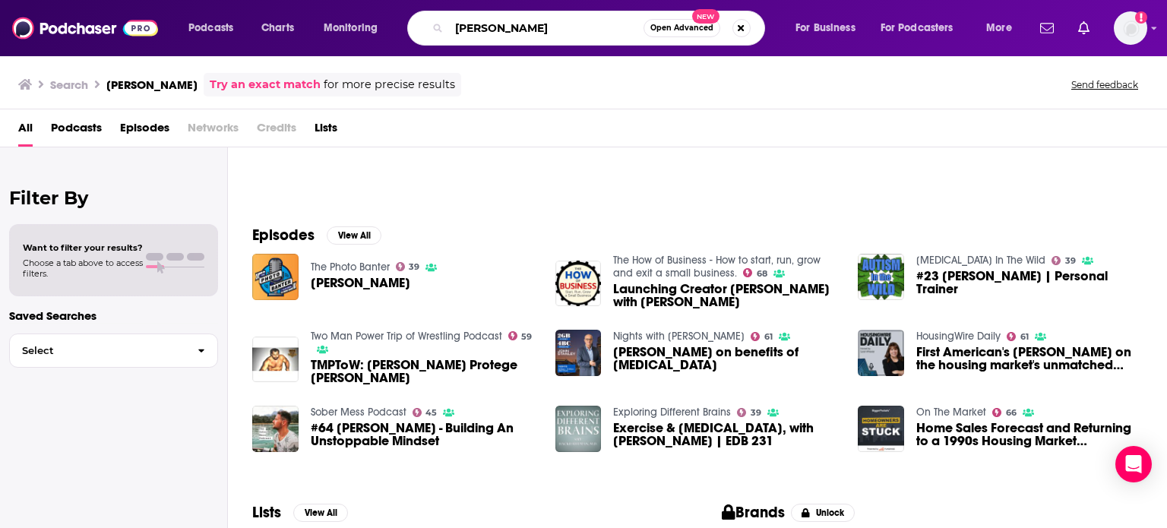
drag, startPoint x: 537, startPoint y: 27, endPoint x: 410, endPoint y: 39, distance: 127.4
click at [410, 39] on div "mark fleming Open Advanced New" at bounding box center [586, 28] width 358 height 35
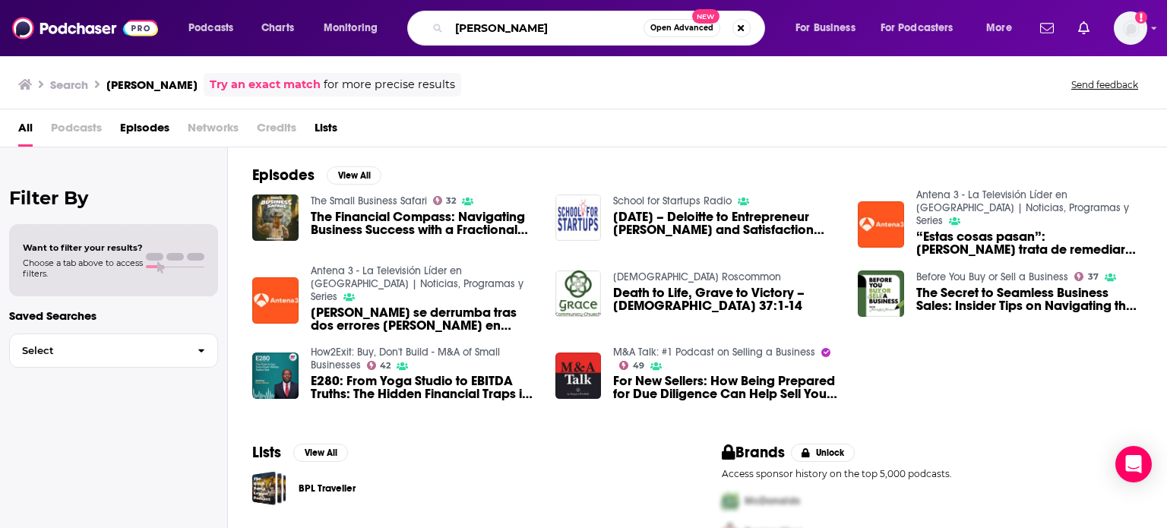
drag, startPoint x: 545, startPoint y: 28, endPoint x: 448, endPoint y: 30, distance: 96.5
click at [449, 30] on input "[PERSON_NAME]" at bounding box center [546, 28] width 195 height 24
type input "startups"
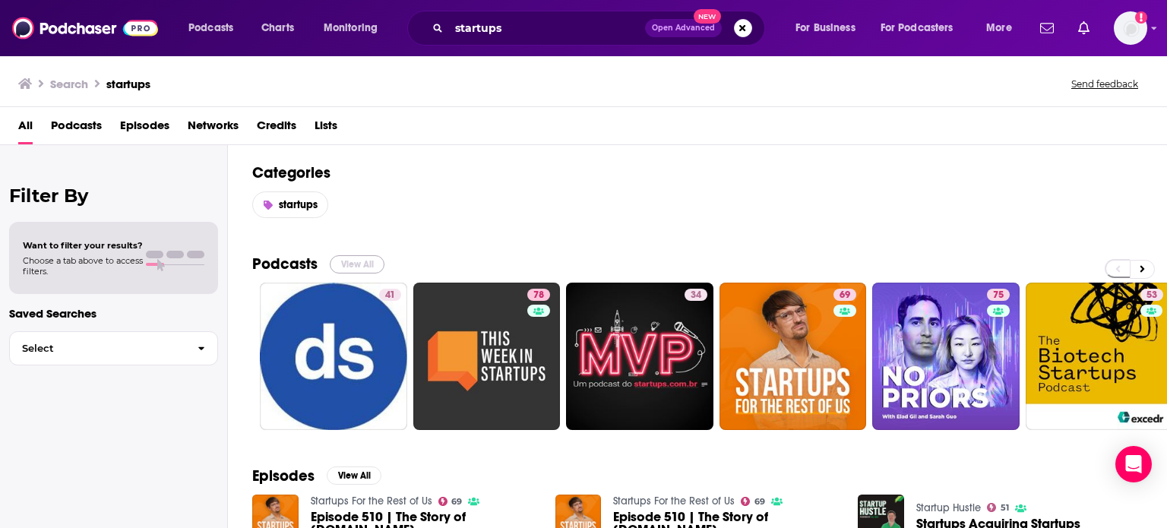
click at [337, 265] on button "View All" at bounding box center [357, 264] width 55 height 18
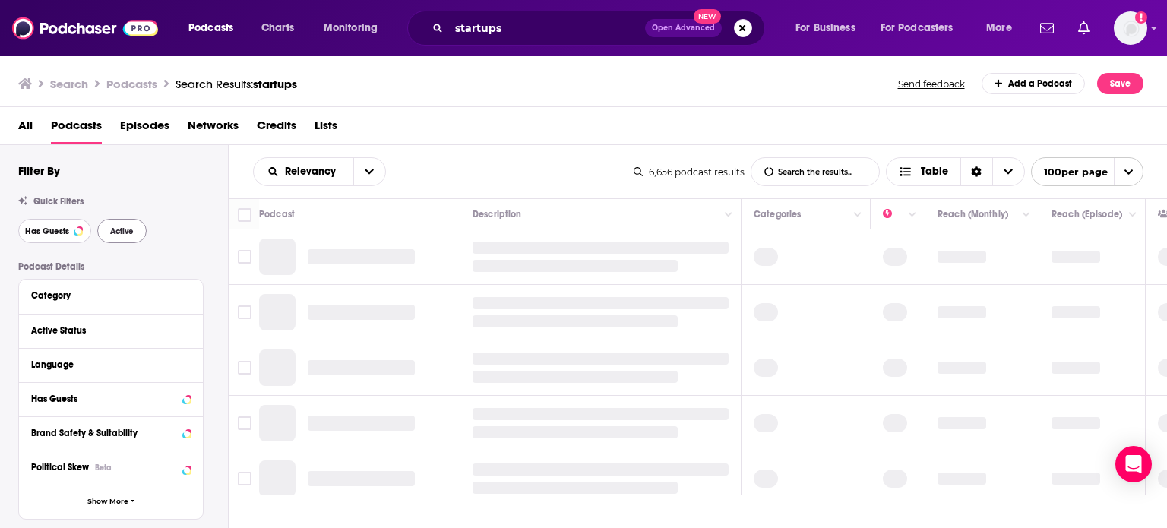
click at [65, 233] on span "Has Guests" at bounding box center [47, 231] width 44 height 8
click at [134, 230] on button "Active" at bounding box center [121, 231] width 49 height 24
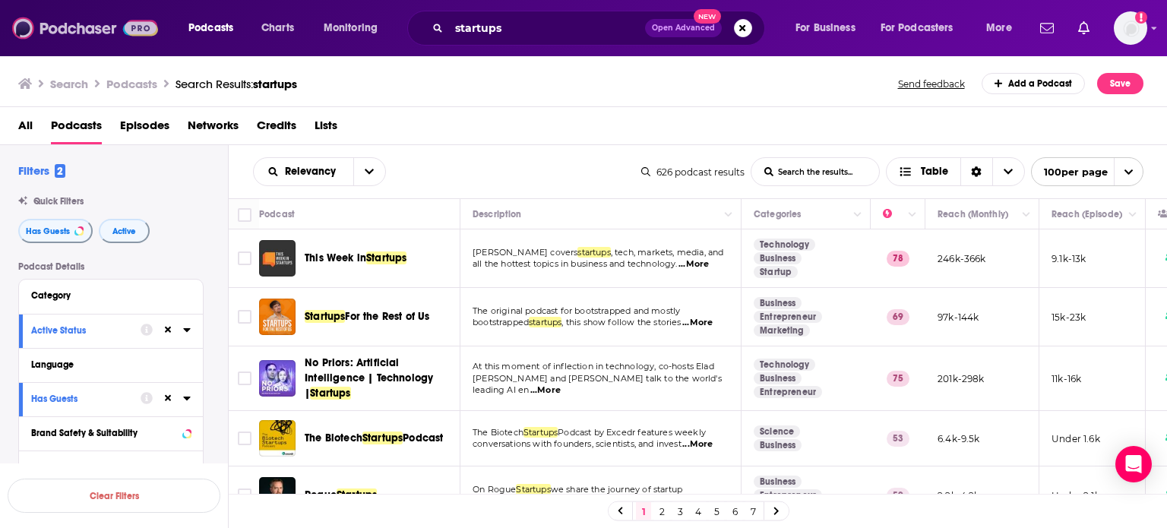
drag, startPoint x: 109, startPoint y: 22, endPoint x: 199, endPoint y: 40, distance: 92.3
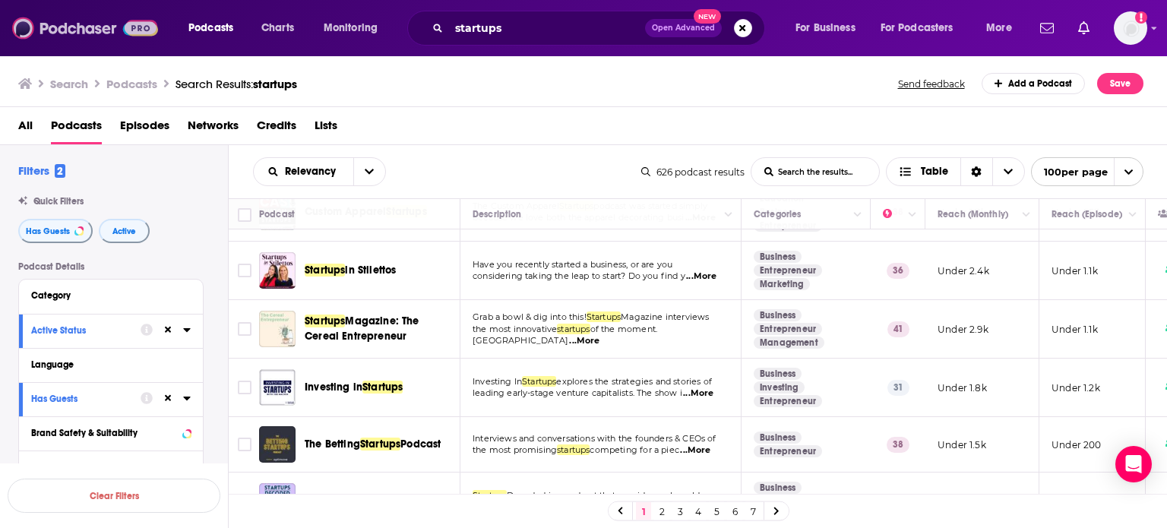
scroll to position [76, 0]
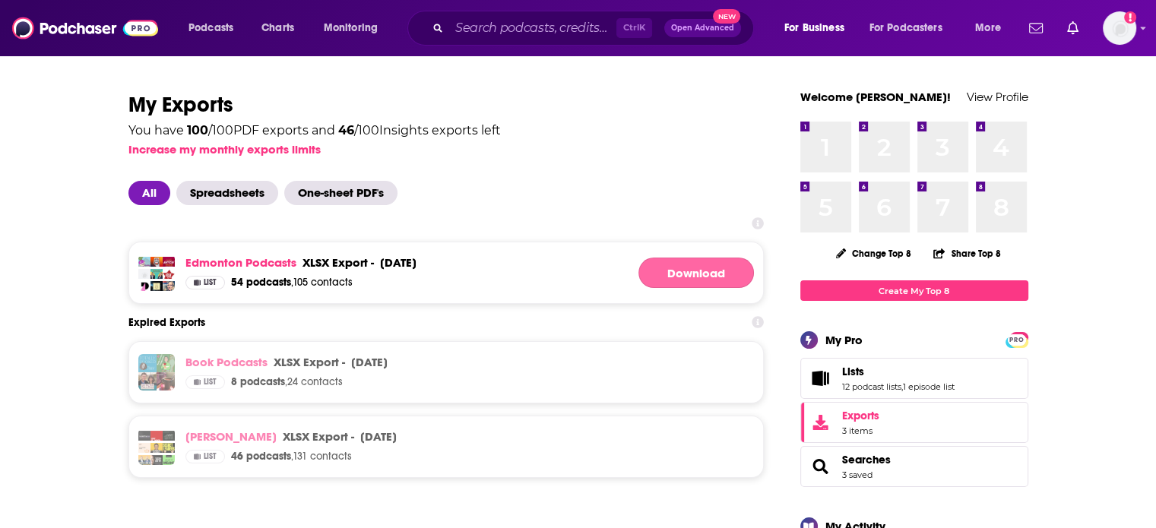
click at [672, 268] on link "Download" at bounding box center [696, 273] width 116 height 30
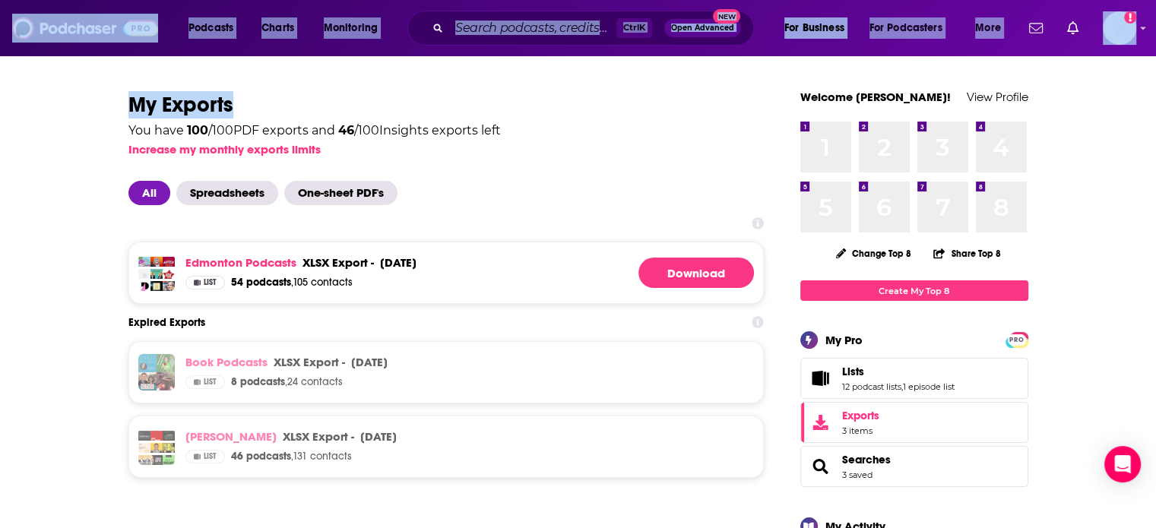
drag, startPoint x: 110, startPoint y: -92, endPoint x: 78, endPoint y: -92, distance: 32.7
click at [78, 0] on html "Podcasts Charts Monitoring Ctrl K Open Advanced New For Business For Podcasters…" at bounding box center [578, 264] width 1156 height 528
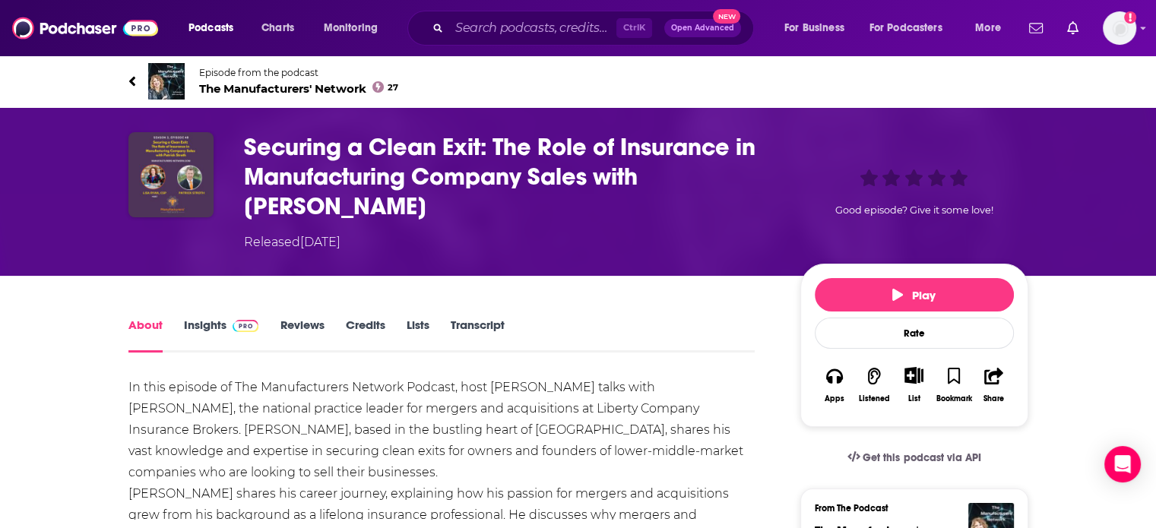
click at [299, 90] on span "The Manufacturers' Network 27" at bounding box center [299, 88] width 200 height 14
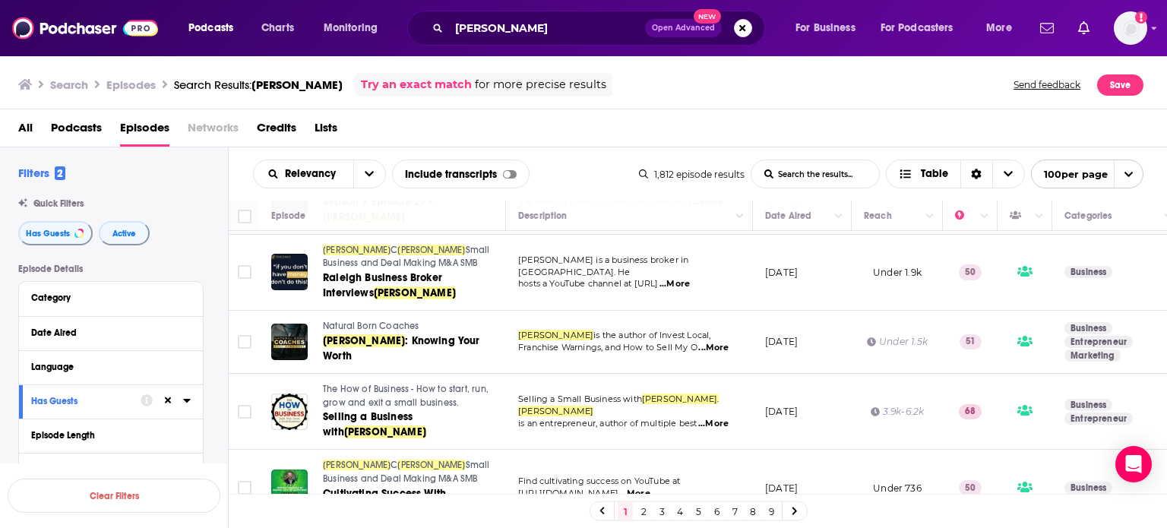
scroll to position [228, 0]
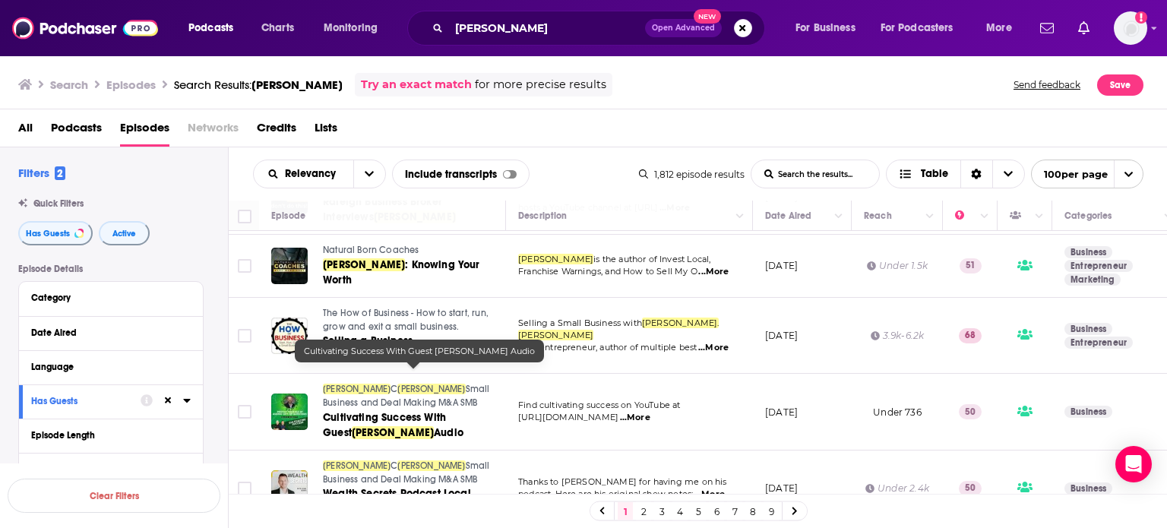
drag, startPoint x: 345, startPoint y: 397, endPoint x: 347, endPoint y: 386, distance: 11.5
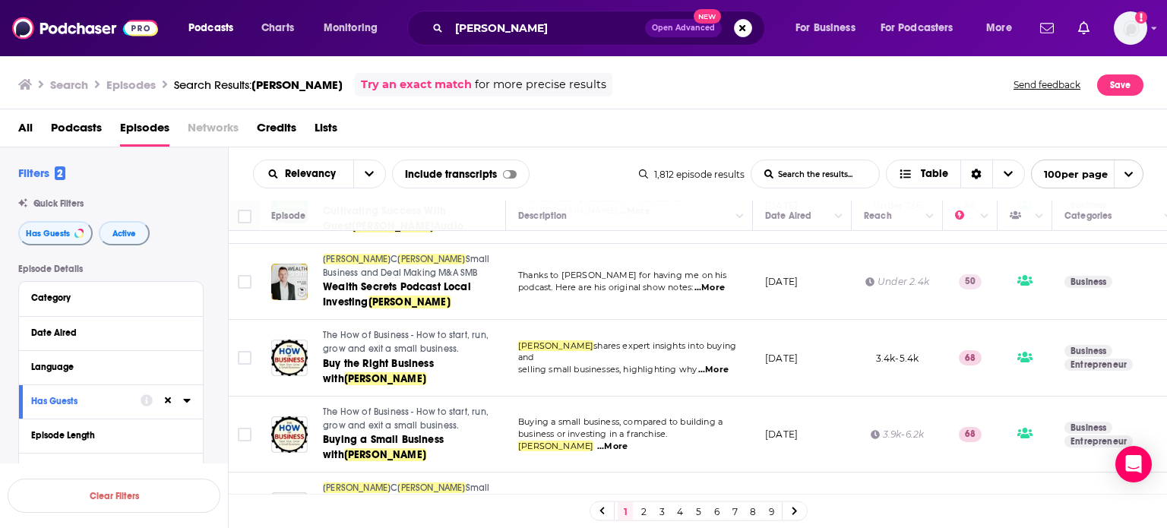
scroll to position [684, 0]
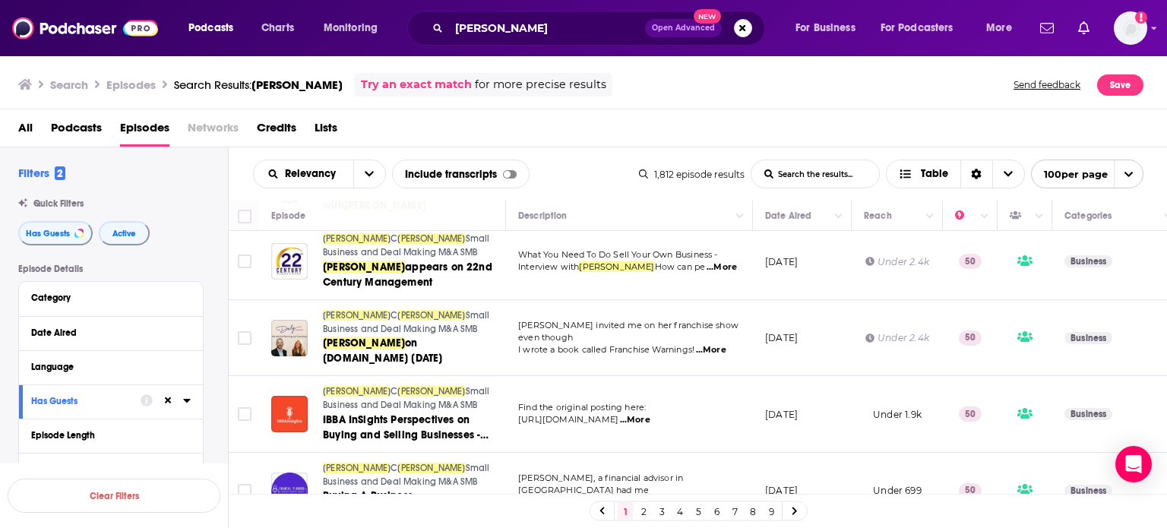
drag, startPoint x: 414, startPoint y: 443, endPoint x: 413, endPoint y: 452, distance: 9.2
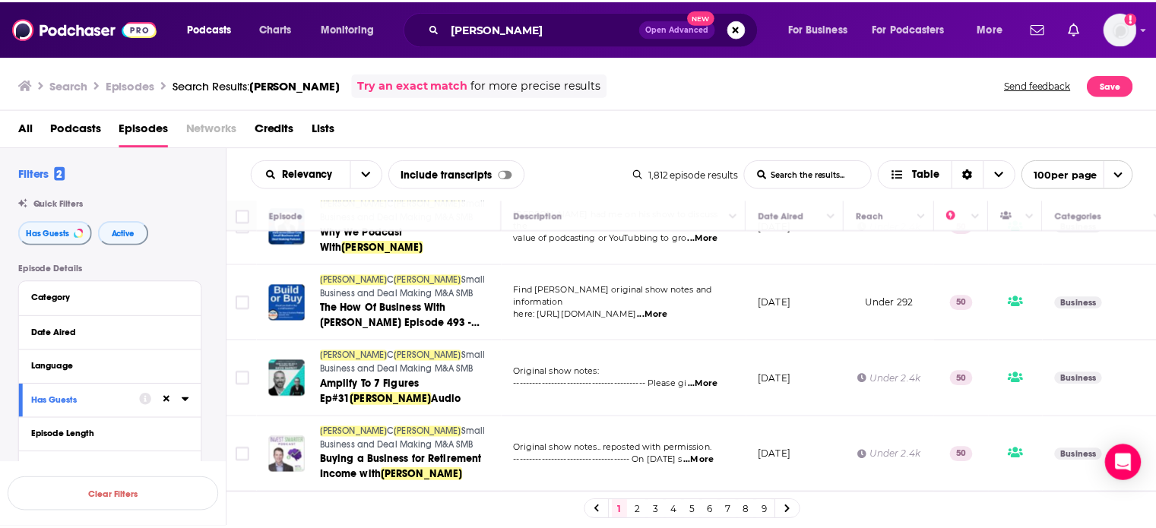
scroll to position [1533, 0]
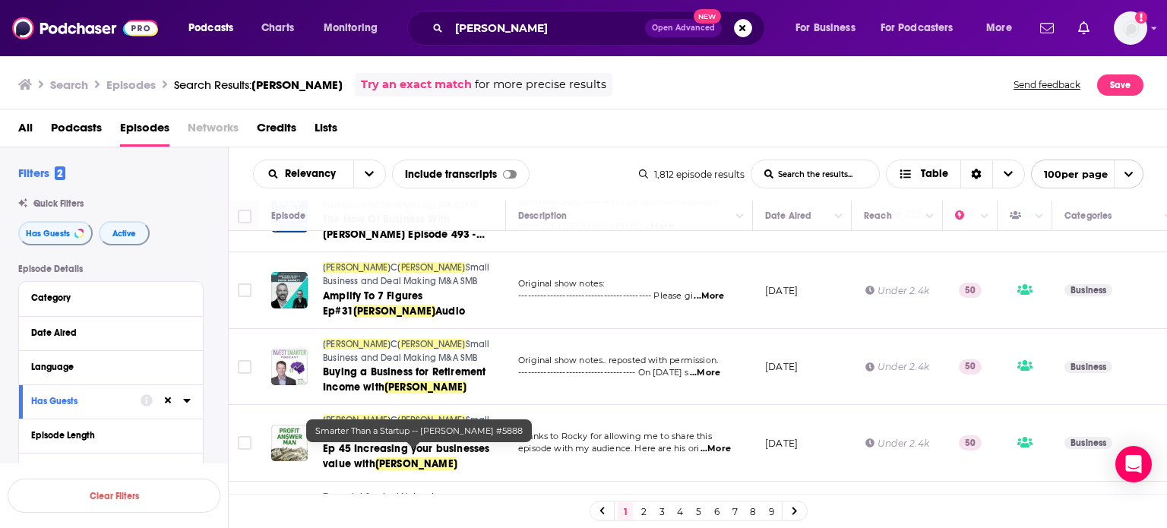
drag, startPoint x: 445, startPoint y: 452, endPoint x: 478, endPoint y: 288, distance: 167.5
click at [478, 339] on span "Small Business and Deal Making M&A SMB" at bounding box center [406, 351] width 167 height 24
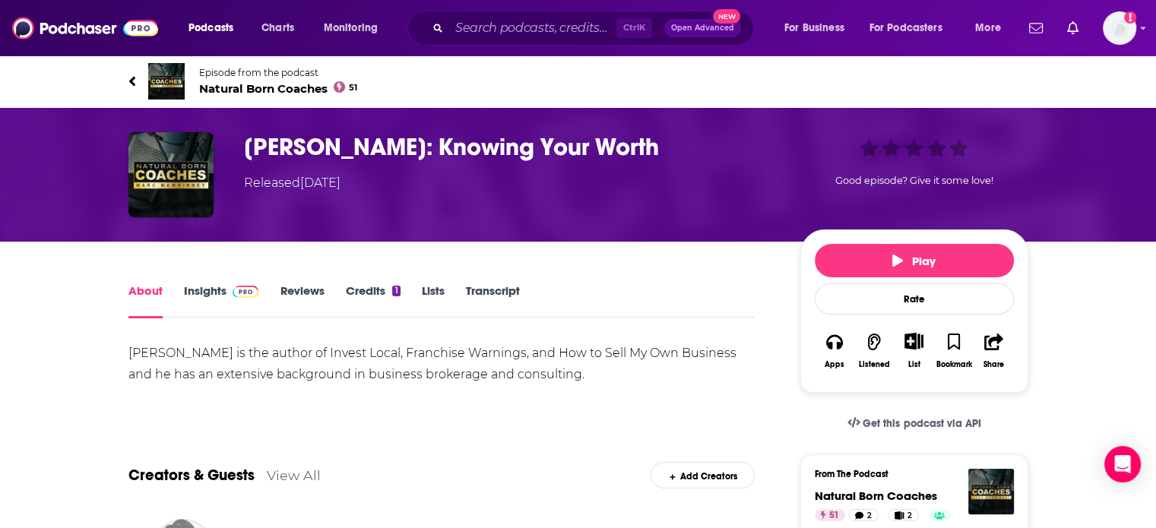
click at [304, 88] on span "Natural Born Coaches 51" at bounding box center [278, 88] width 159 height 14
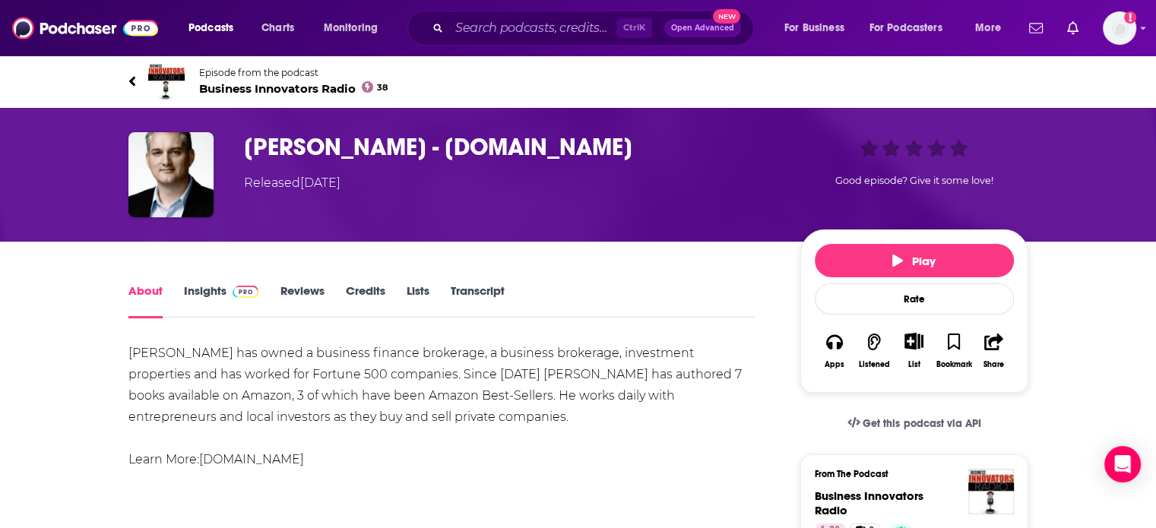
click at [262, 84] on span "Business Innovators Radio 38" at bounding box center [293, 88] width 189 height 14
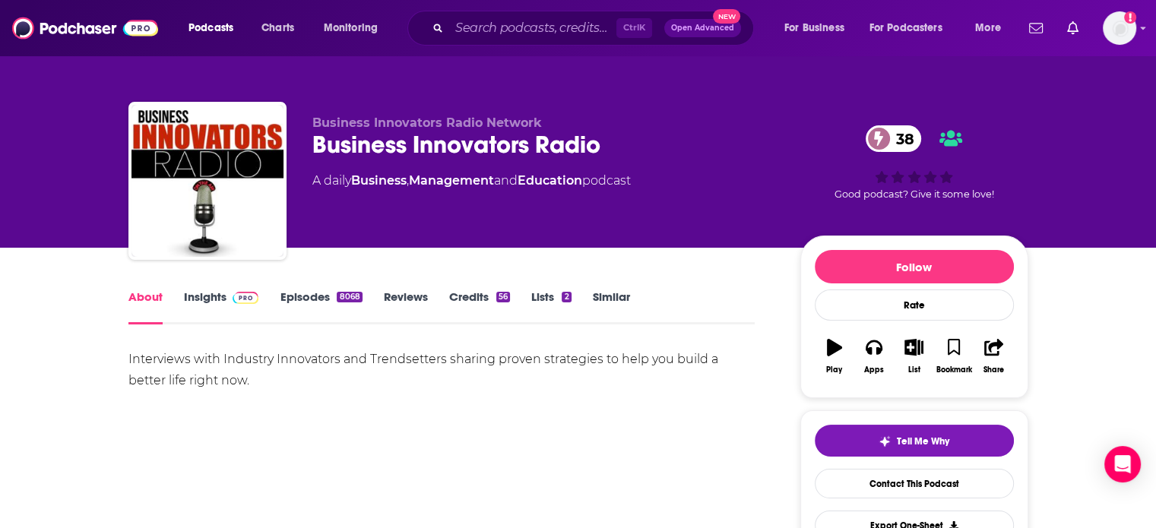
click at [242, 298] on img at bounding box center [246, 298] width 27 height 12
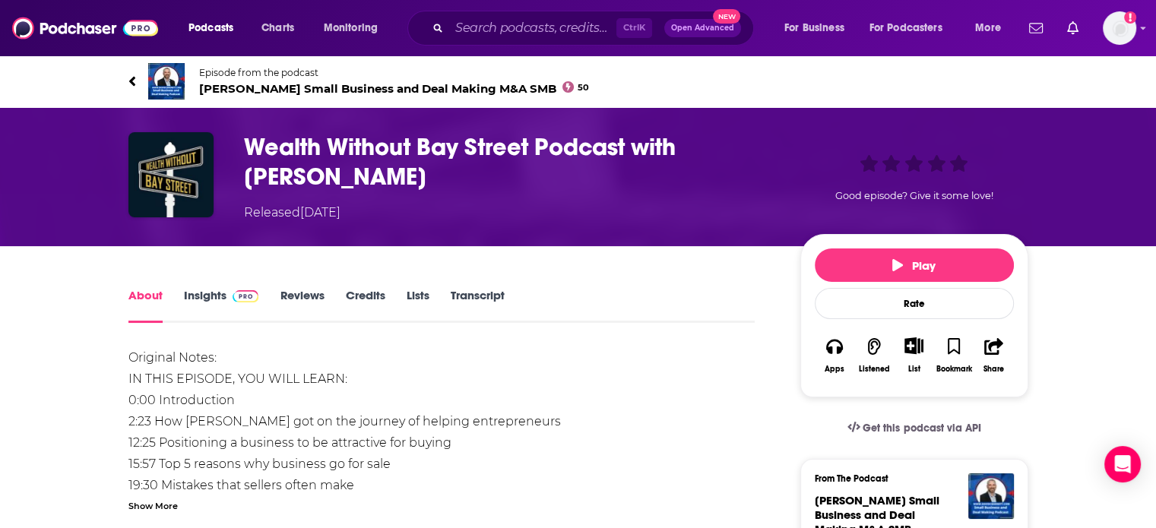
click at [358, 160] on h1 "Wealth Without Bay Street Podcast with [PERSON_NAME]" at bounding box center [510, 161] width 532 height 59
click at [350, 144] on h1 "Wealth Without Bay Street Podcast with [PERSON_NAME]" at bounding box center [510, 161] width 532 height 59
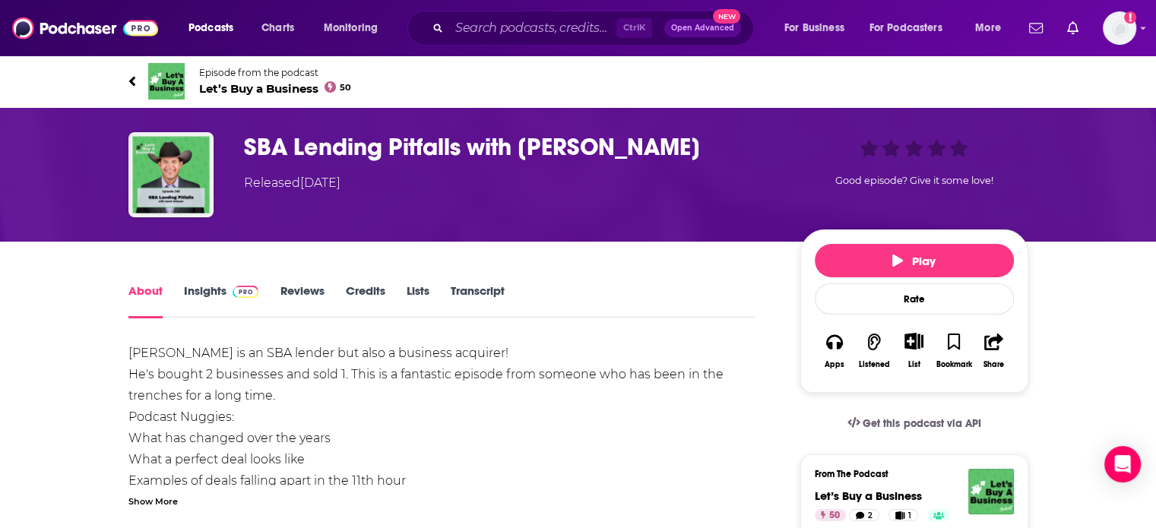
click at [252, 88] on span "Let’s Buy a Business 50" at bounding box center [275, 88] width 153 height 14
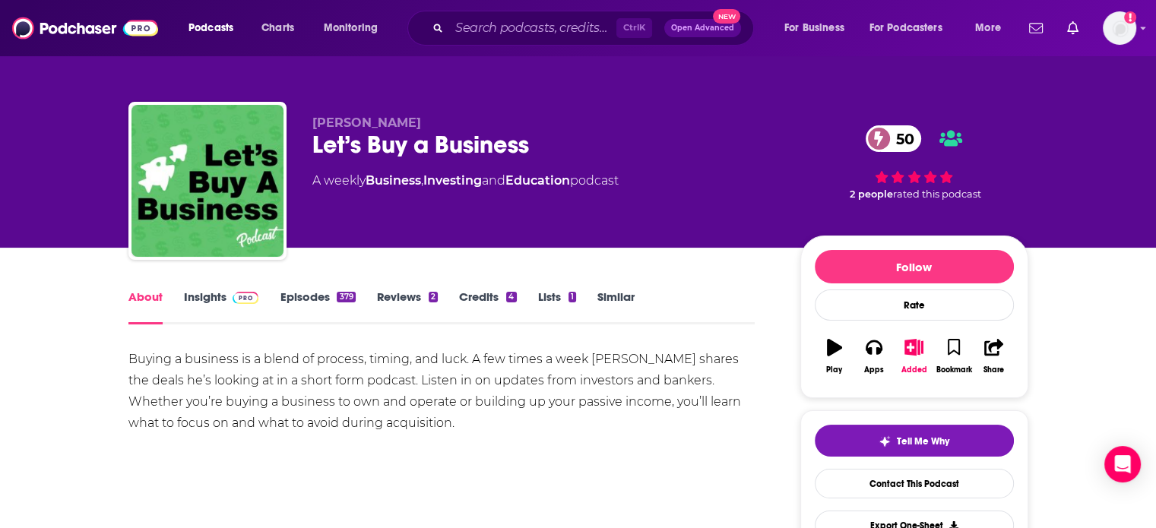
click at [198, 299] on link "Insights" at bounding box center [221, 307] width 75 height 35
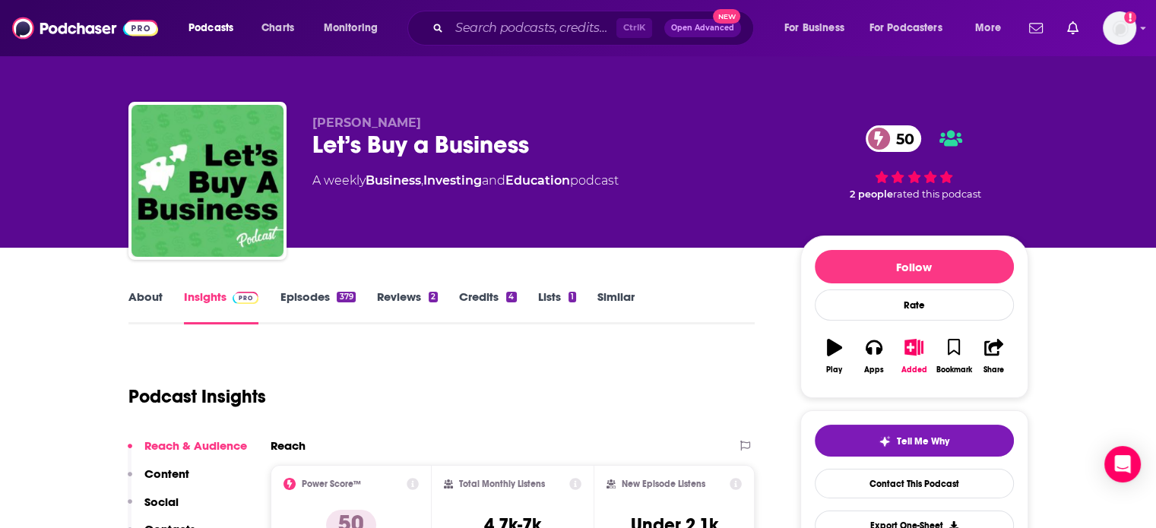
click at [145, 312] on link "About" at bounding box center [145, 307] width 34 height 35
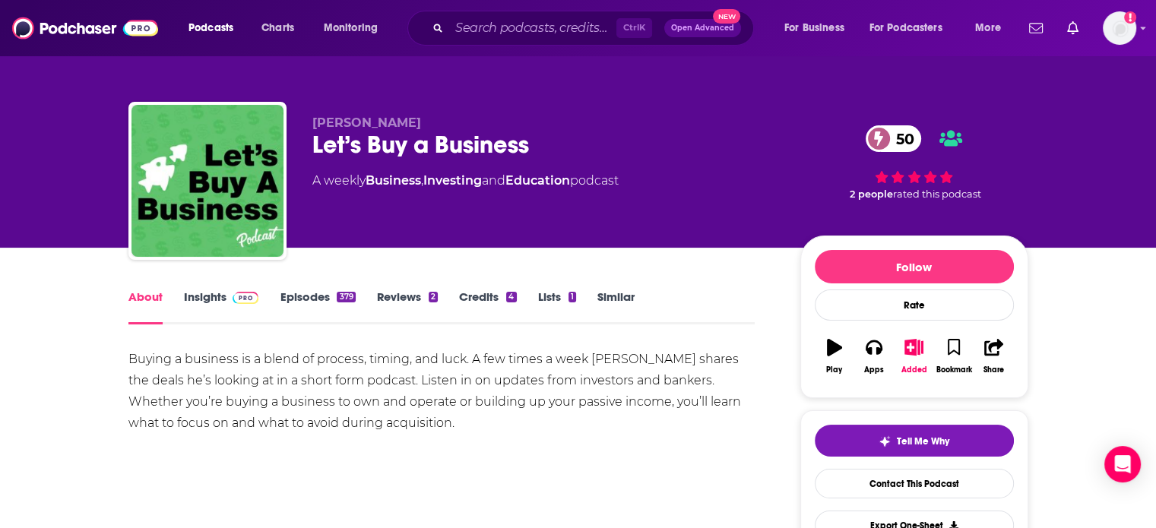
drag, startPoint x: 208, startPoint y: 299, endPoint x: 458, endPoint y: 24, distance: 371.7
click at [208, 299] on link "Insights" at bounding box center [221, 307] width 75 height 35
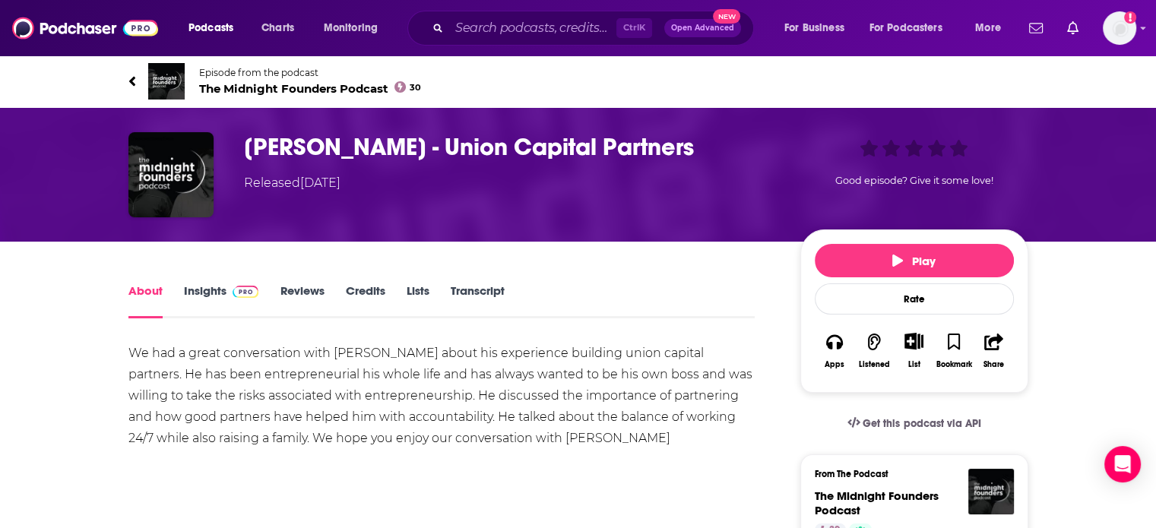
click at [261, 86] on span "The Midnight Founders Podcast 30" at bounding box center [310, 88] width 223 height 14
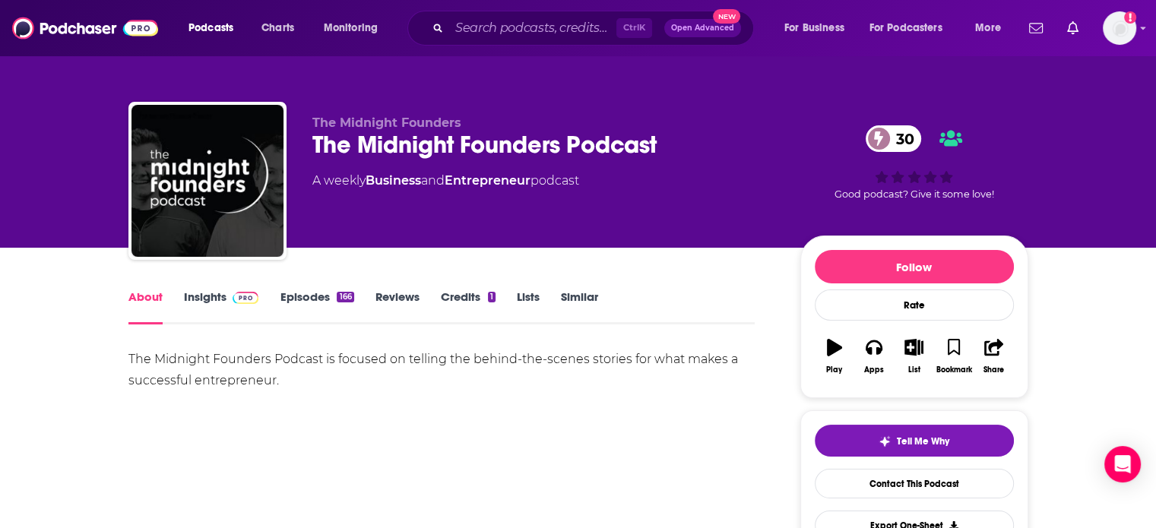
click at [245, 305] on link "Insights" at bounding box center [221, 307] width 75 height 35
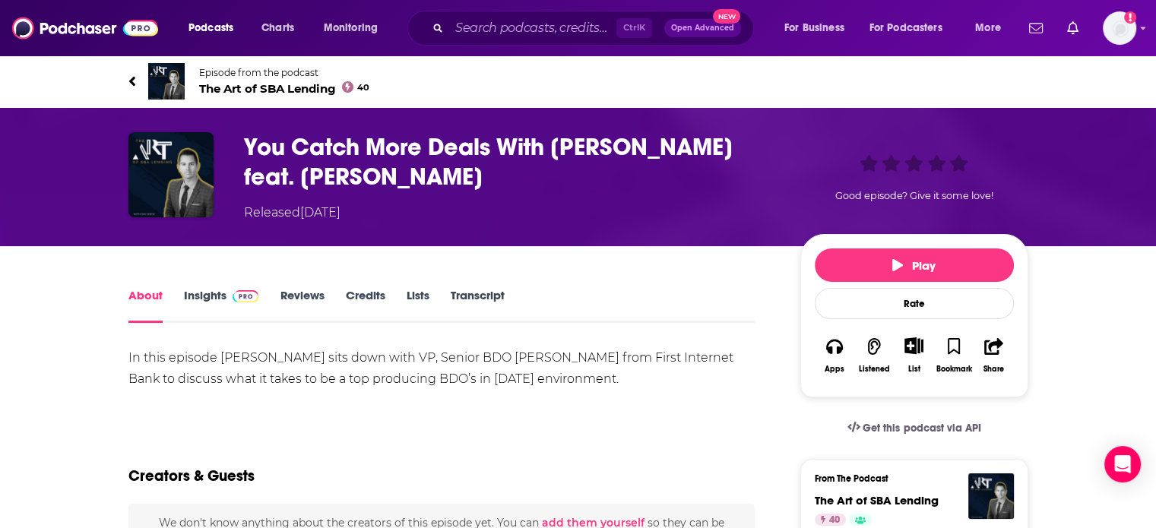
click at [289, 76] on span "Episode from the podcast" at bounding box center [284, 72] width 171 height 11
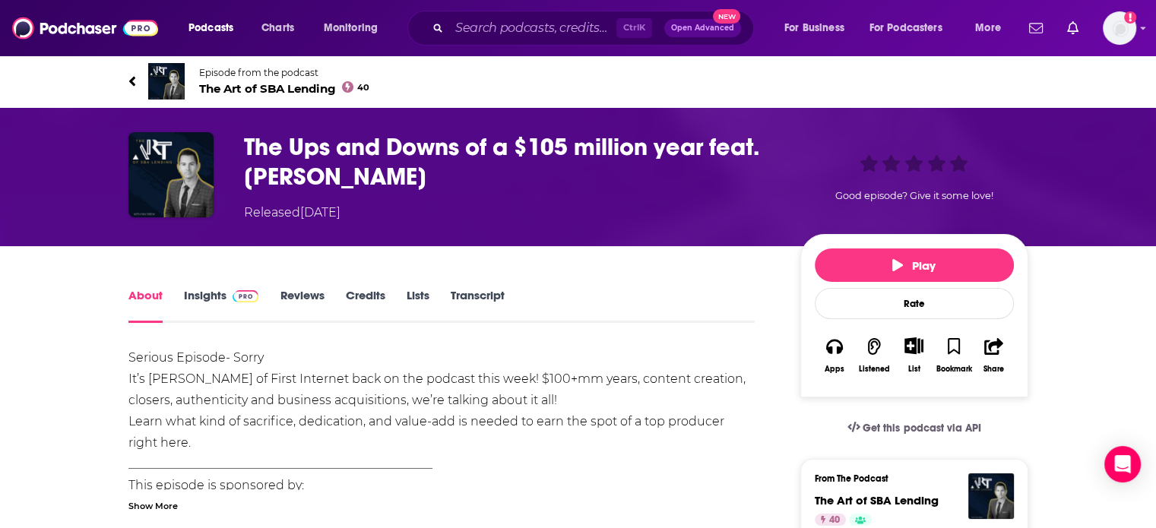
drag, startPoint x: 258, startPoint y: 80, endPoint x: 221, endPoint y: 24, distance: 67.4
click at [258, 80] on span "Episode from the podcast The Art of SBA Lending 40" at bounding box center [284, 81] width 171 height 29
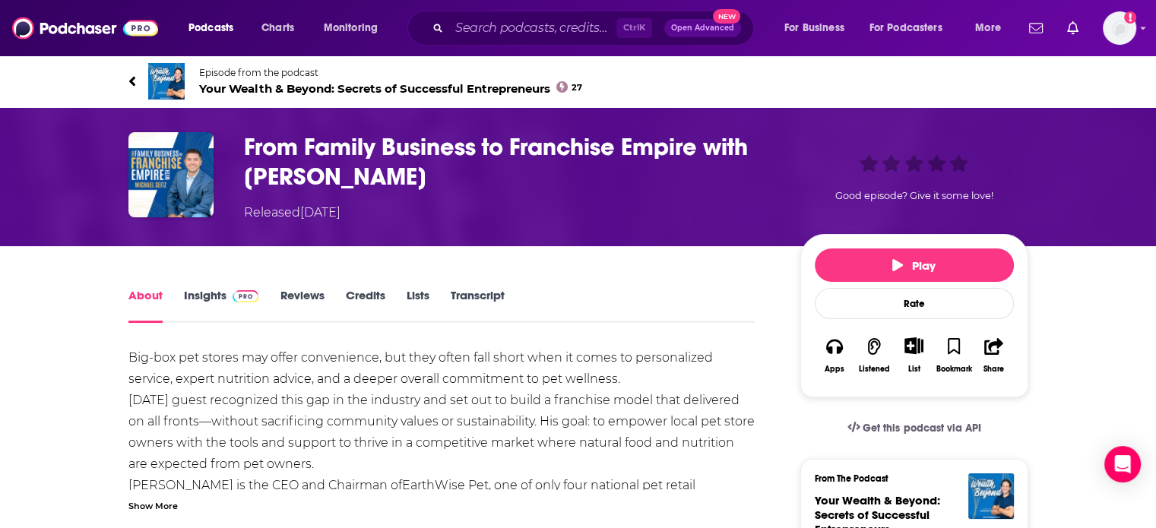
click at [346, 95] on span "Your Wealth & Beyond: Secrets of Successful Entrepreneurs 27" at bounding box center [391, 88] width 384 height 14
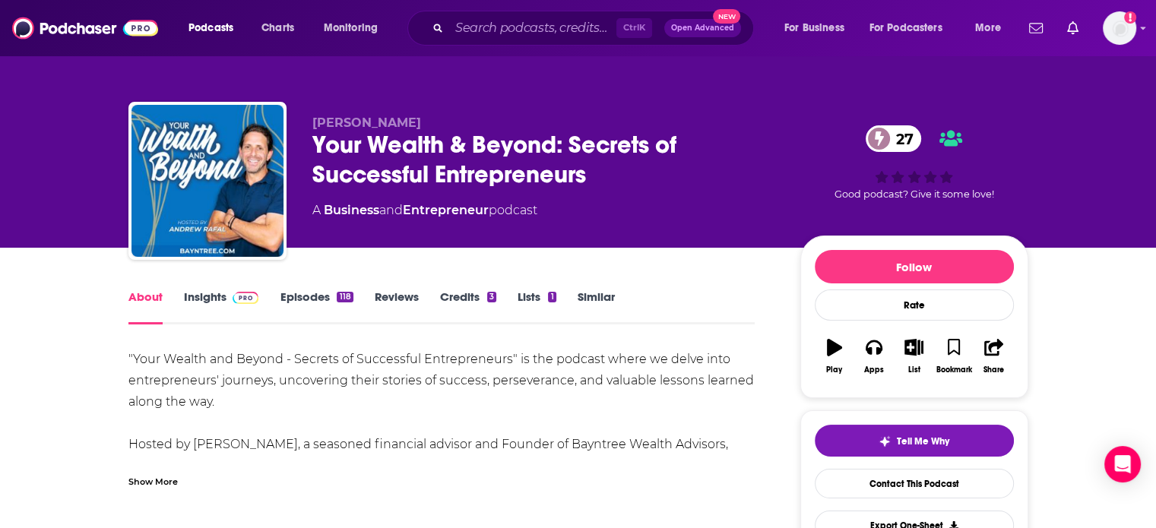
click at [203, 302] on link "Insights" at bounding box center [221, 307] width 75 height 35
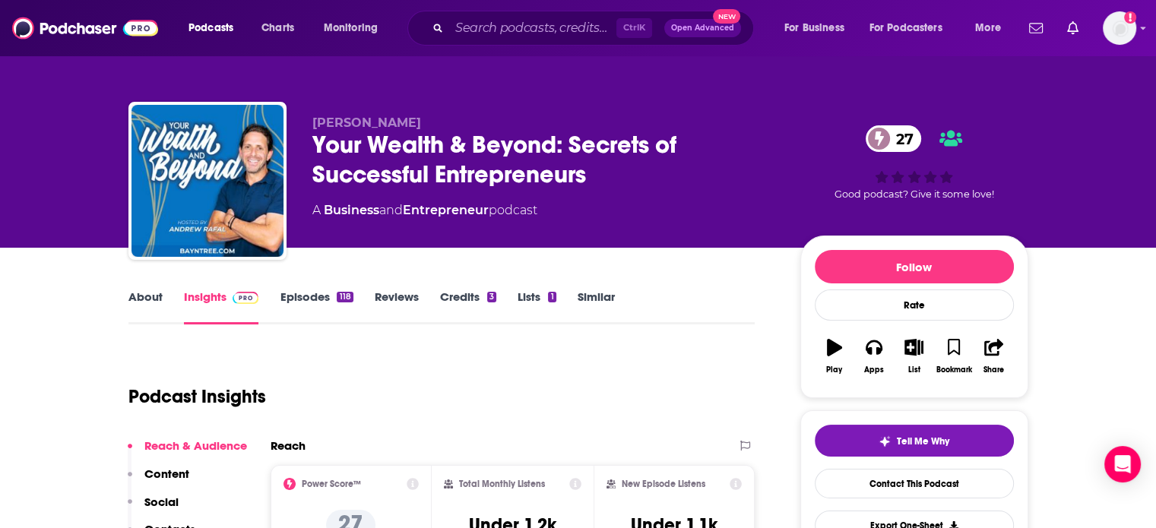
click at [152, 302] on link "About" at bounding box center [145, 307] width 34 height 35
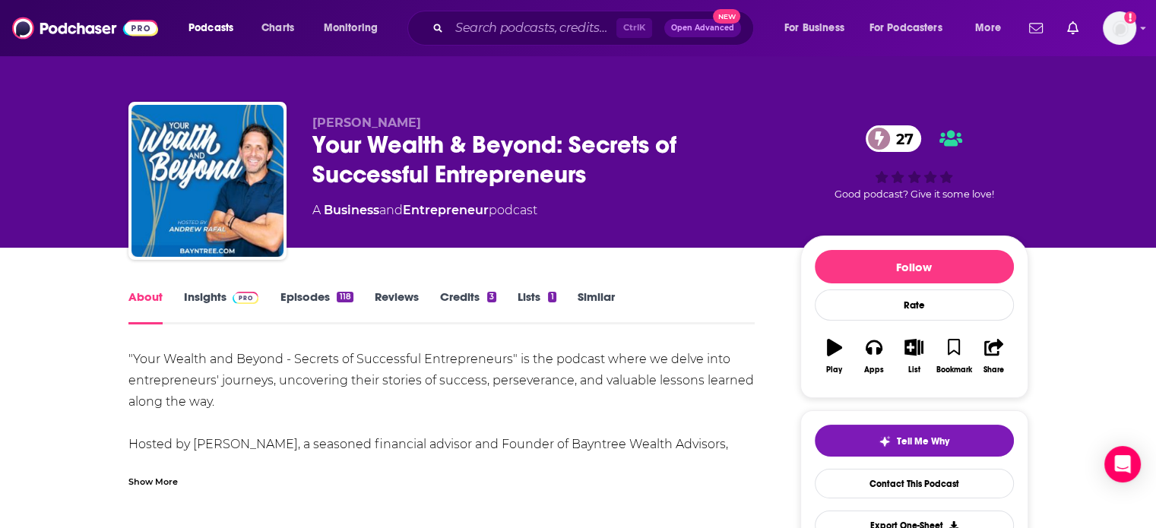
click at [236, 296] on img at bounding box center [246, 298] width 27 height 12
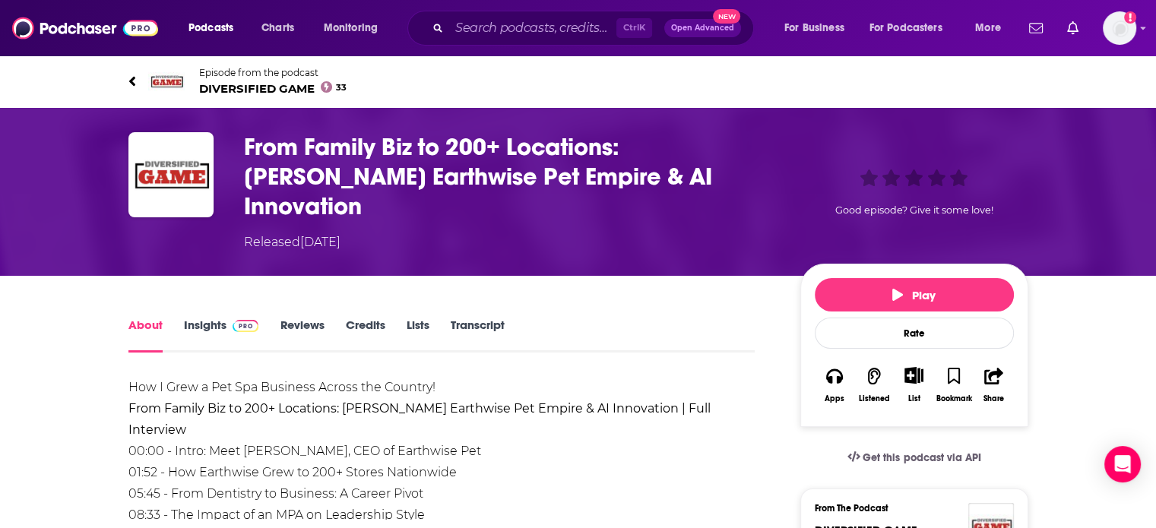
click at [213, 87] on span "DIVERSIFIED GAME 33" at bounding box center [273, 88] width 148 height 14
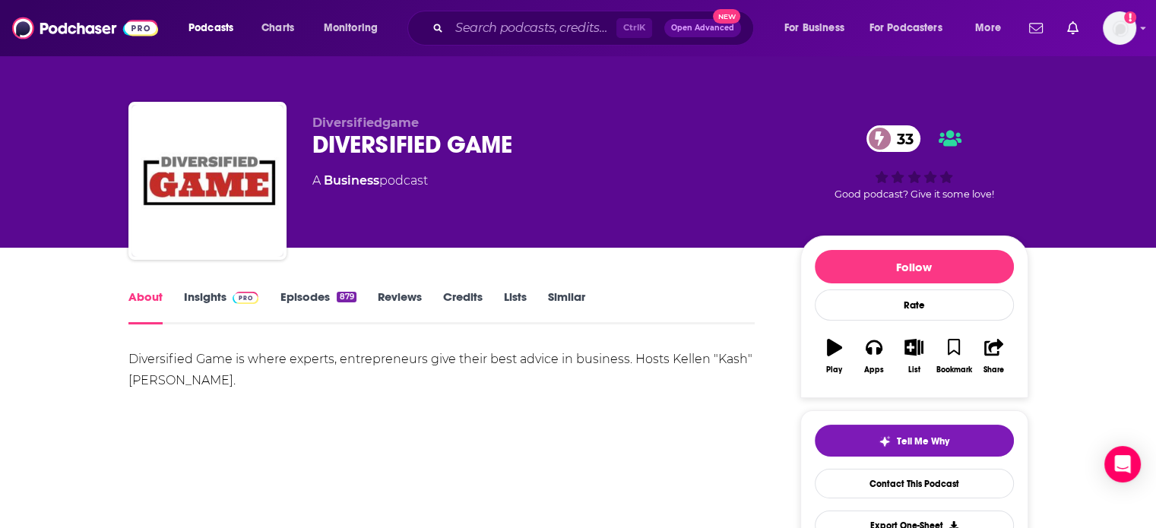
click at [213, 304] on link "Insights" at bounding box center [221, 307] width 75 height 35
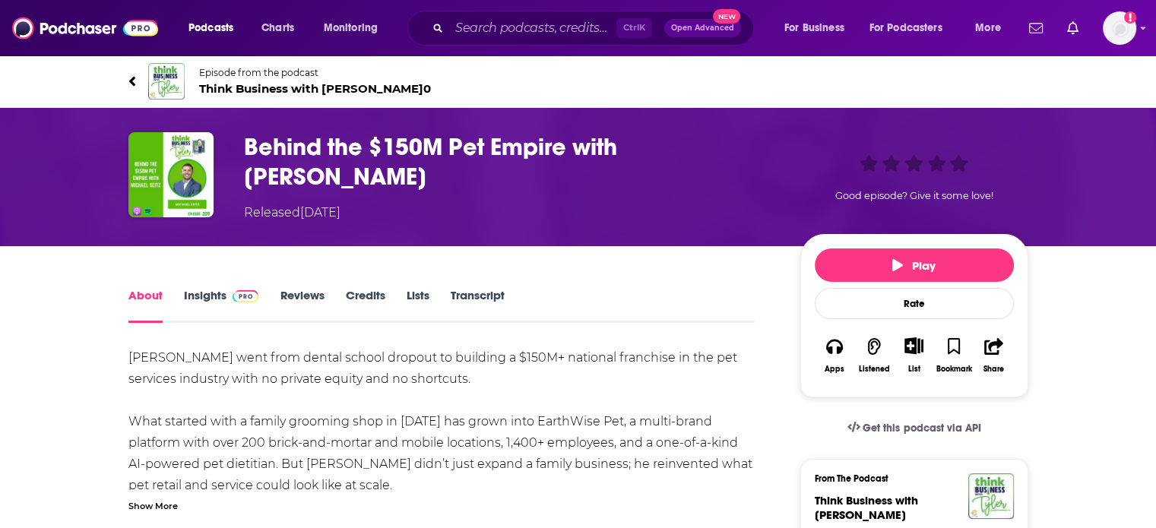
click at [281, 81] on span "Episode from the podcast Think Business with [PERSON_NAME] 0" at bounding box center [315, 81] width 232 height 29
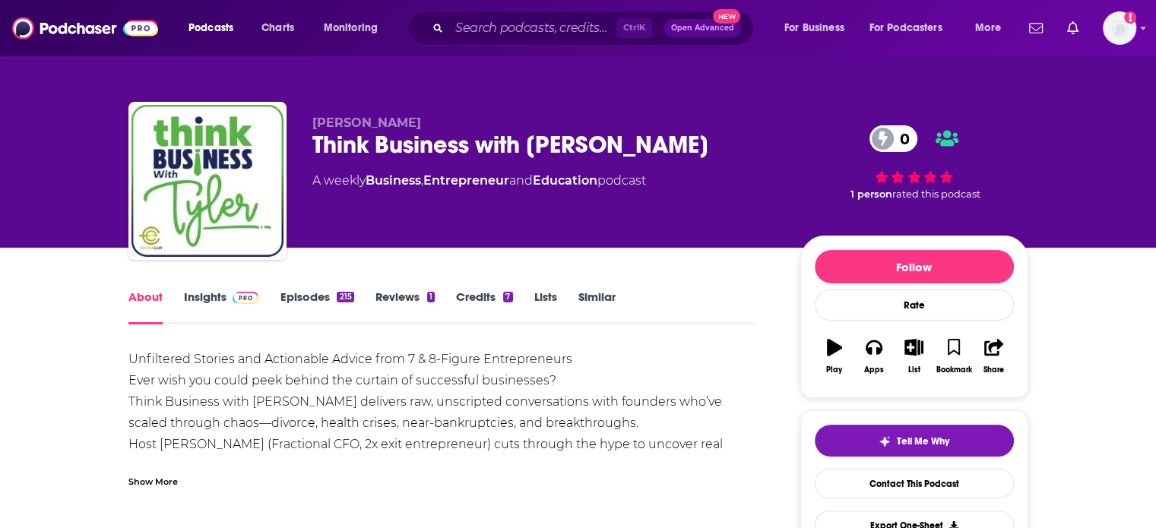
click at [229, 290] on span at bounding box center [242, 297] width 33 height 14
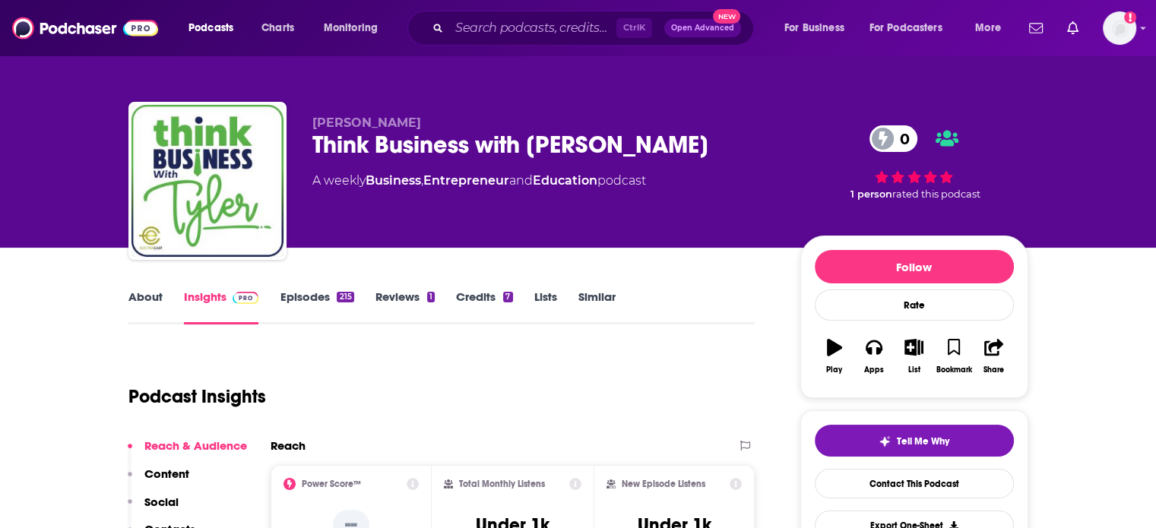
click at [137, 299] on link "About" at bounding box center [145, 307] width 34 height 35
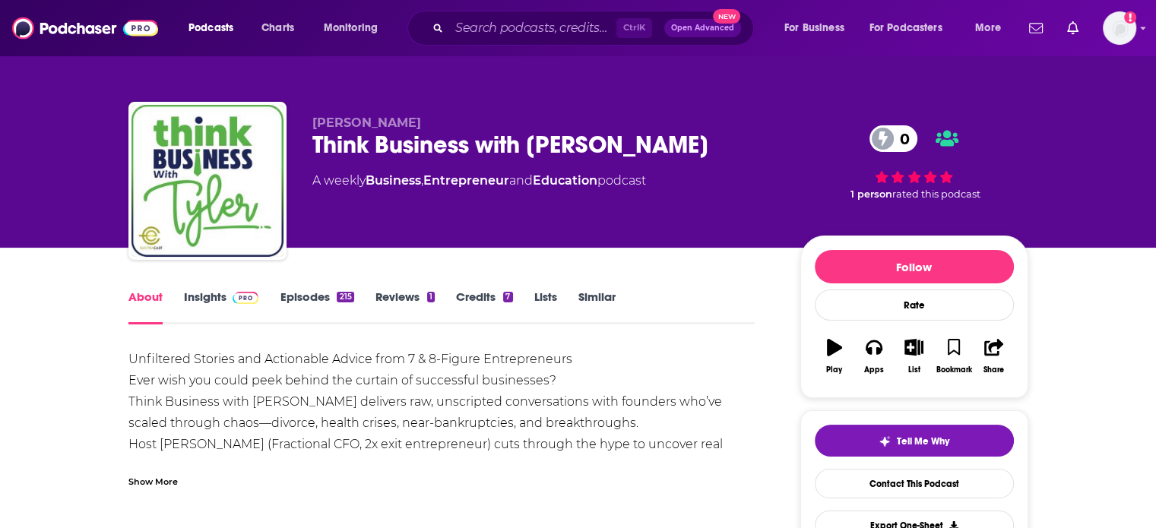
drag, startPoint x: 211, startPoint y: 294, endPoint x: 315, endPoint y: 11, distance: 301.3
click at [211, 294] on link "Insights" at bounding box center [221, 307] width 75 height 35
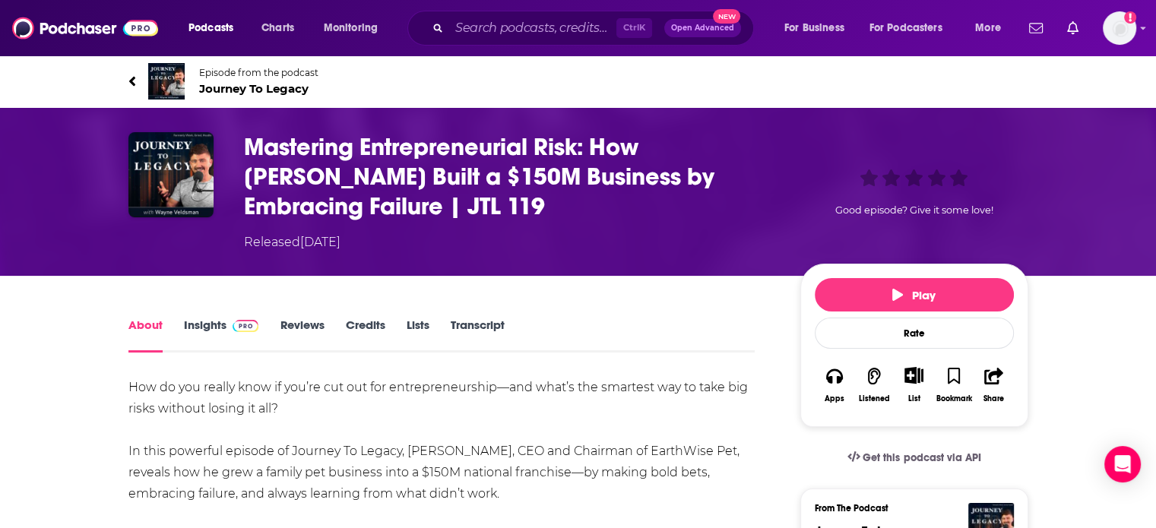
click at [302, 86] on span "Journey To Legacy" at bounding box center [258, 88] width 119 height 14
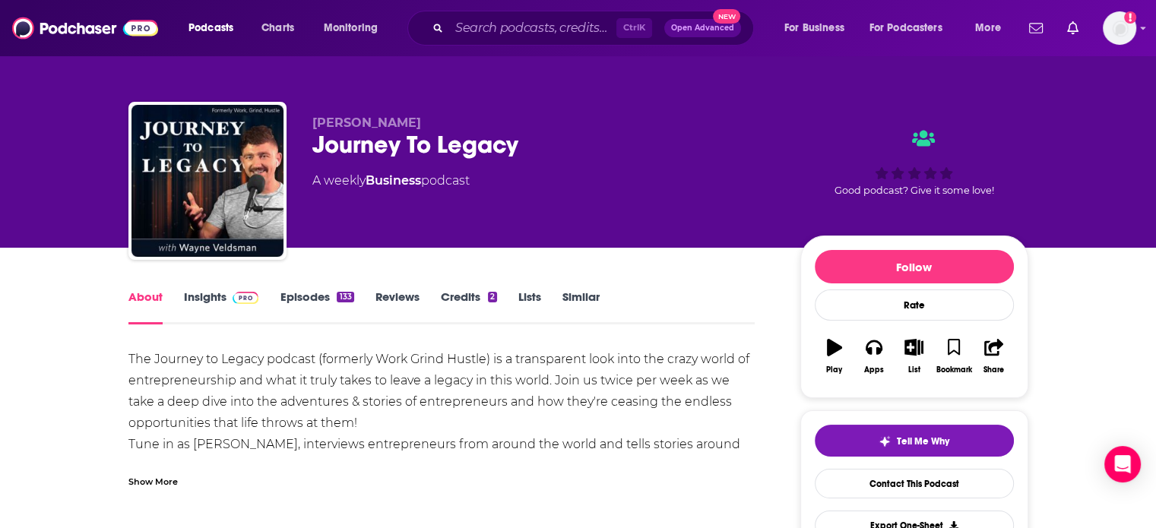
click at [204, 293] on link "Insights" at bounding box center [221, 307] width 75 height 35
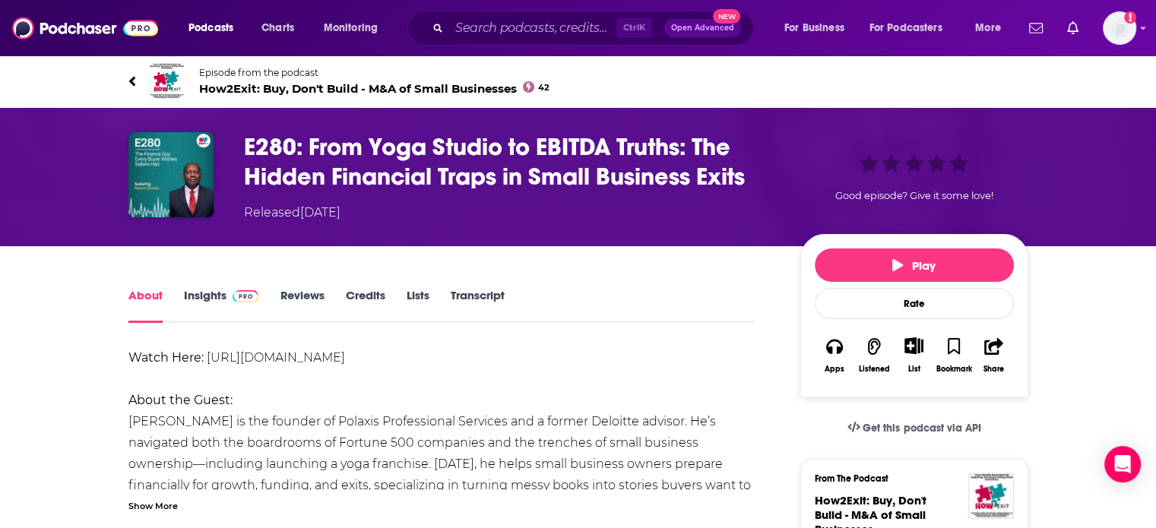
click at [229, 293] on span at bounding box center [242, 295] width 33 height 14
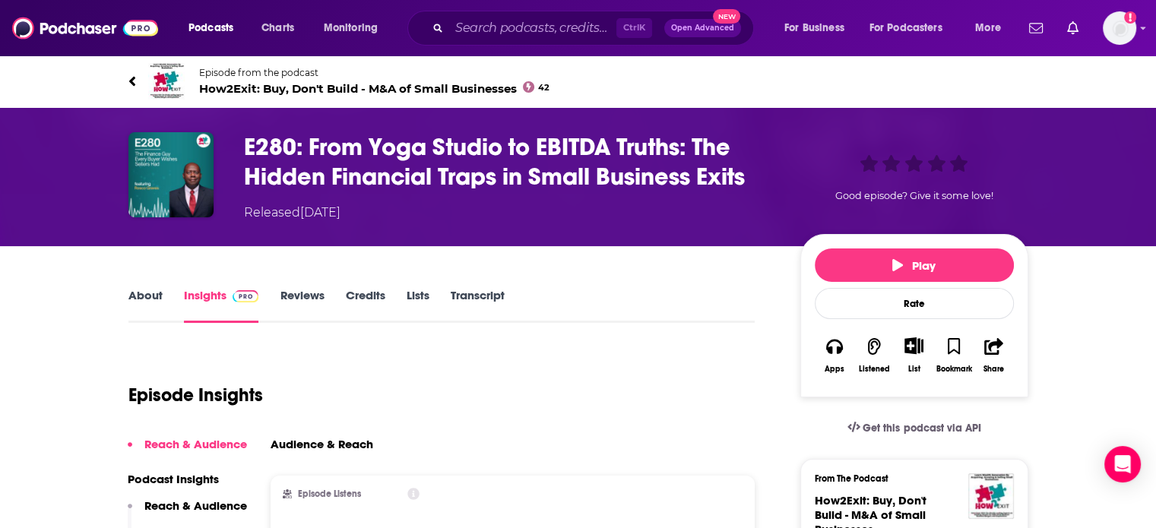
click at [289, 81] on span "How2Exit: Buy, Don't Build - M&A of Small Businesses 42" at bounding box center [374, 88] width 351 height 14
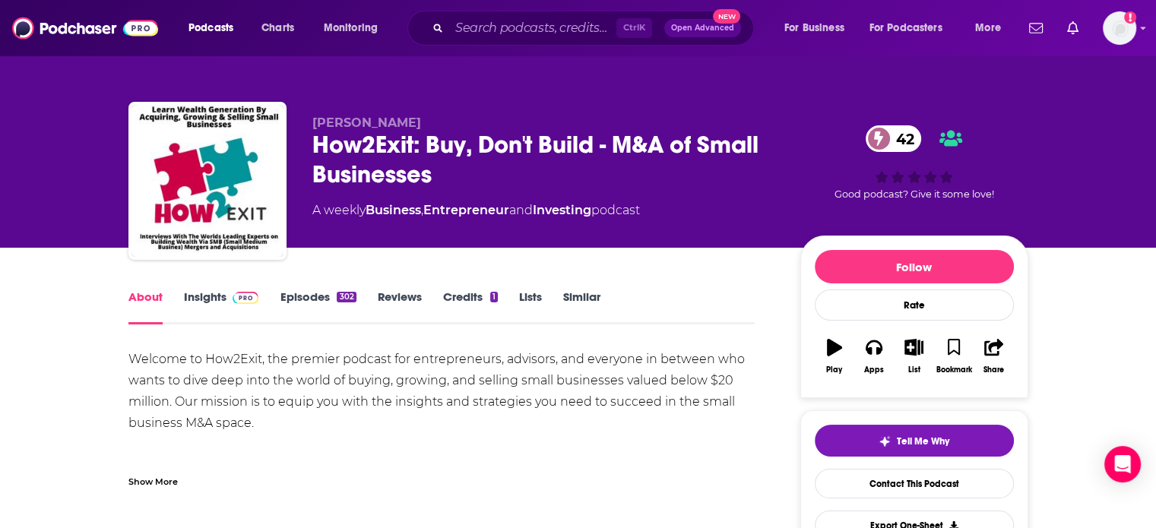
click at [220, 303] on link "Insights" at bounding box center [221, 307] width 75 height 35
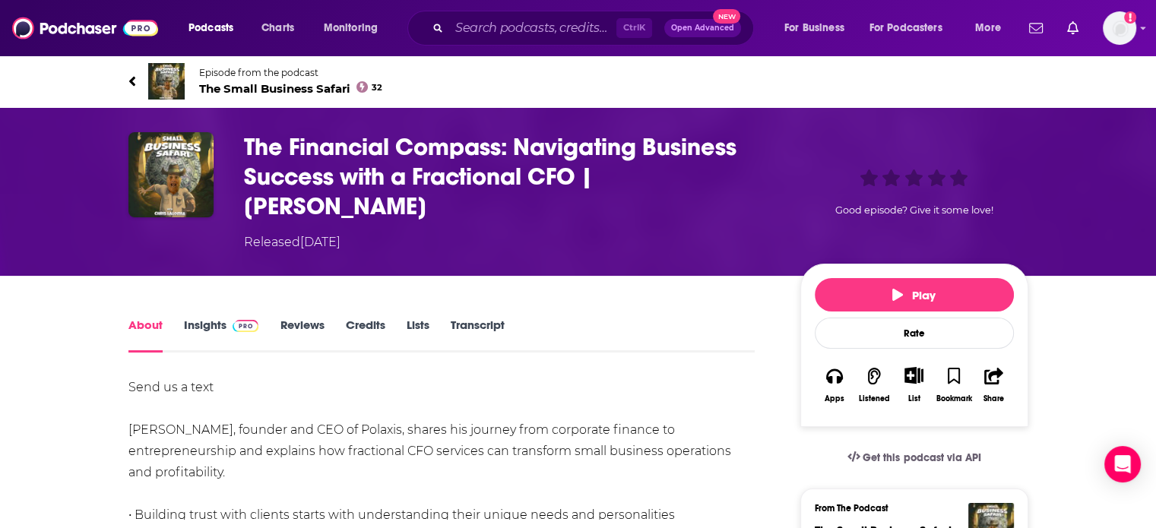
click at [301, 90] on span "The Small Business Safari 32" at bounding box center [291, 88] width 184 height 14
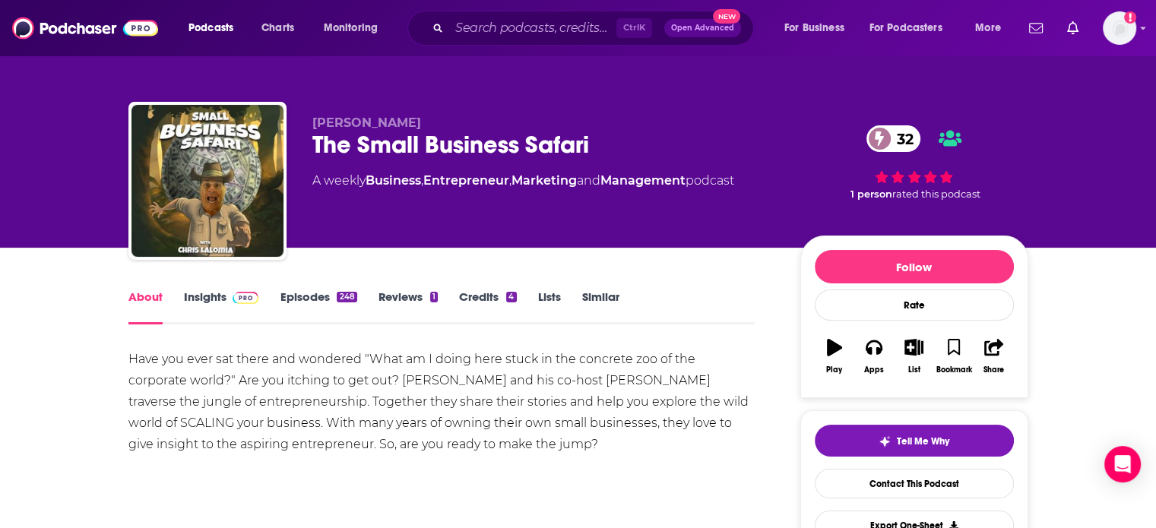
click at [192, 305] on link "Insights" at bounding box center [221, 307] width 75 height 35
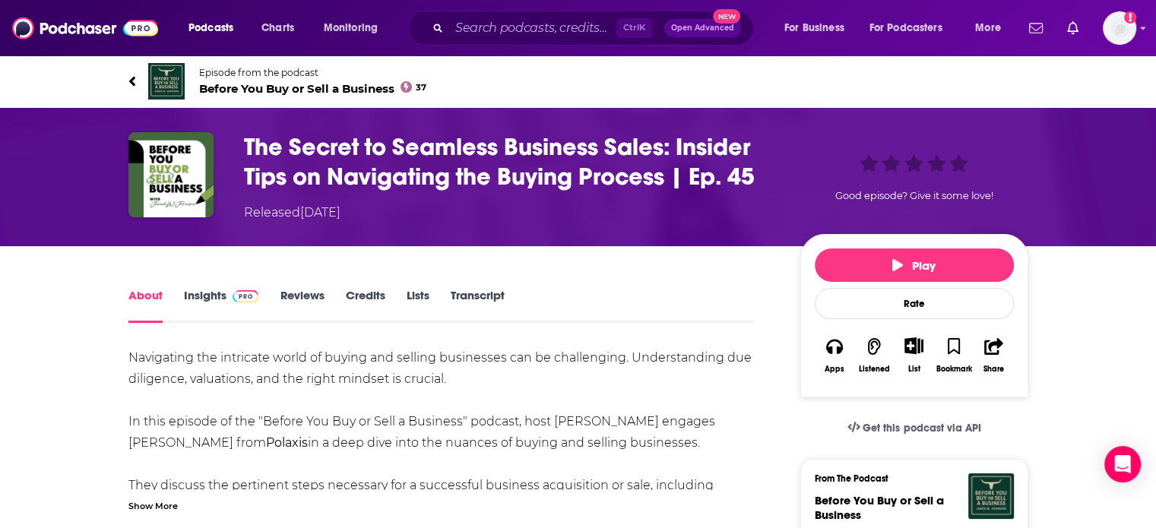
click at [355, 88] on span "Before You Buy or Sell a Business 37" at bounding box center [313, 88] width 228 height 14
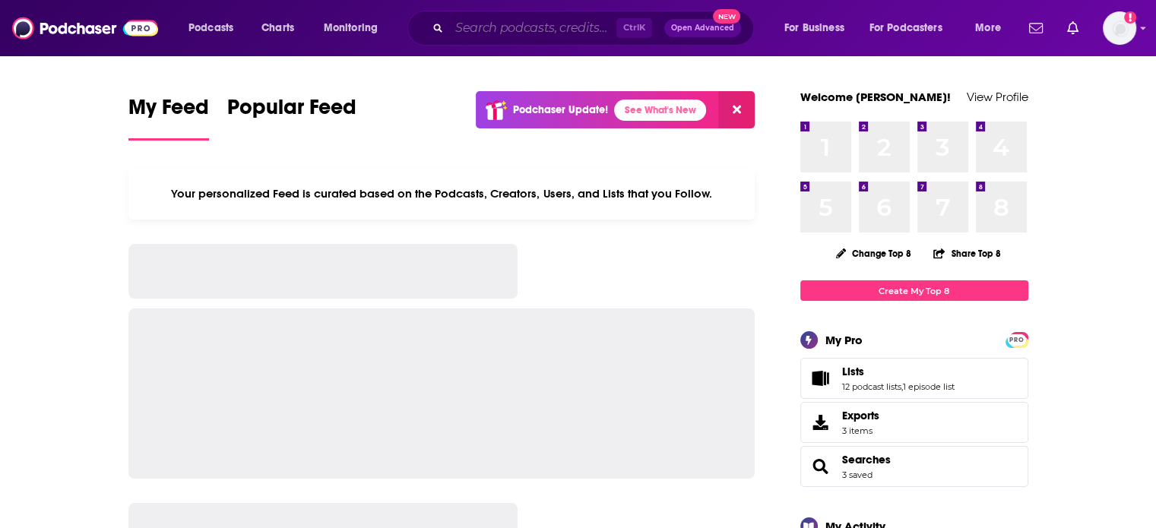
click at [592, 34] on input "Search podcasts, credits, & more..." at bounding box center [532, 28] width 167 height 24
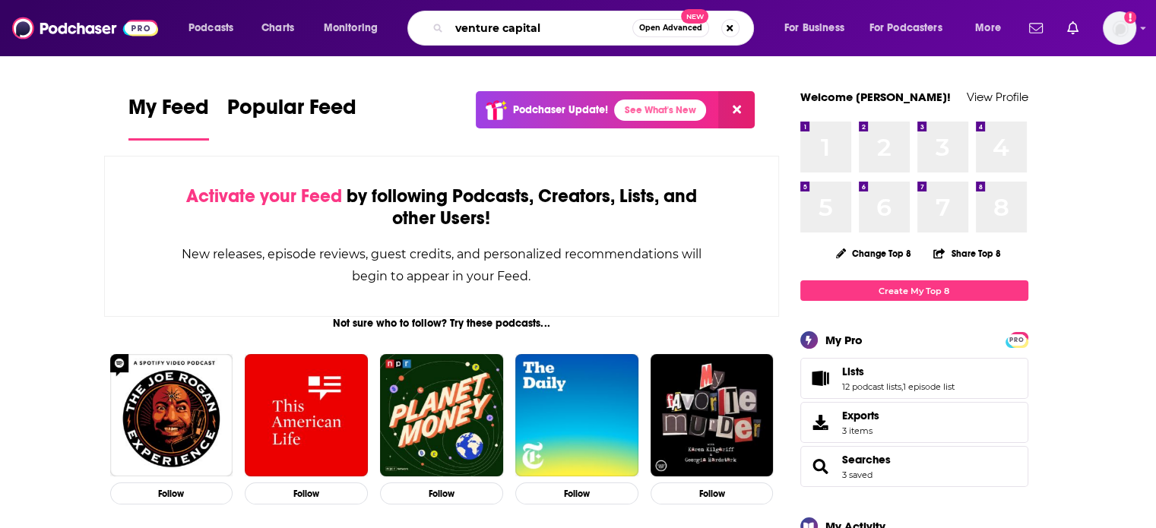
type input "venture capital"
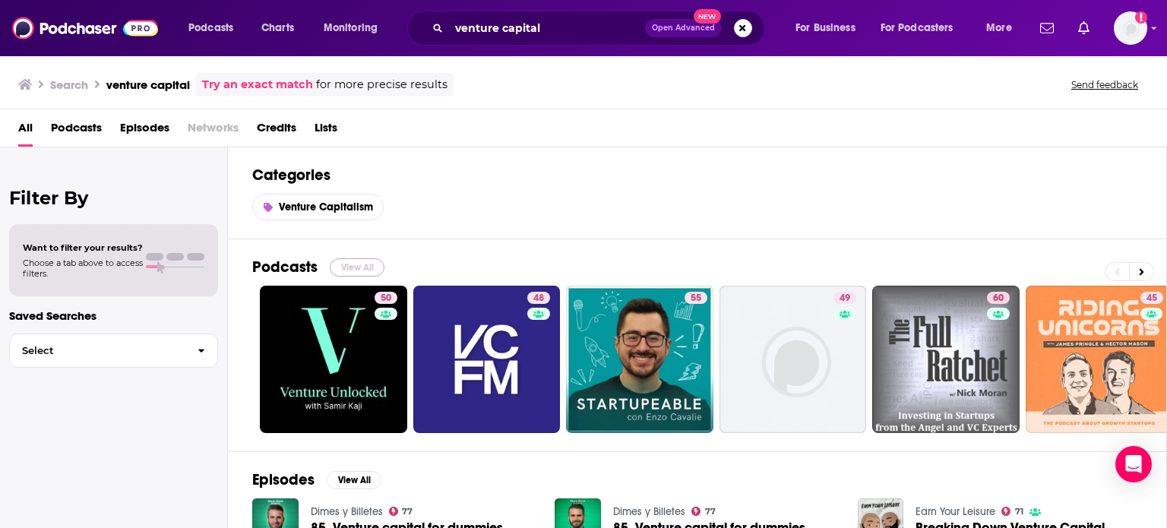
click at [369, 264] on button "View All" at bounding box center [357, 267] width 55 height 18
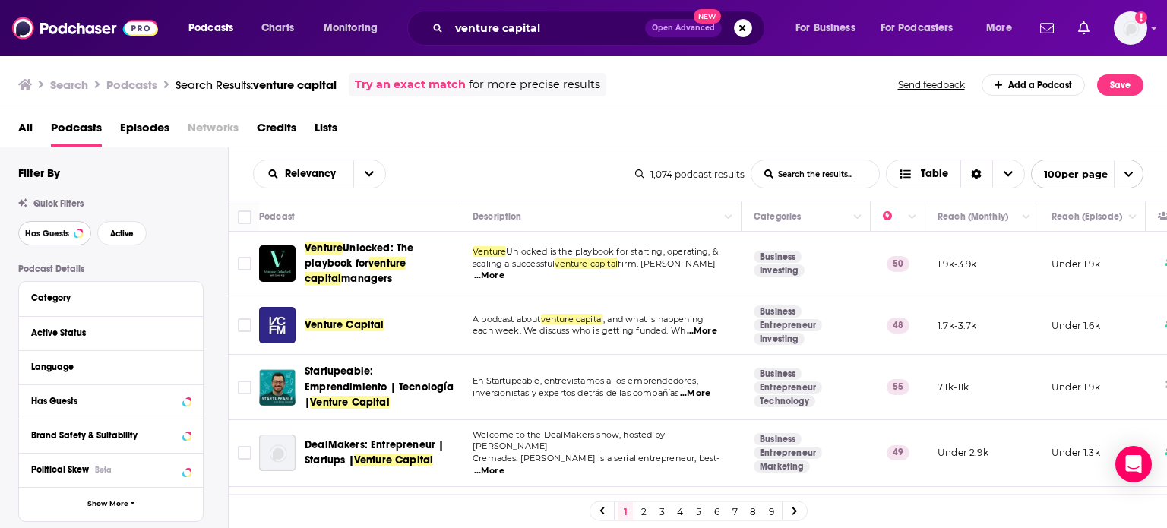
click at [61, 224] on button "Has Guests" at bounding box center [54, 233] width 73 height 24
click at [122, 239] on button "Active" at bounding box center [121, 233] width 49 height 24
